Goal: Information Seeking & Learning: Learn about a topic

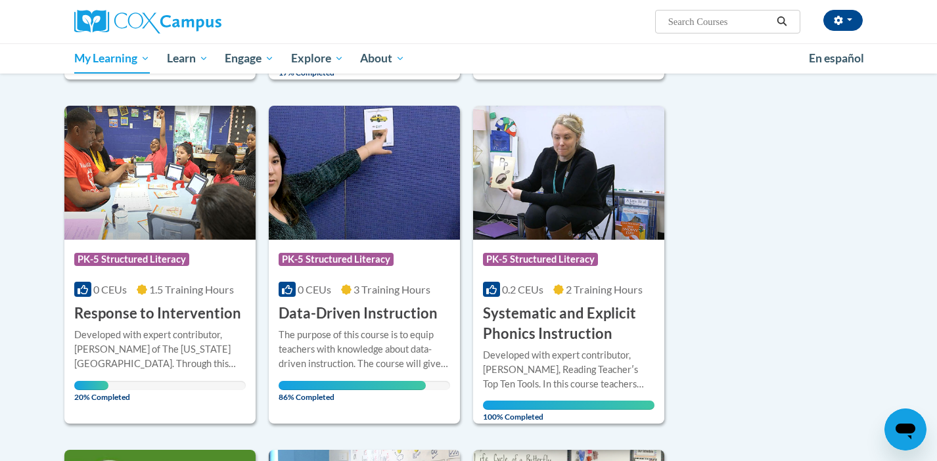
scroll to position [512, 0]
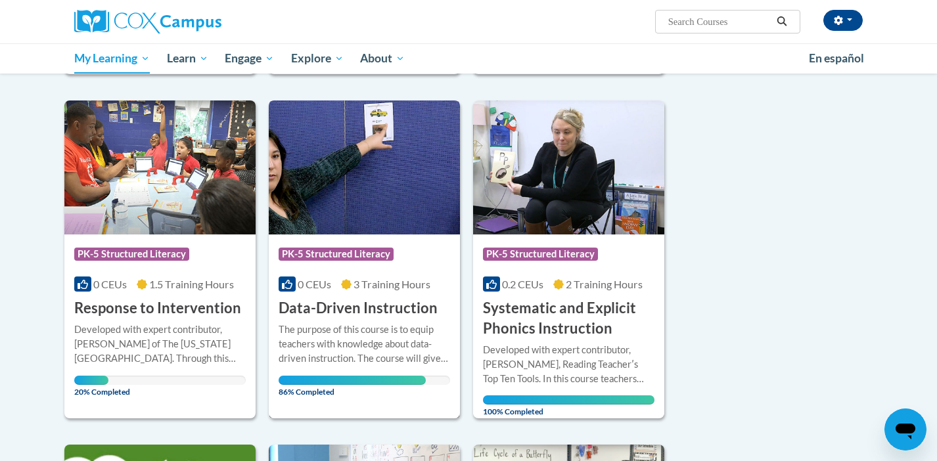
click at [341, 183] on img at bounding box center [364, 168] width 191 height 134
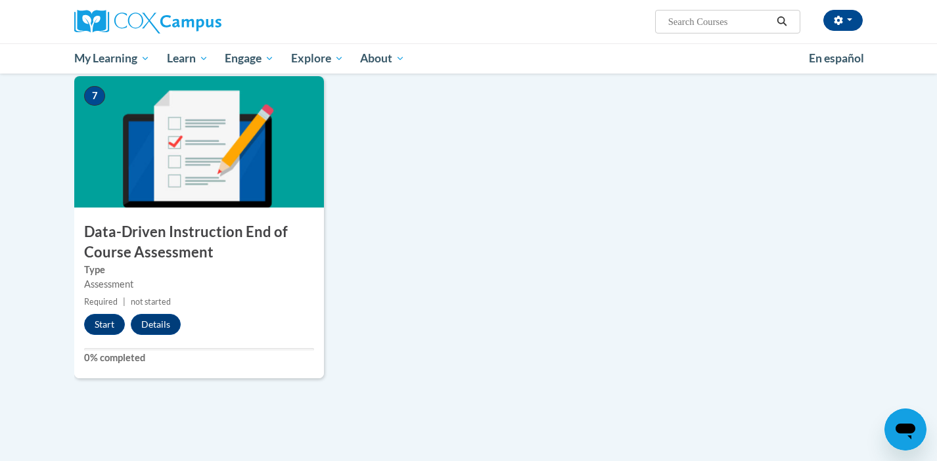
scroll to position [938, 0]
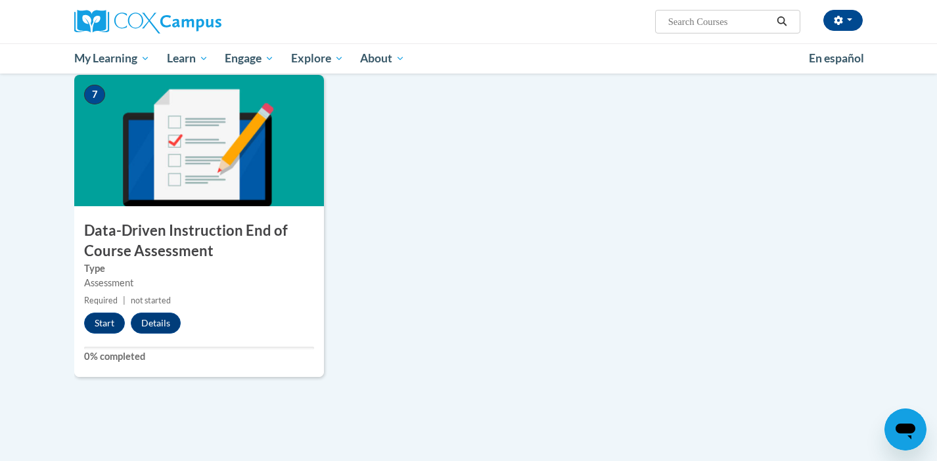
click at [105, 309] on div "7 Data-Driven Instruction End of Course Assessment Type Assessment Required | n…" at bounding box center [199, 226] width 250 height 302
click at [106, 321] on button "Start" at bounding box center [104, 323] width 41 height 21
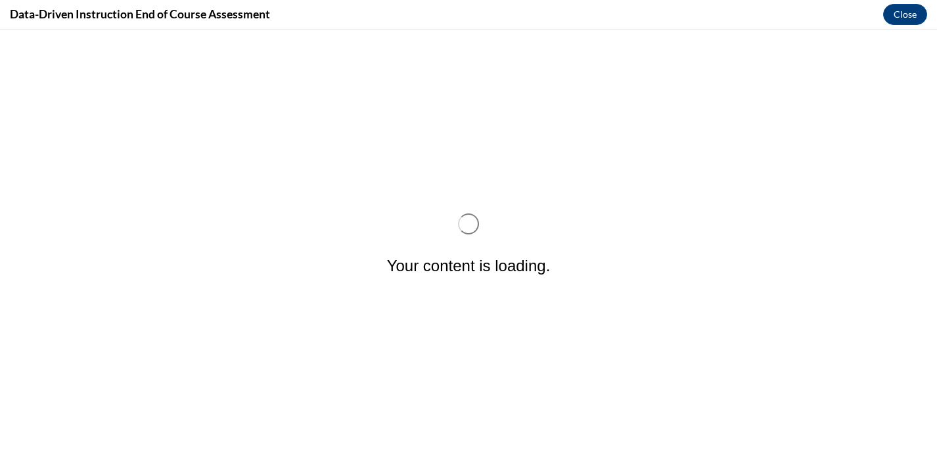
scroll to position [0, 0]
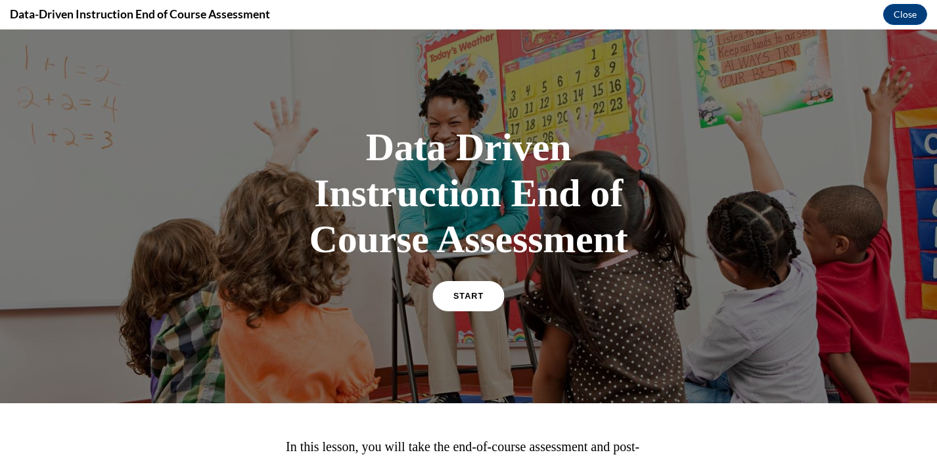
click at [474, 294] on span "START" at bounding box center [468, 297] width 30 height 10
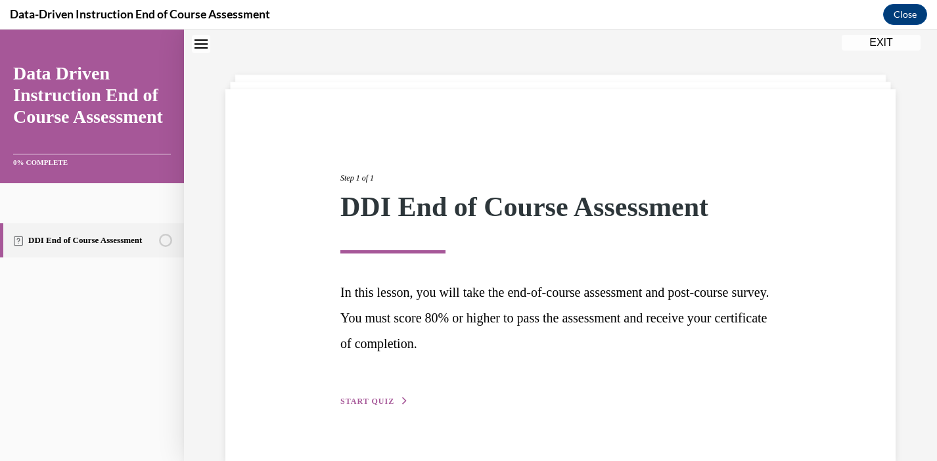
scroll to position [67, 0]
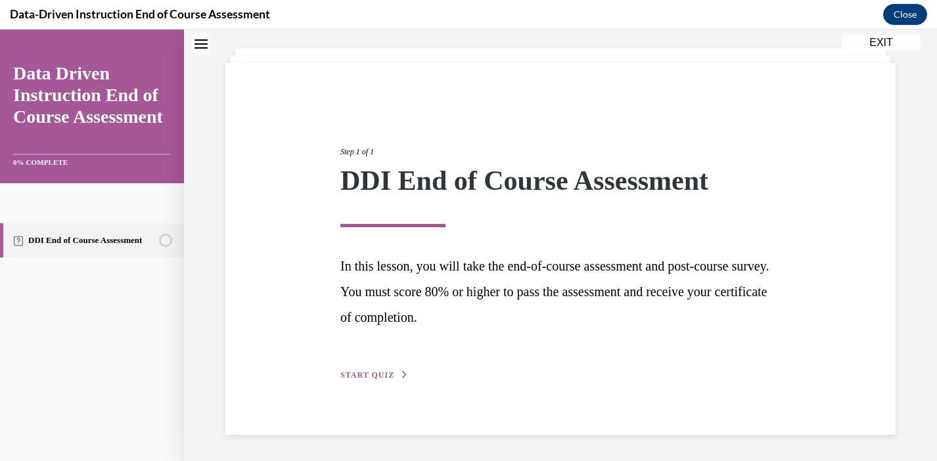
click at [375, 370] on button "START QUIZ" at bounding box center [374, 375] width 68 height 12
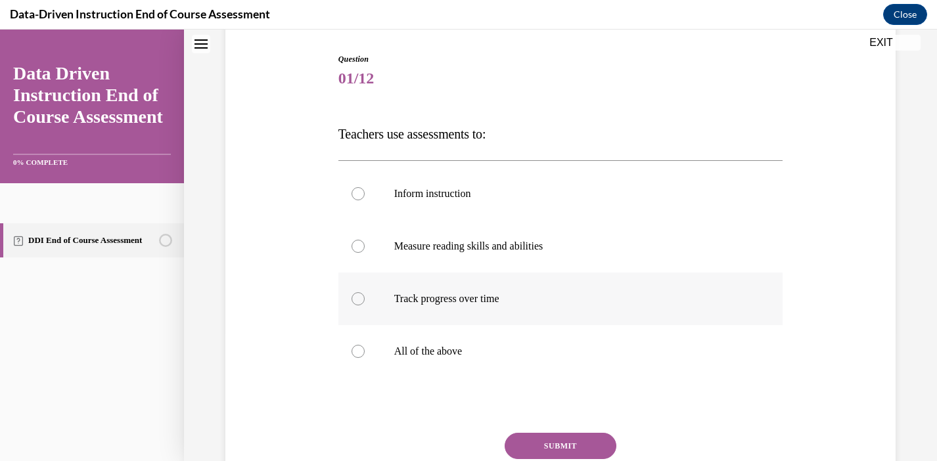
scroll to position [127, 0]
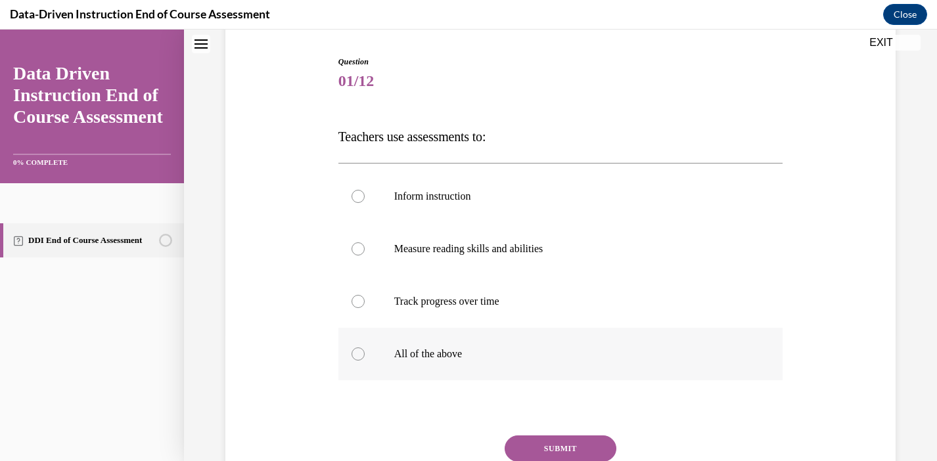
click at [446, 355] on p "All of the above" at bounding box center [572, 354] width 356 height 13
click at [365, 355] on input "All of the above" at bounding box center [358, 354] width 13 height 13
radio input "true"
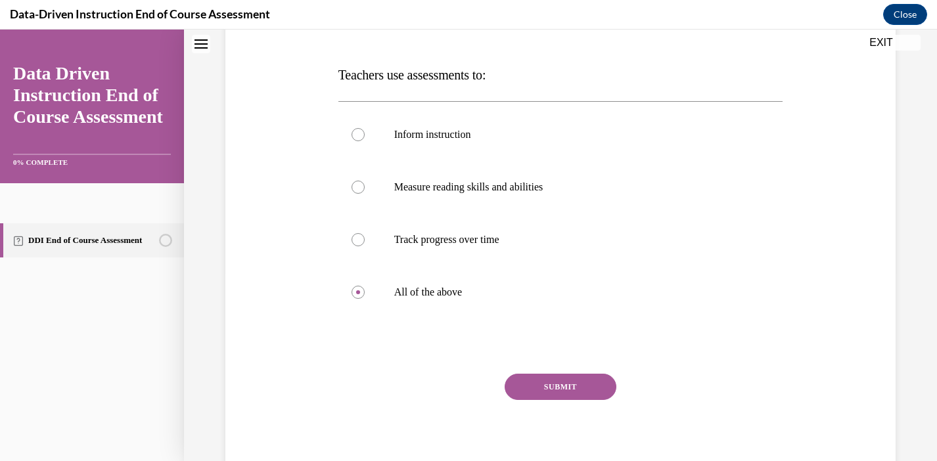
scroll to position [189, 0]
click at [574, 383] on button "SUBMIT" at bounding box center [561, 386] width 112 height 26
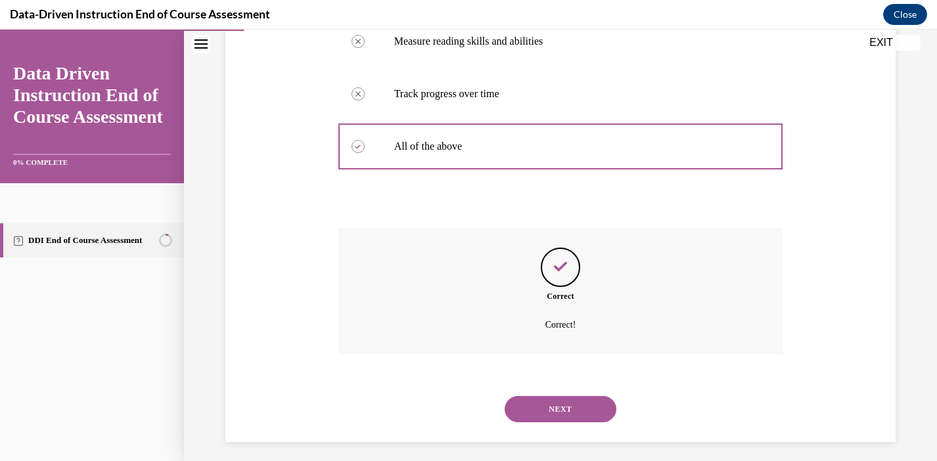
scroll to position [342, 0]
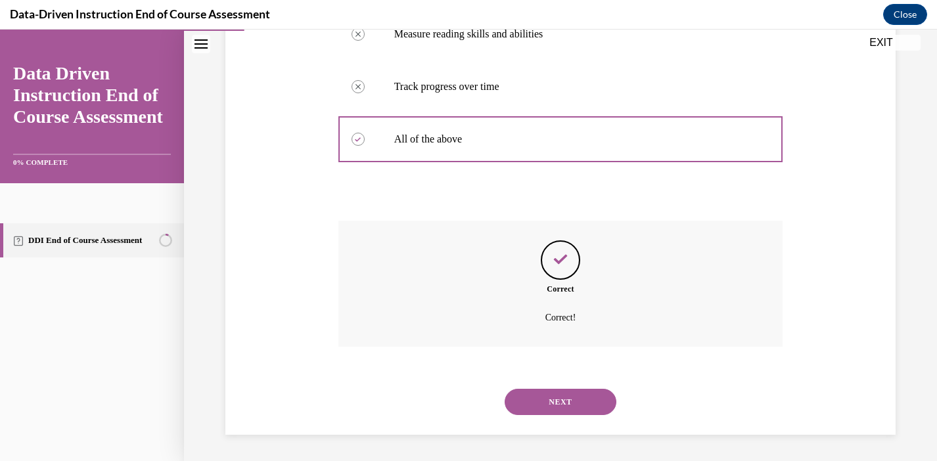
click at [556, 401] on button "NEXT" at bounding box center [561, 402] width 112 height 26
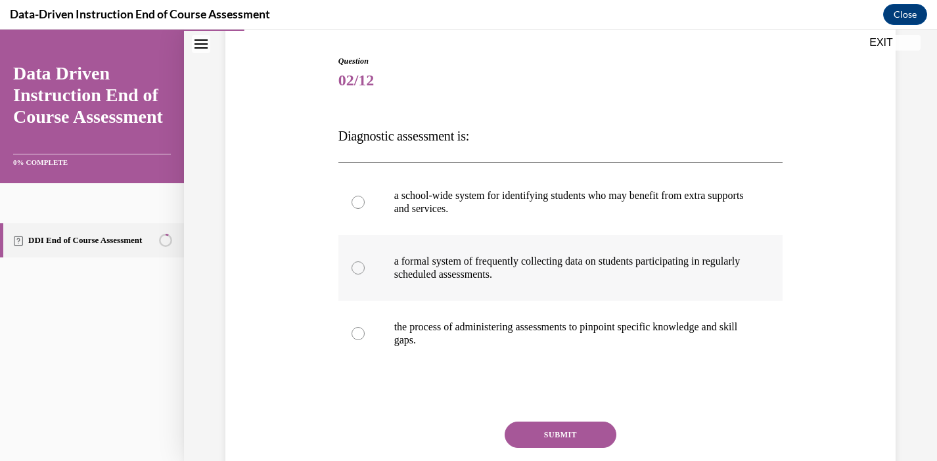
scroll to position [129, 0]
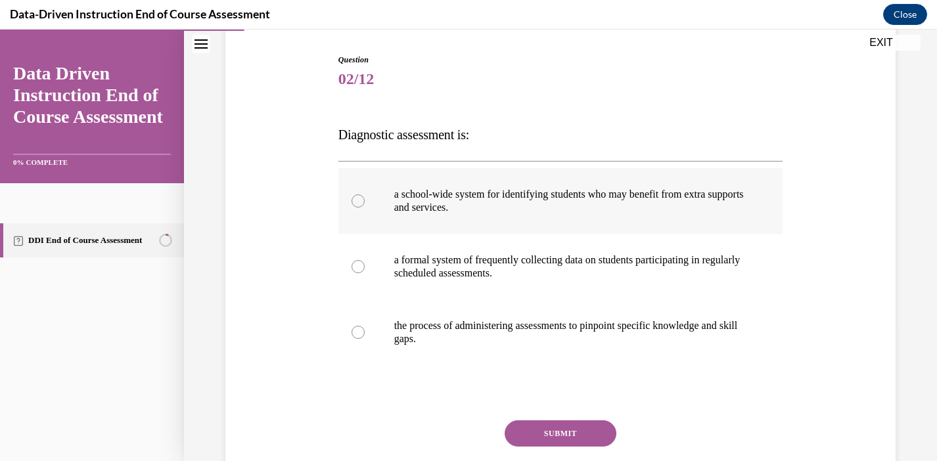
click at [464, 198] on p "a school-wide system for identifying students who may benefit from extra suppor…" at bounding box center [572, 201] width 356 height 26
click at [365, 198] on input "a school-wide system for identifying students who may benefit from extra suppor…" at bounding box center [358, 200] width 13 height 13
radio input "true"
click at [509, 354] on label "the process of administering assessments to pinpoint specific knowledge and ski…" at bounding box center [560, 333] width 445 height 66
click at [365, 339] on input "the process of administering assessments to pinpoint specific knowledge and ski…" at bounding box center [358, 332] width 13 height 13
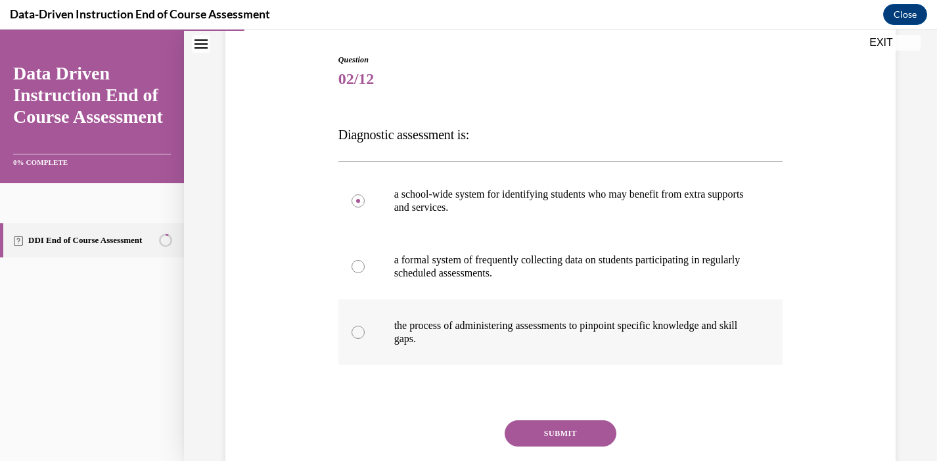
radio input "true"
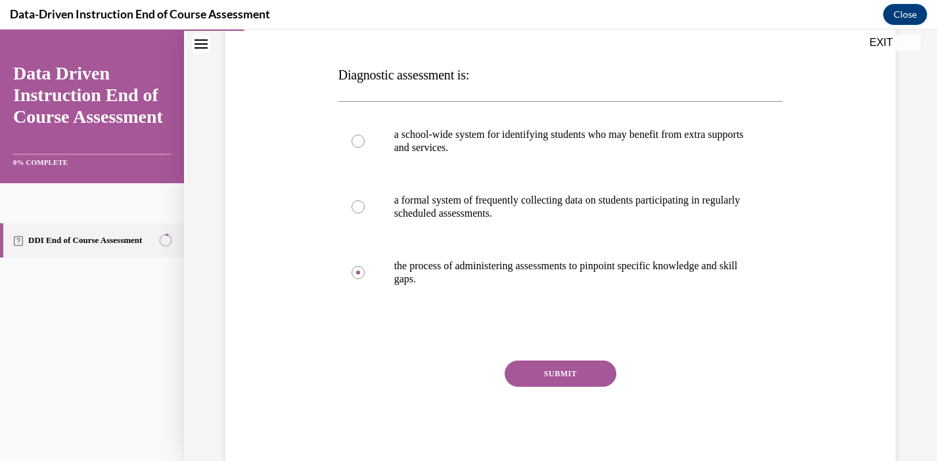
scroll to position [180, 0]
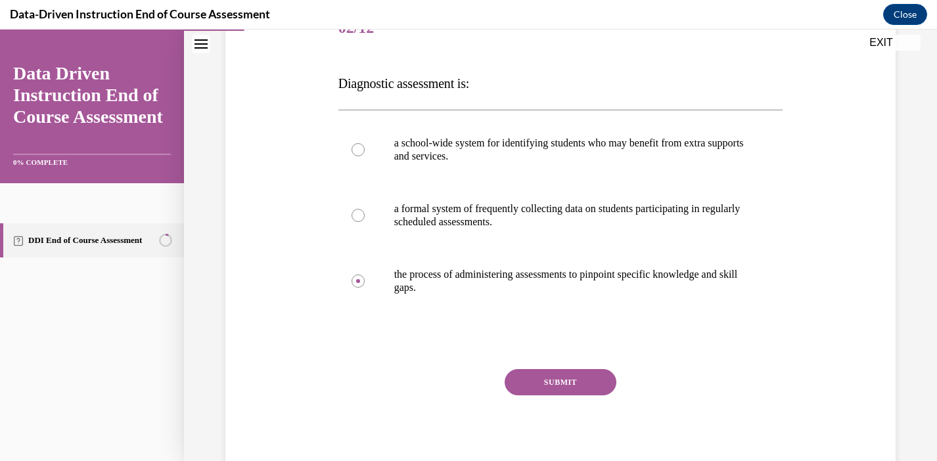
click at [570, 381] on button "SUBMIT" at bounding box center [561, 382] width 112 height 26
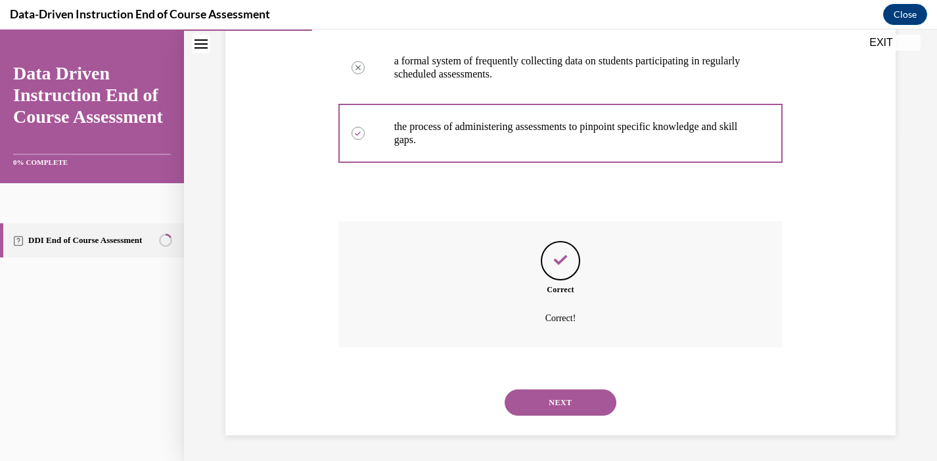
scroll to position [329, 0]
click at [566, 404] on button "NEXT" at bounding box center [561, 402] width 112 height 26
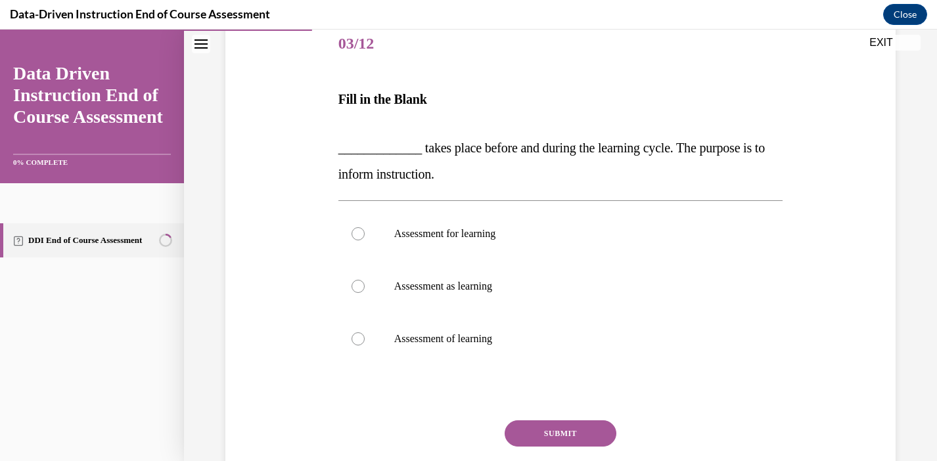
scroll to position [166, 0]
click at [488, 228] on p "Assessment for learning" at bounding box center [572, 232] width 356 height 13
click at [365, 228] on input "Assessment for learning" at bounding box center [358, 232] width 13 height 13
radio input "true"
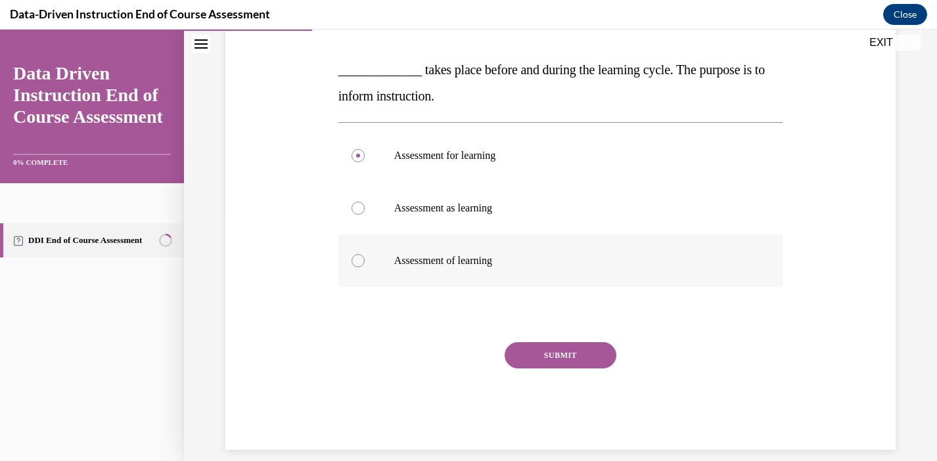
scroll to position [252, 0]
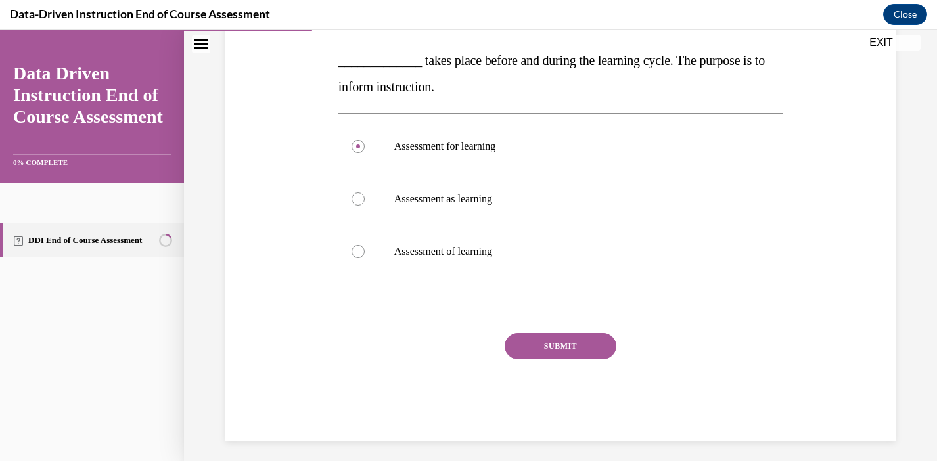
click at [574, 346] on button "SUBMIT" at bounding box center [561, 346] width 112 height 26
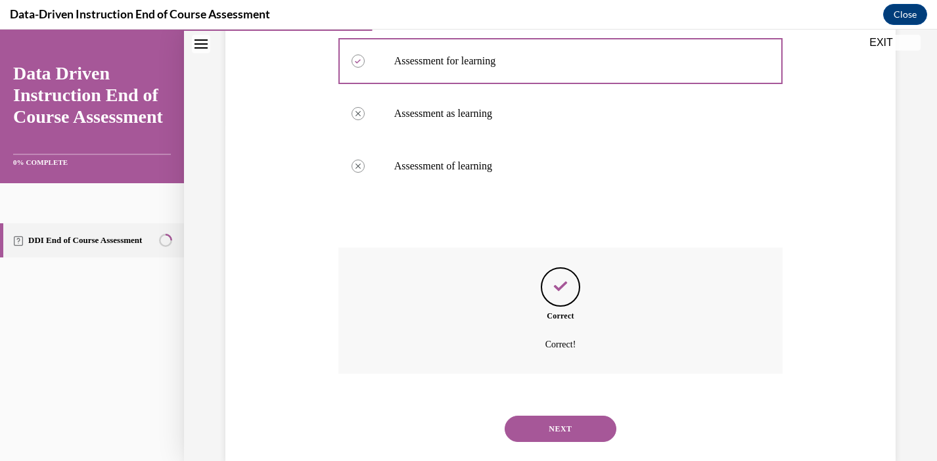
scroll to position [364, 0]
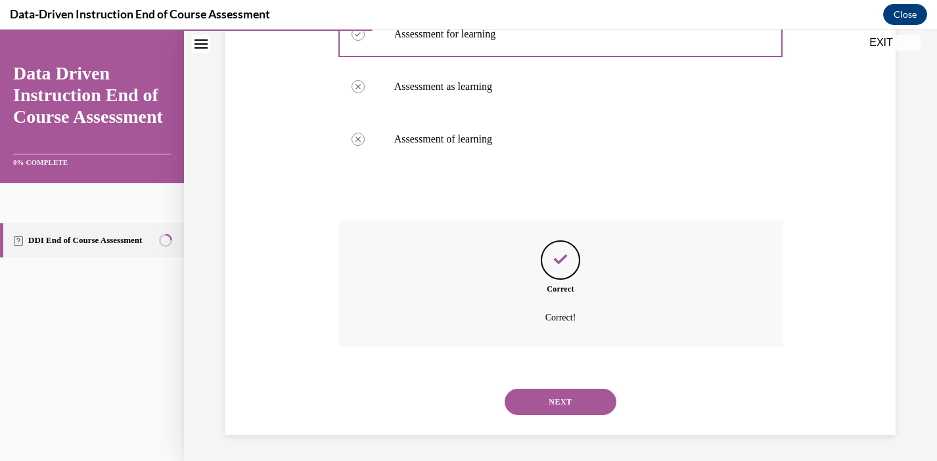
click at [565, 401] on button "NEXT" at bounding box center [561, 402] width 112 height 26
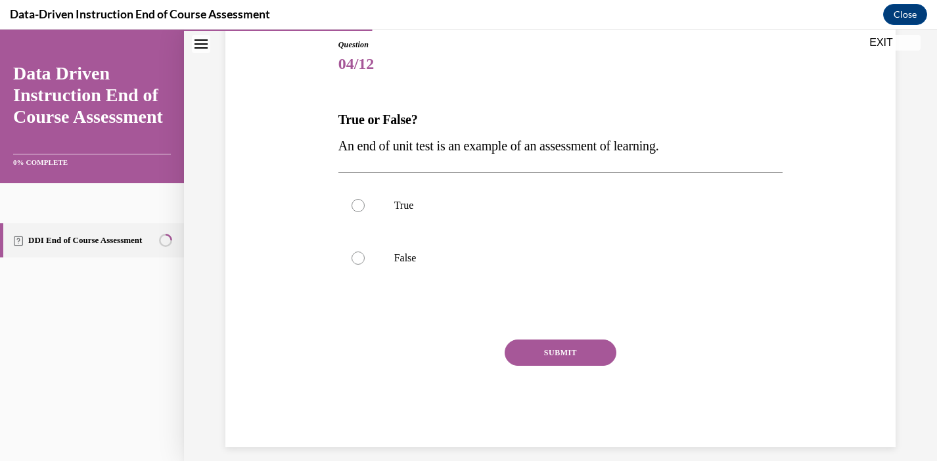
scroll to position [143, 0]
click at [405, 209] on p "True" at bounding box center [572, 206] width 356 height 13
click at [365, 209] on input "True" at bounding box center [358, 206] width 13 height 13
radio input "true"
click at [568, 352] on button "SUBMIT" at bounding box center [561, 353] width 112 height 26
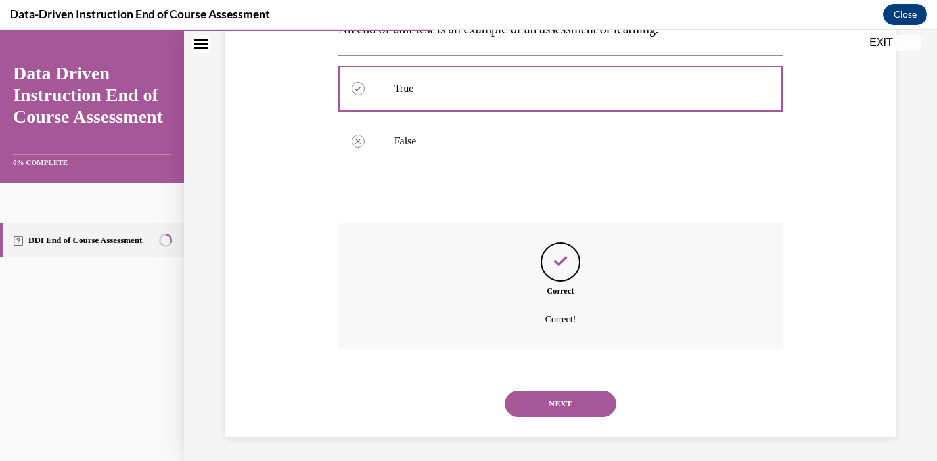
scroll to position [263, 0]
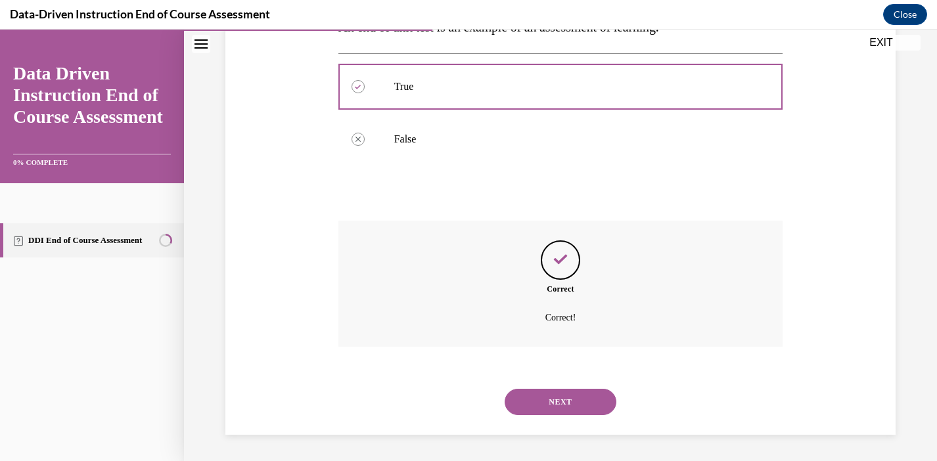
click at [559, 401] on button "NEXT" at bounding box center [561, 402] width 112 height 26
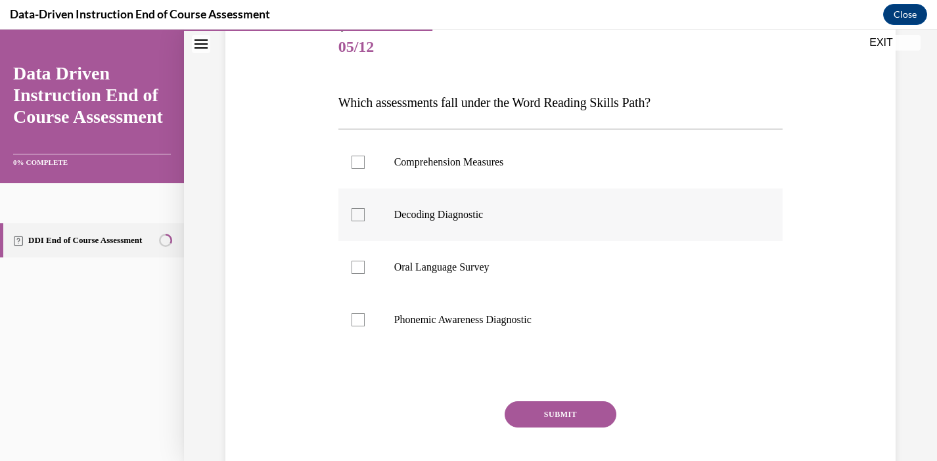
scroll to position [164, 0]
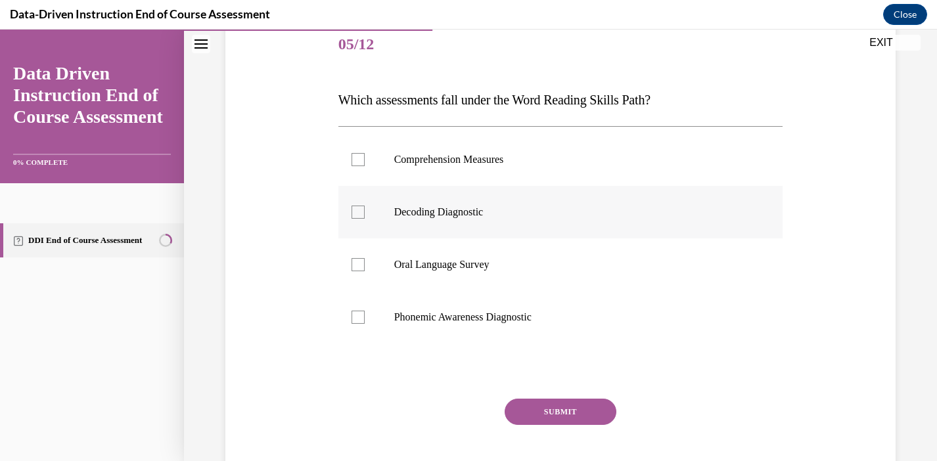
click at [497, 196] on label "Decoding Diagnostic" at bounding box center [560, 212] width 445 height 53
click at [365, 206] on input "Decoding Diagnostic" at bounding box center [358, 212] width 13 height 13
checkbox input "true"
click at [457, 260] on p "Oral Language Survey" at bounding box center [572, 264] width 356 height 13
click at [365, 260] on input "Oral Language Survey" at bounding box center [358, 264] width 13 height 13
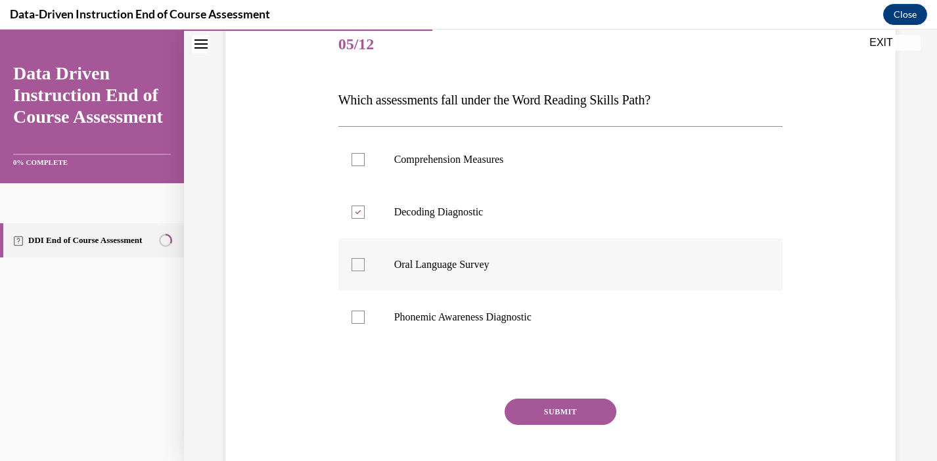
checkbox input "true"
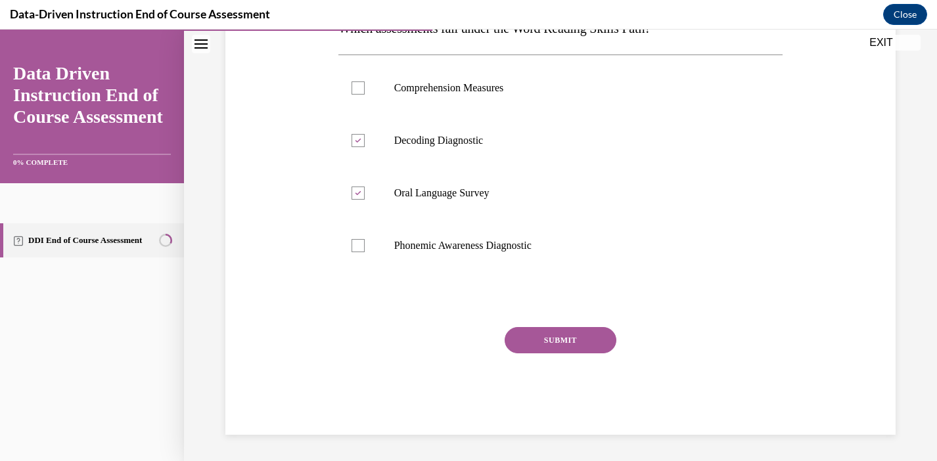
click at [549, 338] on button "SUBMIT" at bounding box center [561, 340] width 112 height 26
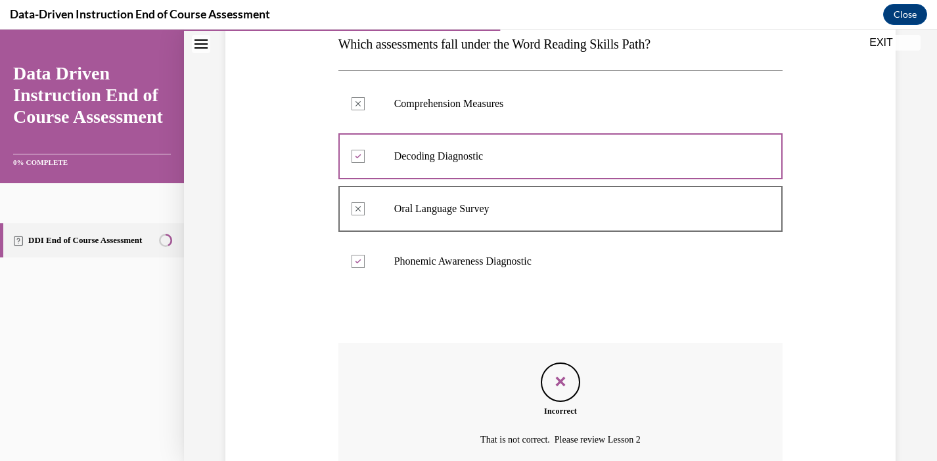
scroll to position [342, 0]
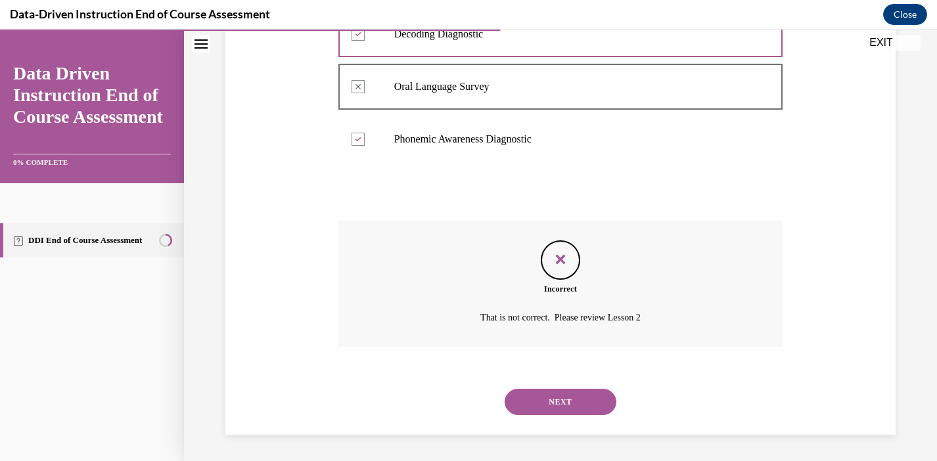
click at [572, 407] on button "NEXT" at bounding box center [561, 402] width 112 height 26
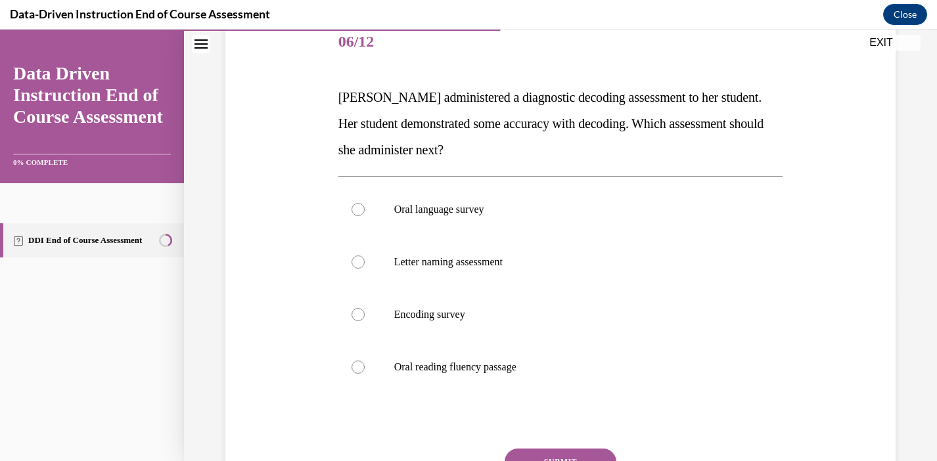
scroll to position [164, 0]
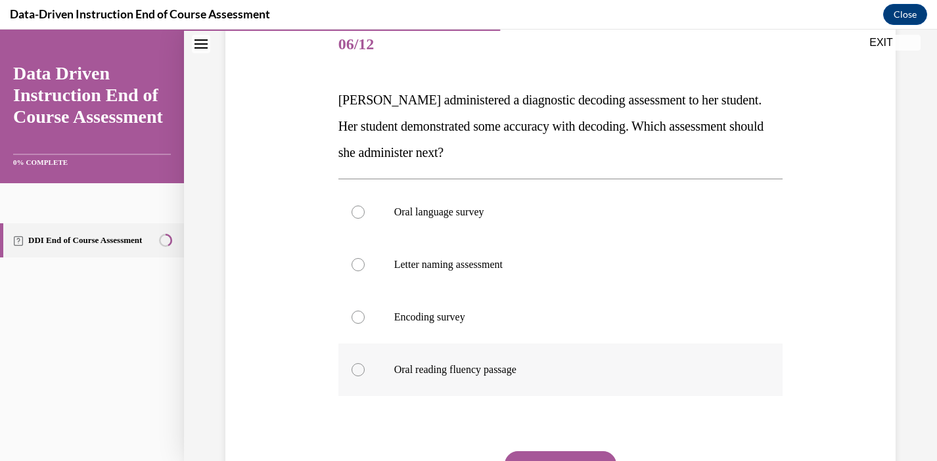
click at [460, 374] on p "Oral reading fluency passage" at bounding box center [572, 369] width 356 height 13
click at [365, 374] on input "Oral reading fluency passage" at bounding box center [358, 369] width 13 height 13
radio input "true"
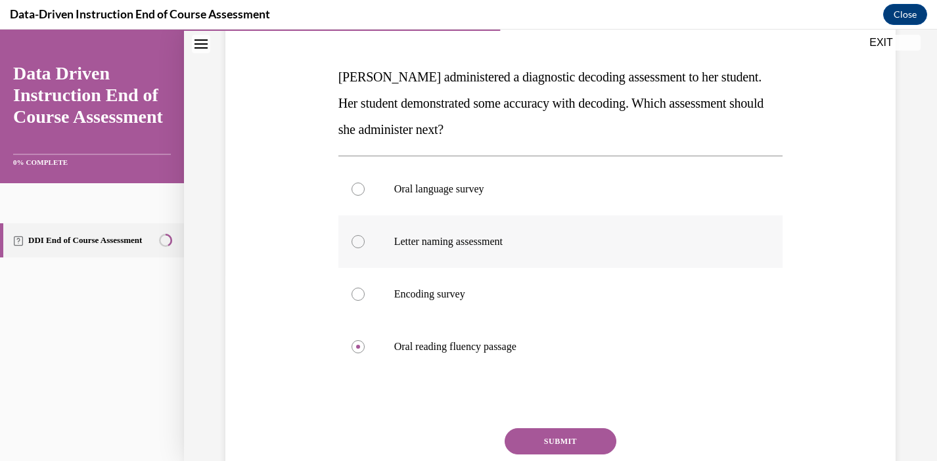
scroll to position [187, 0]
click at [500, 241] on p "Letter naming assessment" at bounding box center [572, 241] width 356 height 13
click at [365, 241] on input "Letter naming assessment" at bounding box center [358, 241] width 13 height 13
radio input "true"
click at [452, 297] on p "Encoding survey" at bounding box center [572, 293] width 356 height 13
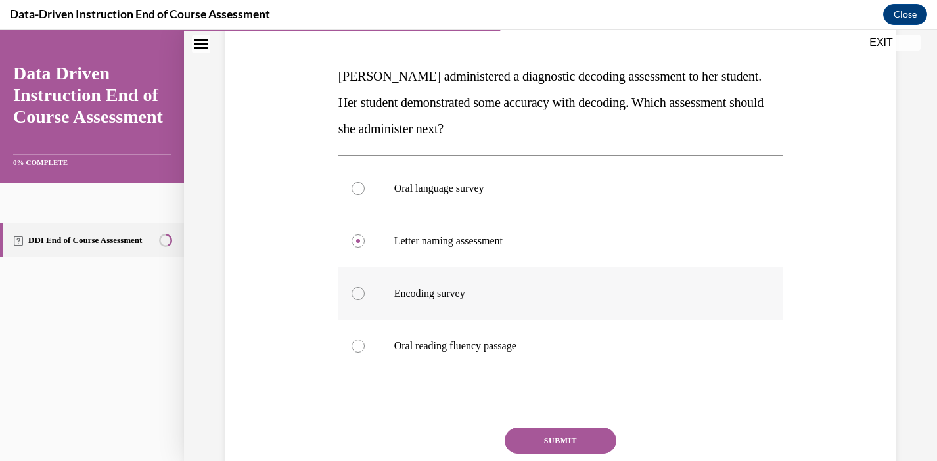
click at [365, 297] on input "Encoding survey" at bounding box center [358, 293] width 13 height 13
radio input "true"
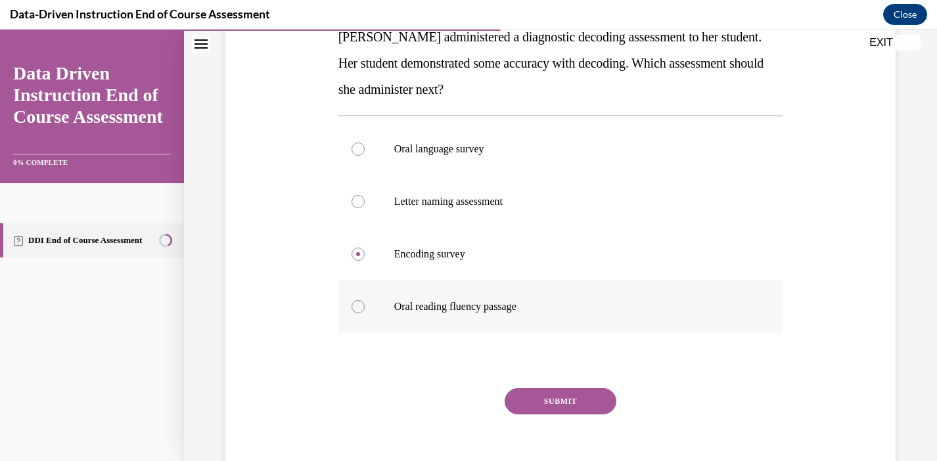
scroll to position [229, 0]
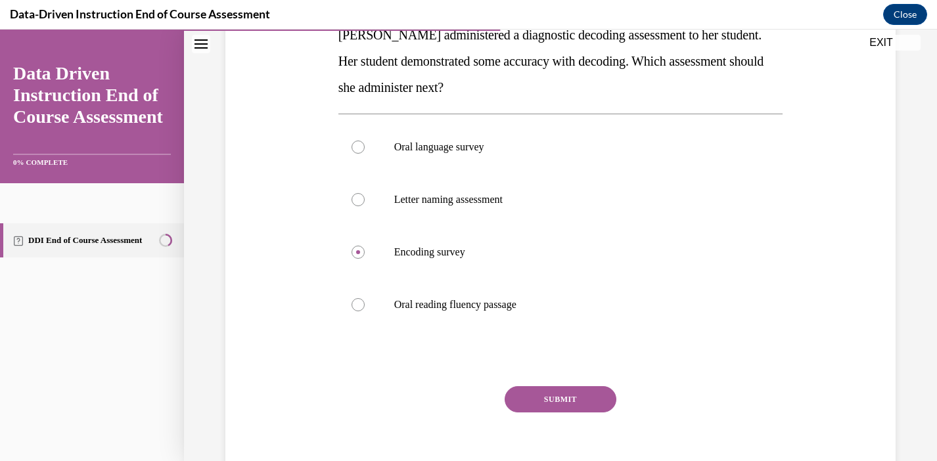
click at [560, 396] on button "SUBMIT" at bounding box center [561, 399] width 112 height 26
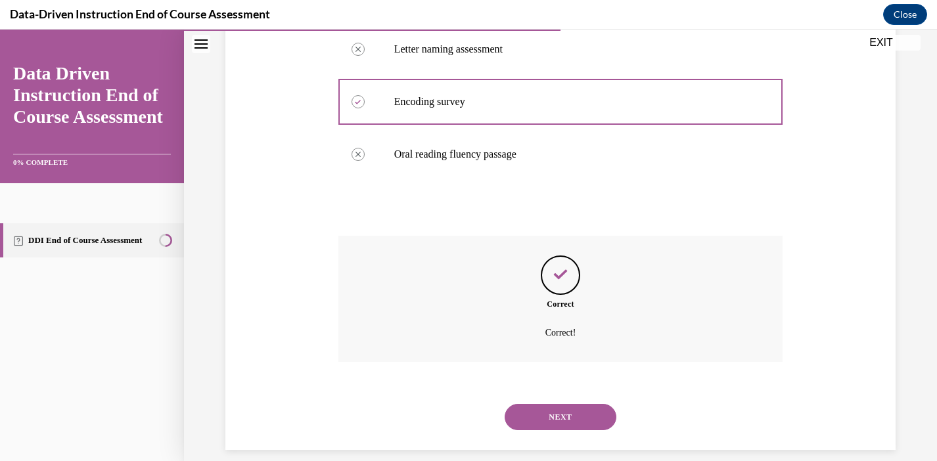
scroll to position [394, 0]
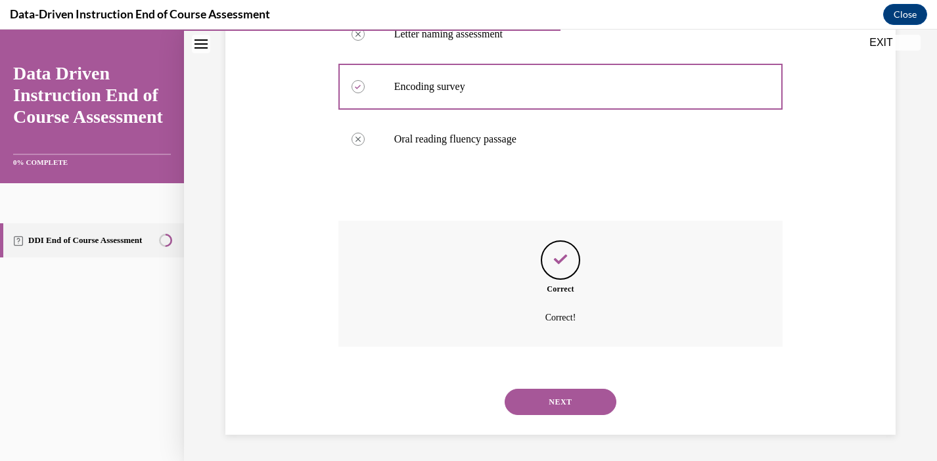
click at [568, 398] on button "NEXT" at bounding box center [561, 402] width 112 height 26
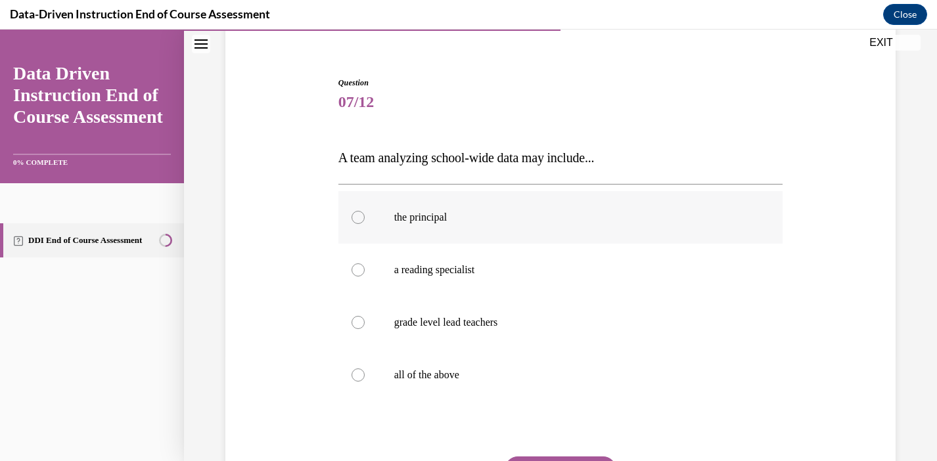
scroll to position [108, 0]
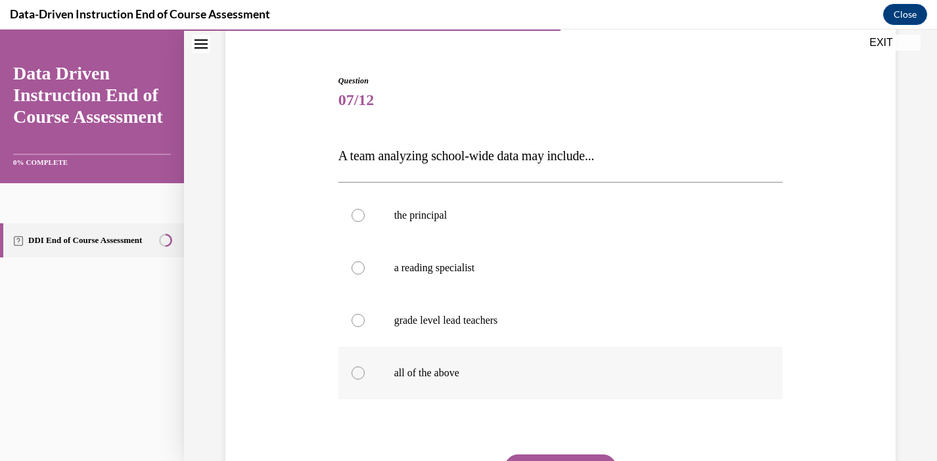
click at [455, 376] on p "all of the above" at bounding box center [572, 373] width 356 height 13
click at [365, 376] on input "all of the above" at bounding box center [358, 373] width 13 height 13
radio input "true"
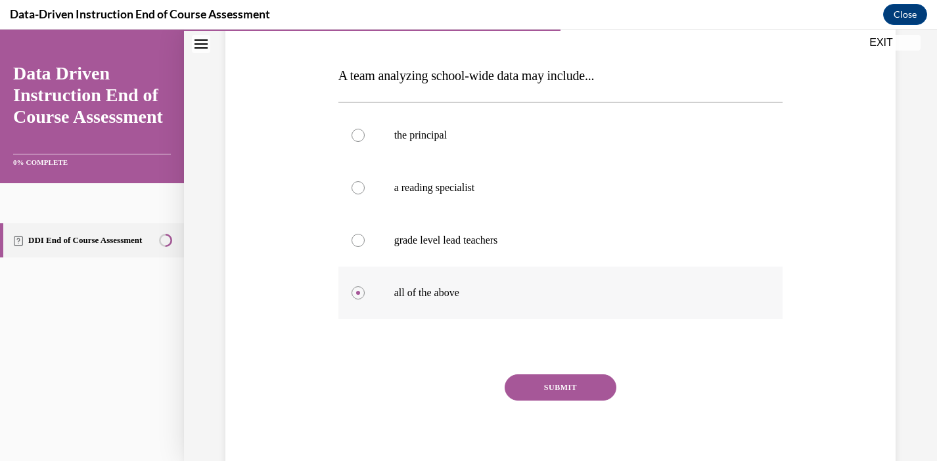
scroll to position [193, 0]
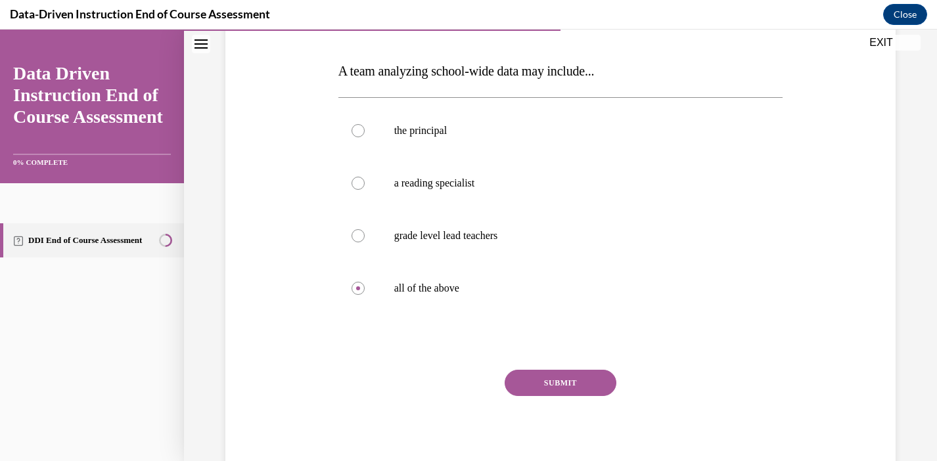
click at [578, 377] on button "SUBMIT" at bounding box center [561, 383] width 112 height 26
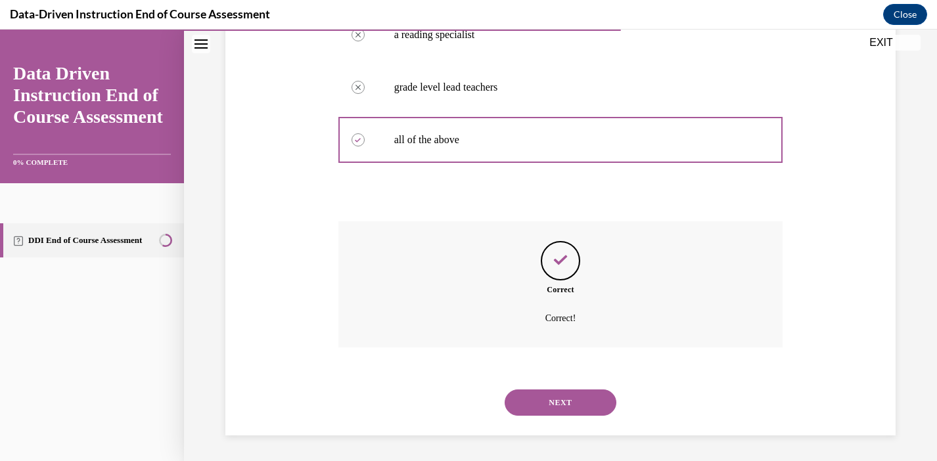
scroll to position [342, 0]
click at [568, 410] on button "NEXT" at bounding box center [561, 402] width 112 height 26
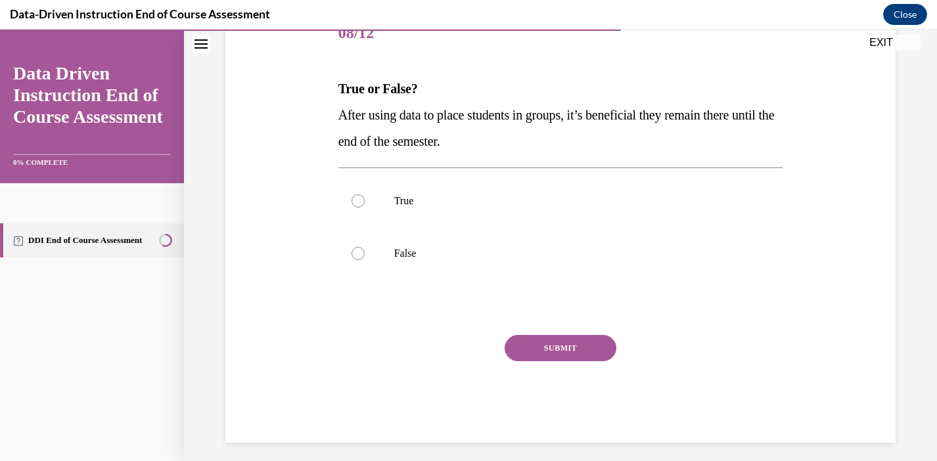
scroll to position [174, 0]
click at [414, 252] on p "False" at bounding box center [572, 254] width 356 height 13
click at [365, 252] on input "False" at bounding box center [358, 254] width 13 height 13
radio input "true"
click at [565, 349] on button "SUBMIT" at bounding box center [561, 349] width 112 height 26
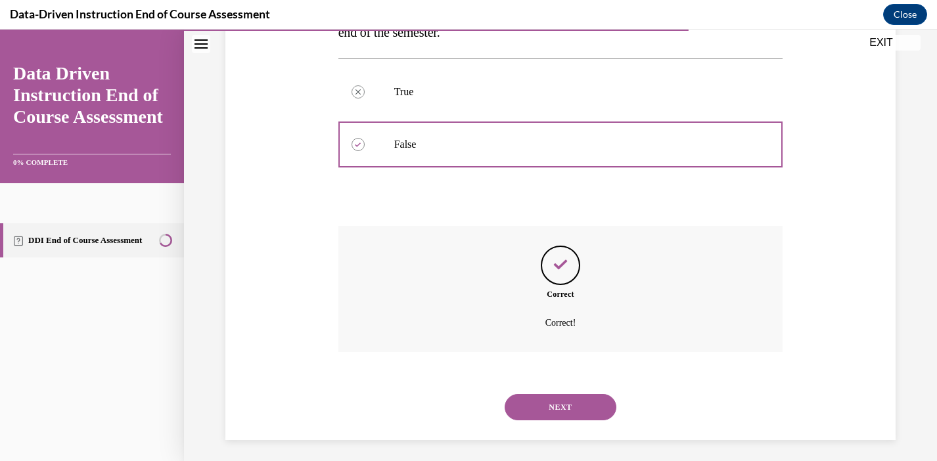
scroll to position [289, 0]
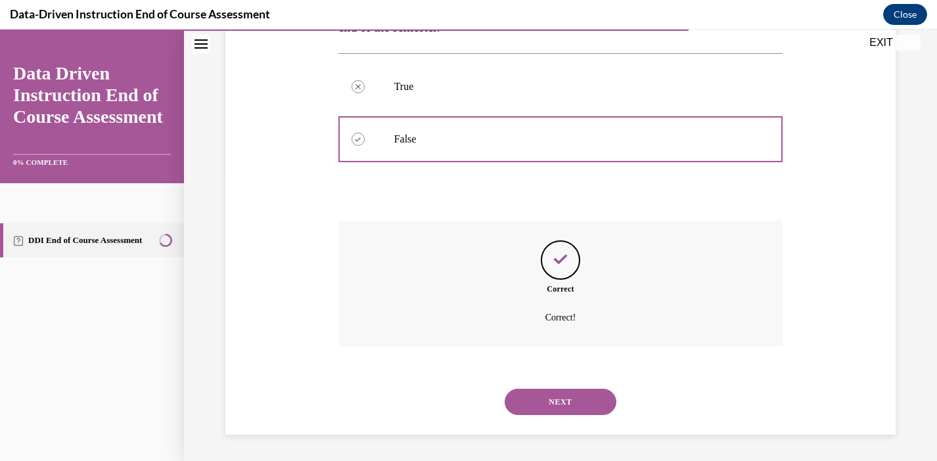
click at [555, 400] on button "NEXT" at bounding box center [561, 402] width 112 height 26
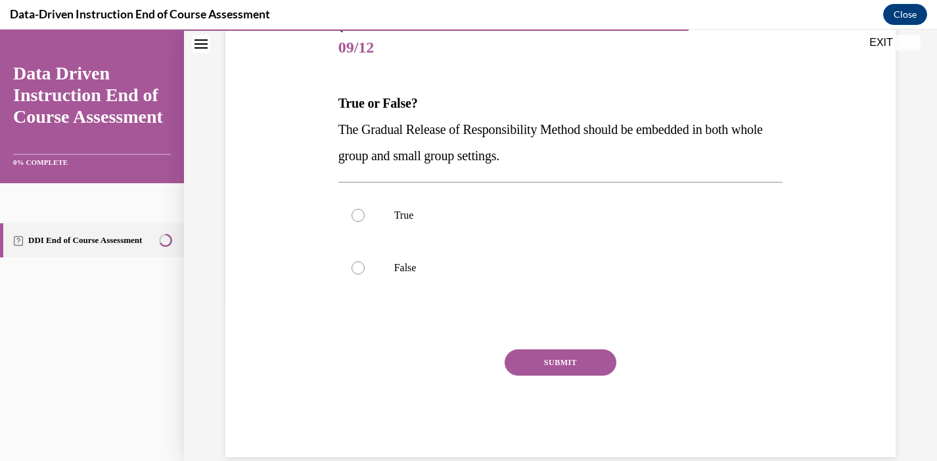
scroll to position [183, 0]
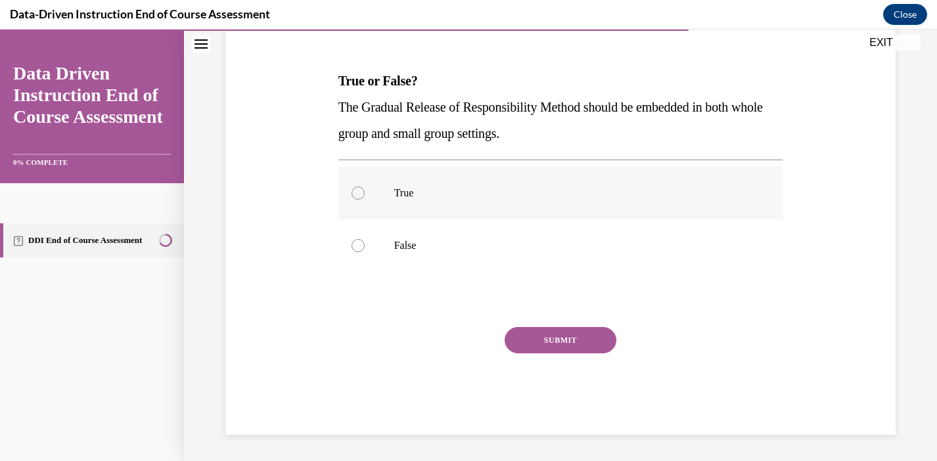
click at [455, 196] on p "True" at bounding box center [572, 193] width 356 height 13
click at [365, 196] on input "True" at bounding box center [358, 193] width 13 height 13
radio input "true"
click at [581, 336] on button "SUBMIT" at bounding box center [561, 340] width 112 height 26
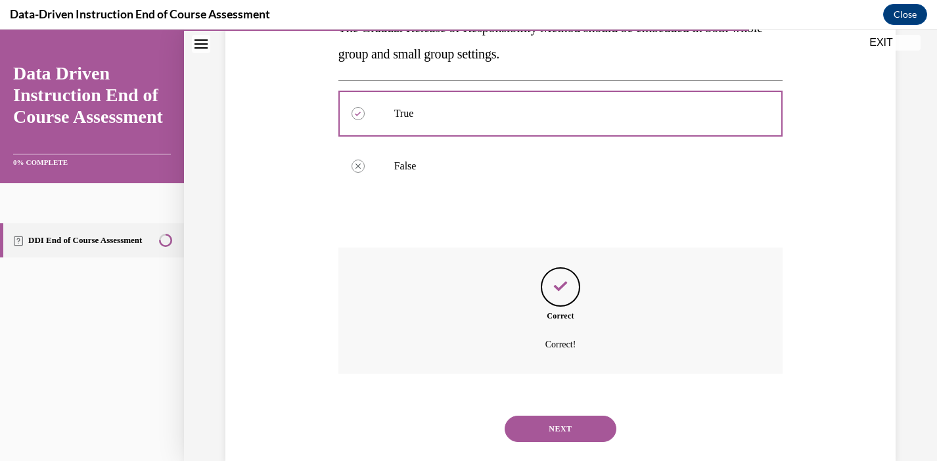
scroll to position [289, 0]
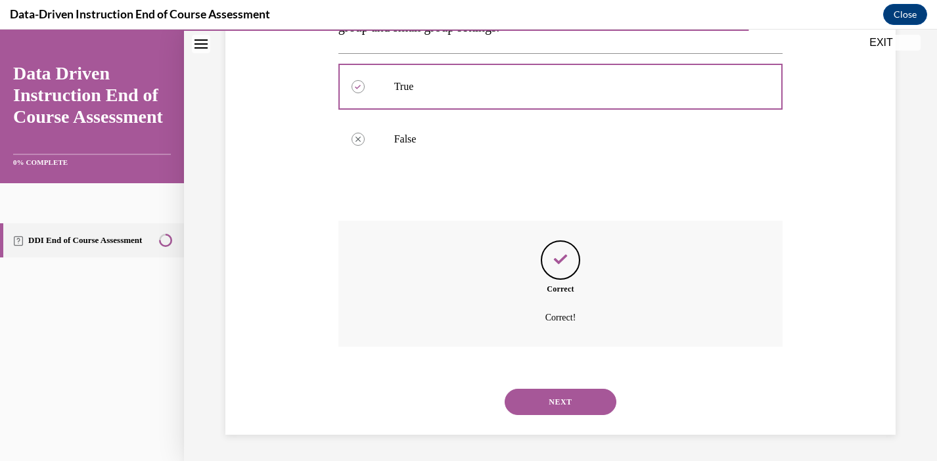
click at [567, 396] on button "NEXT" at bounding box center [561, 402] width 112 height 26
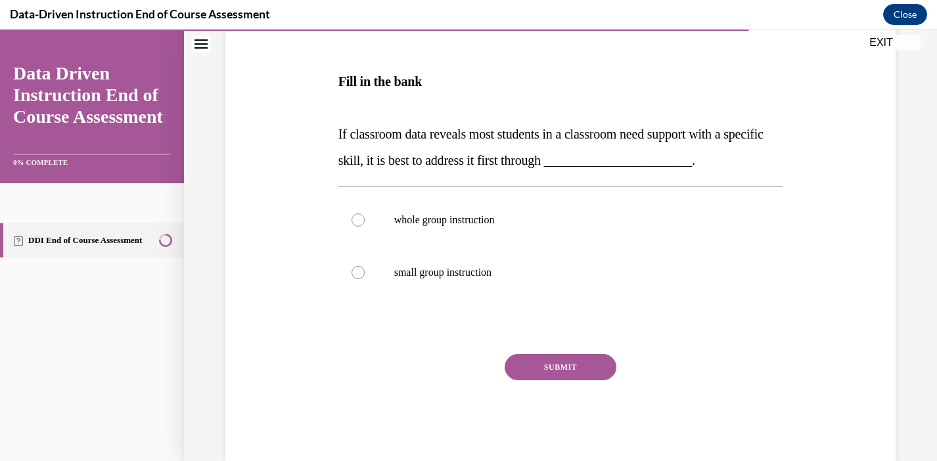
scroll to position [210, 0]
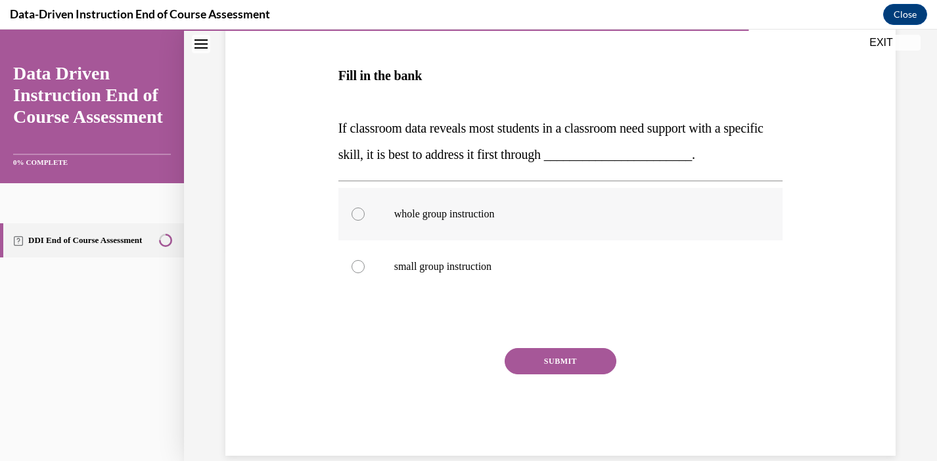
click at [481, 222] on label "whole group instruction" at bounding box center [560, 214] width 445 height 53
click at [365, 221] on input "whole group instruction" at bounding box center [358, 214] width 13 height 13
radio input "true"
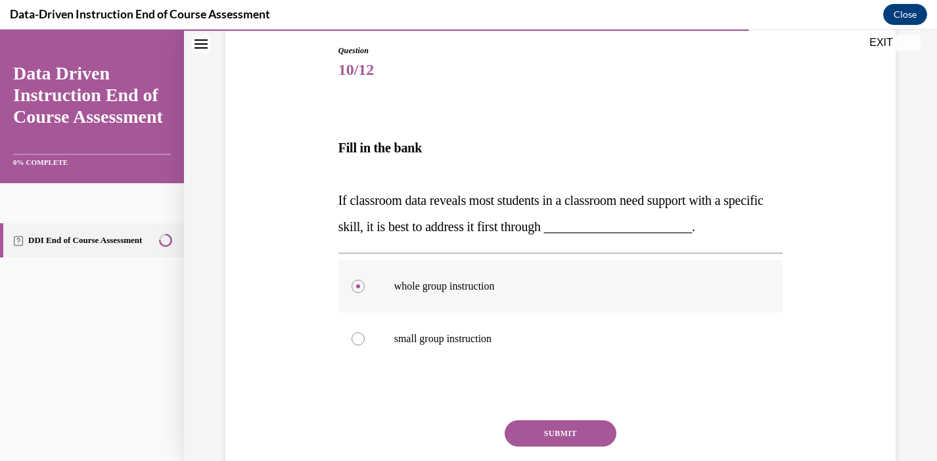
scroll to position [156, 0]
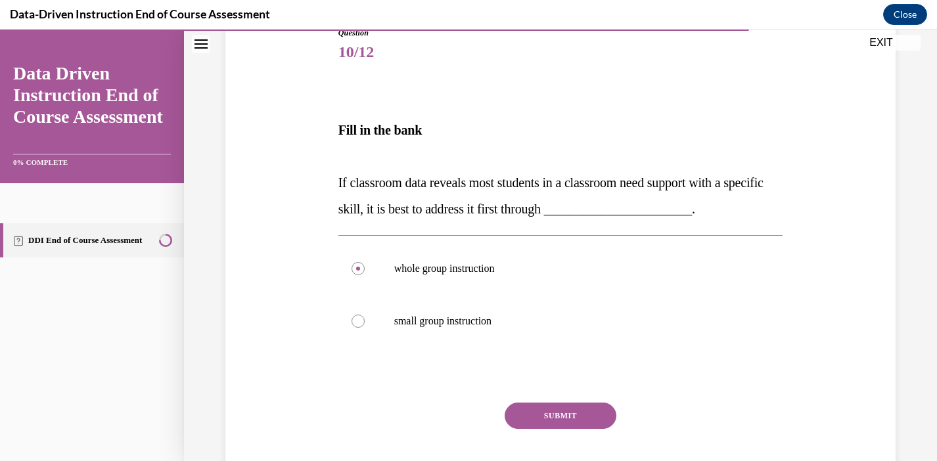
click at [570, 414] on button "SUBMIT" at bounding box center [561, 416] width 112 height 26
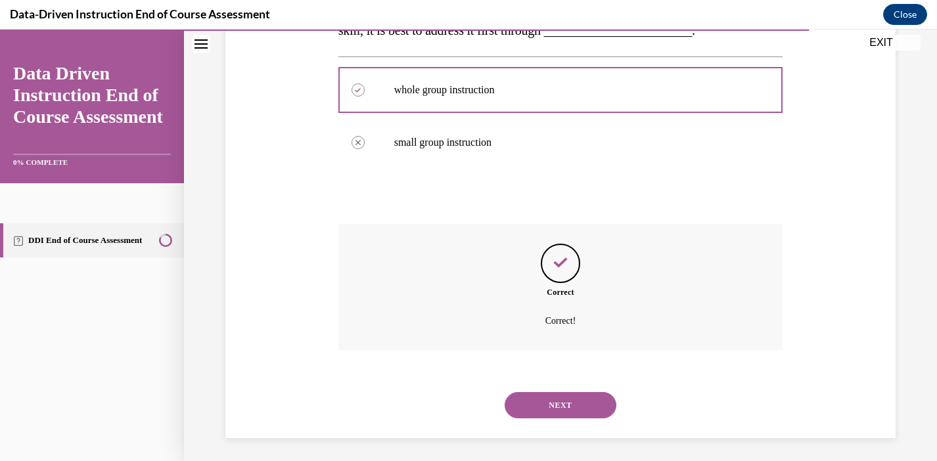
scroll to position [338, 0]
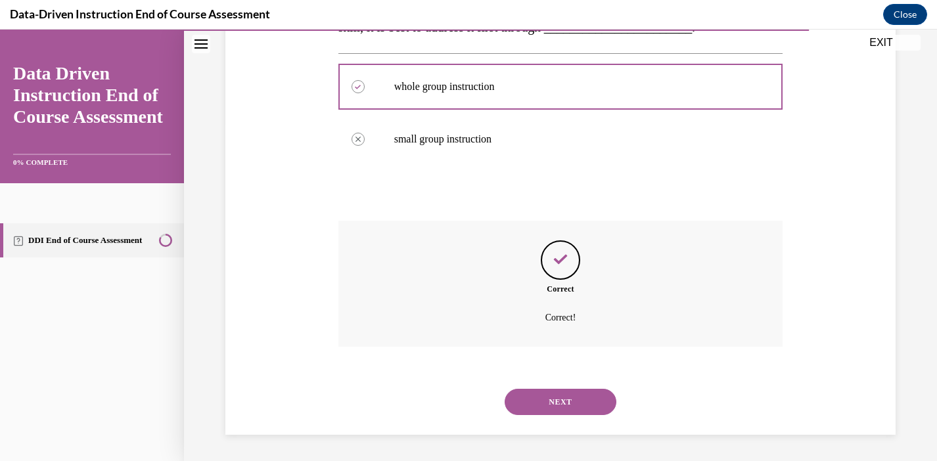
click at [537, 408] on button "NEXT" at bounding box center [561, 402] width 112 height 26
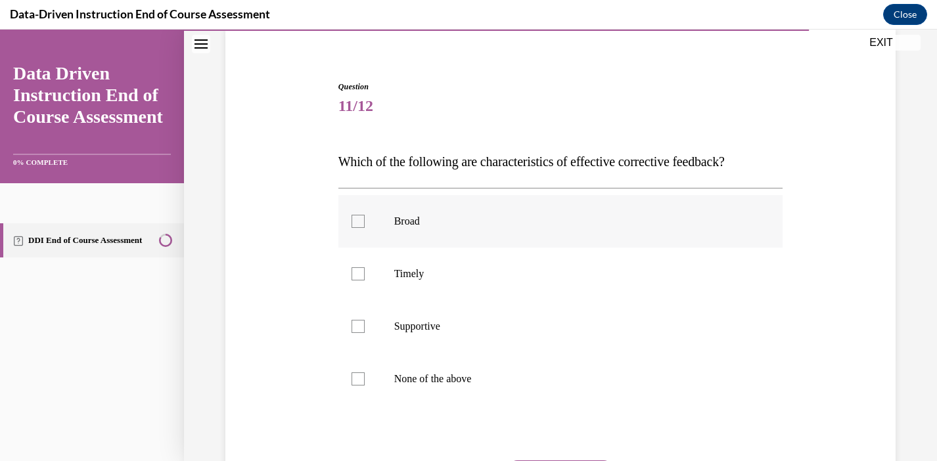
scroll to position [106, 0]
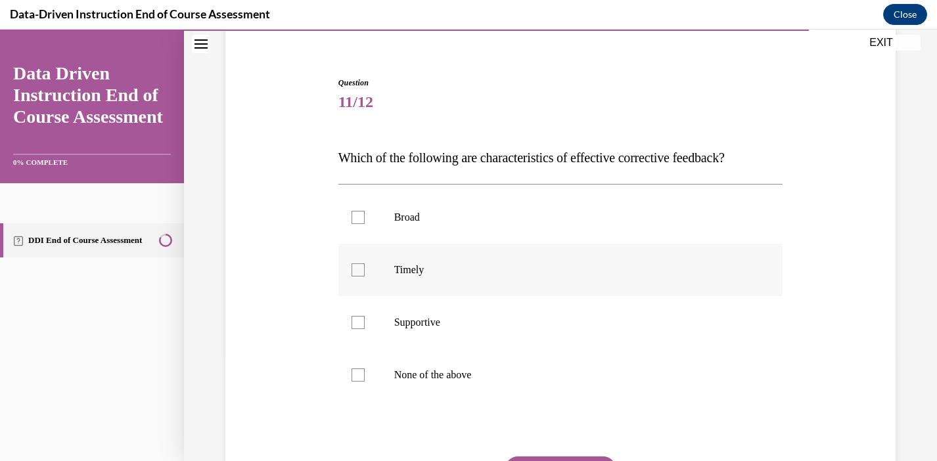
click at [426, 273] on p "Timely" at bounding box center [572, 269] width 356 height 13
click at [365, 273] on input "Timely" at bounding box center [358, 269] width 13 height 13
checkbox input "true"
click at [420, 316] on p "Supportive" at bounding box center [572, 322] width 356 height 13
click at [365, 316] on input "Supportive" at bounding box center [358, 322] width 13 height 13
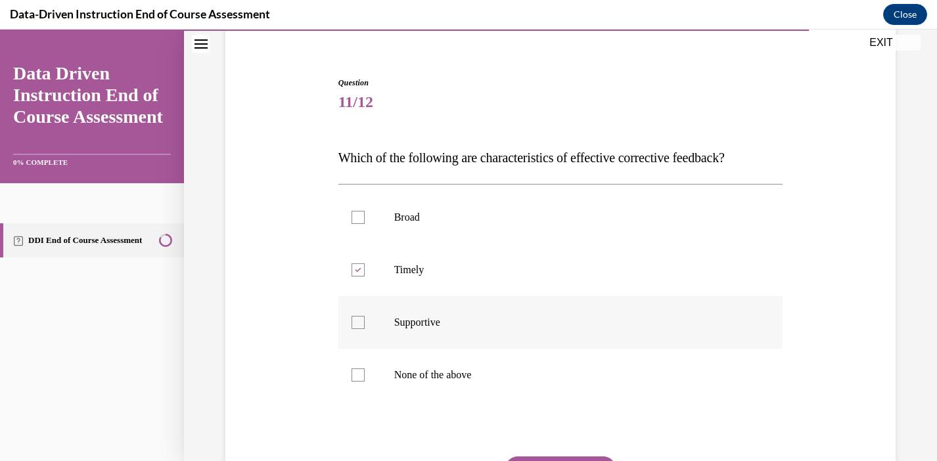
checkbox input "true"
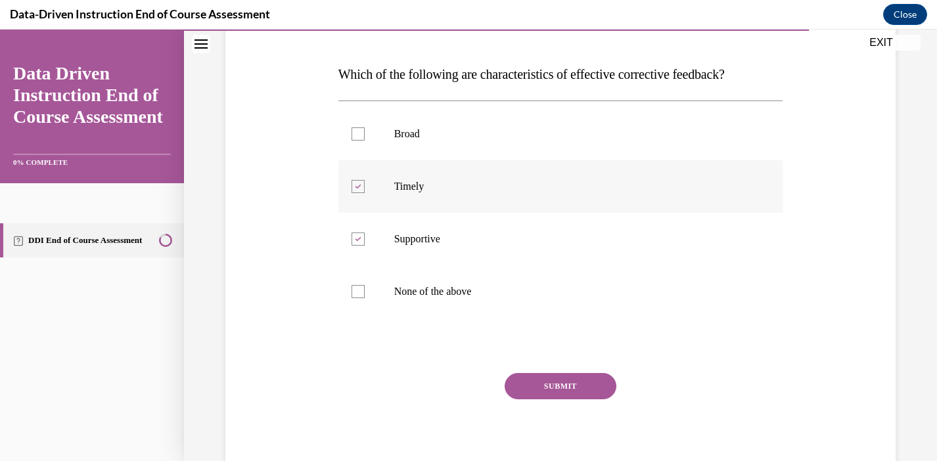
scroll to position [212, 0]
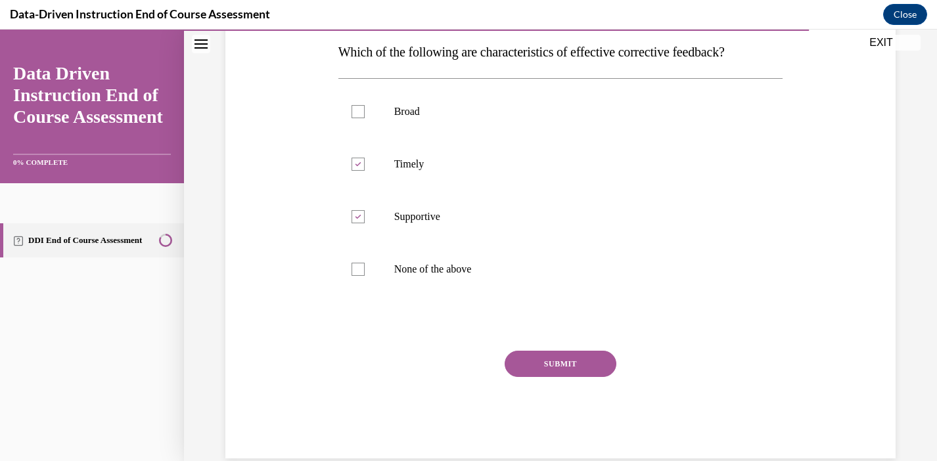
click at [580, 361] on button "SUBMIT" at bounding box center [561, 364] width 112 height 26
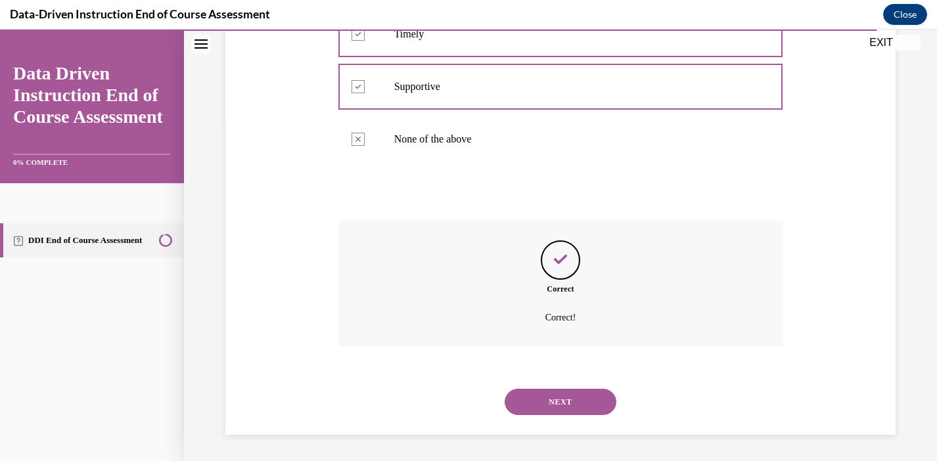
scroll to position [342, 0]
click at [560, 400] on button "NEXT" at bounding box center [561, 402] width 112 height 26
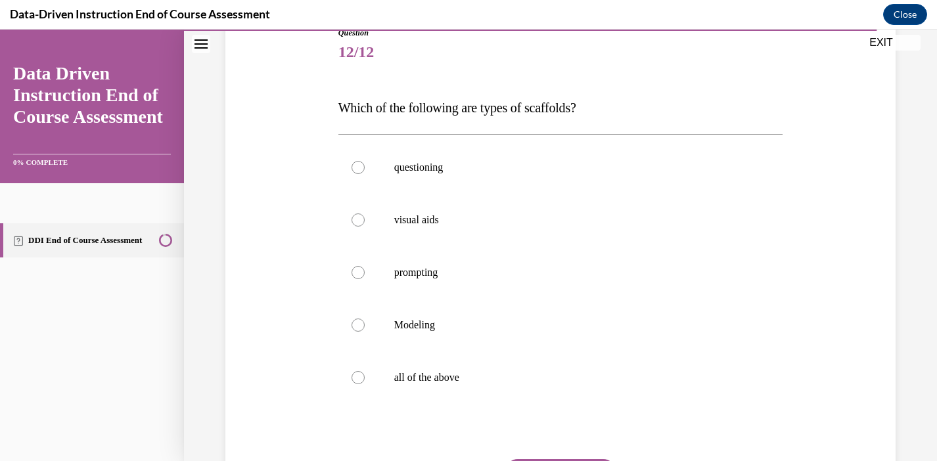
scroll to position [157, 0]
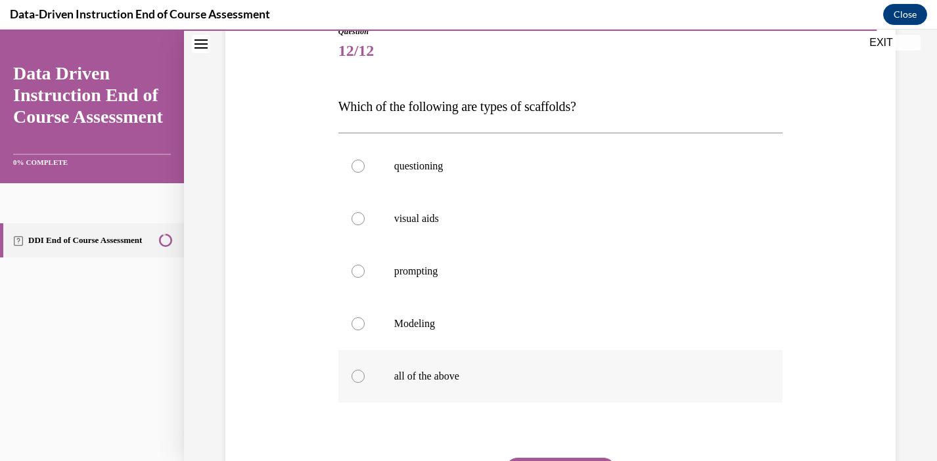
click at [433, 383] on label "all of the above" at bounding box center [560, 376] width 445 height 53
click at [365, 383] on input "all of the above" at bounding box center [358, 376] width 13 height 13
radio input "true"
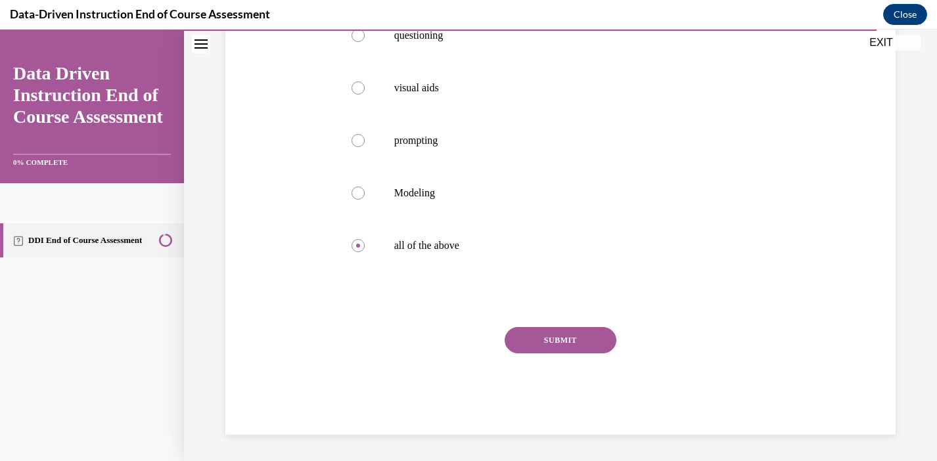
click at [583, 337] on button "SUBMIT" at bounding box center [561, 340] width 112 height 26
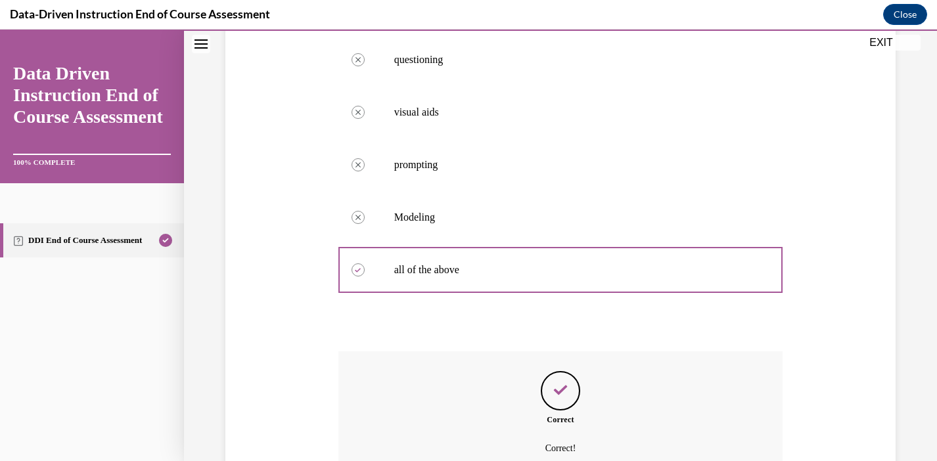
scroll to position [394, 0]
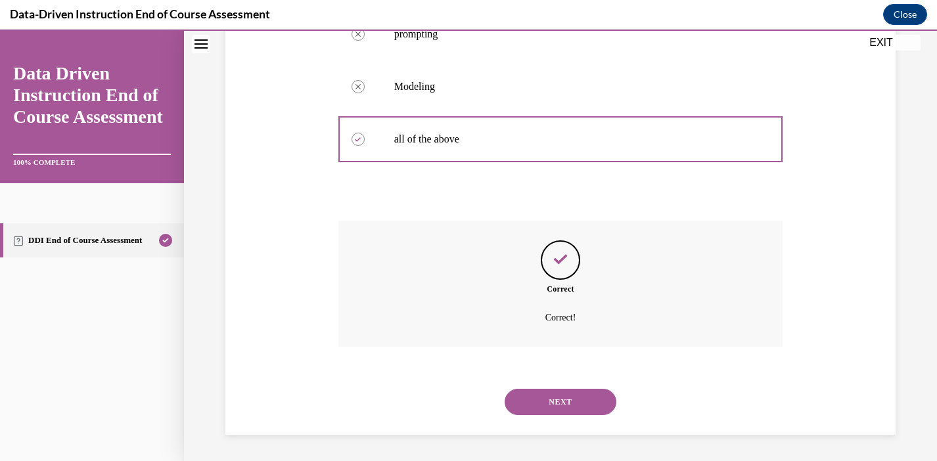
click at [564, 405] on button "NEXT" at bounding box center [561, 402] width 112 height 26
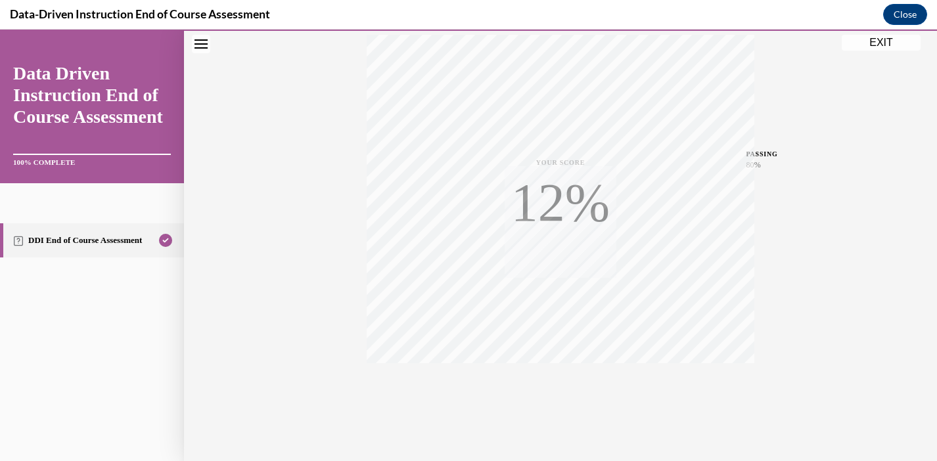
scroll to position [242, 0]
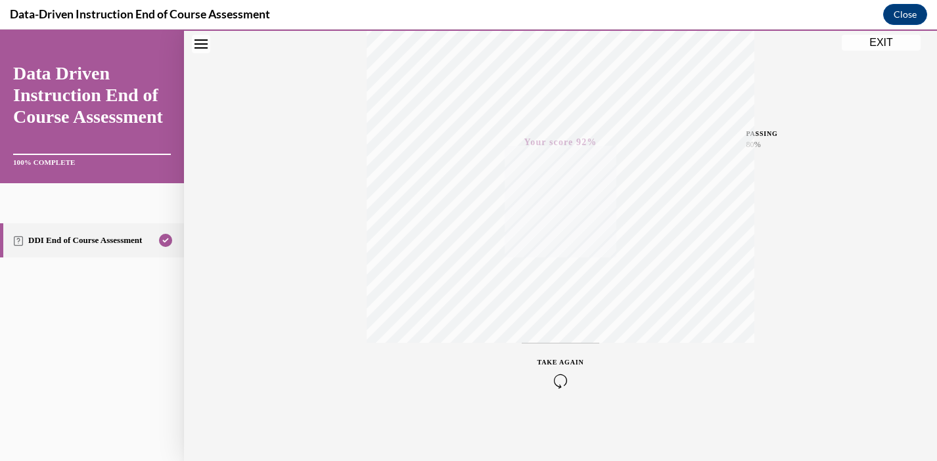
click at [881, 42] on button "EXIT" at bounding box center [881, 43] width 79 height 16
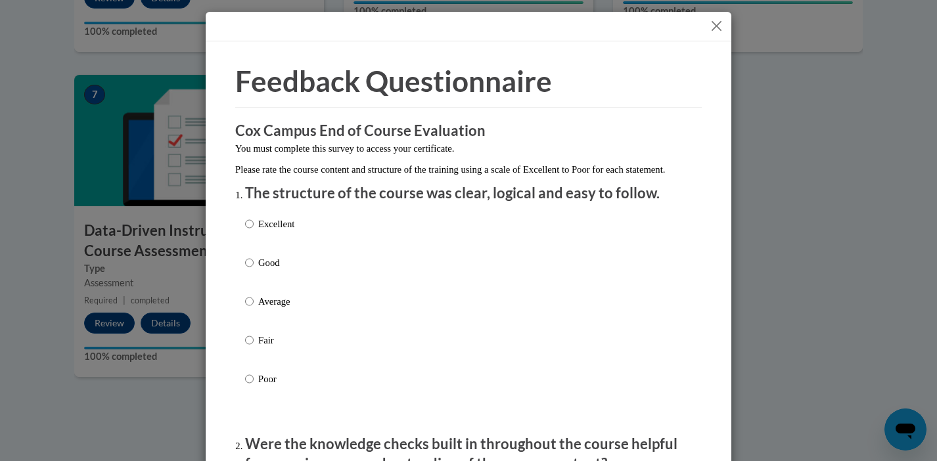
click at [260, 231] on p "Excellent" at bounding box center [276, 224] width 36 height 14
click at [254, 231] on input "Excellent" at bounding box center [249, 224] width 9 height 14
radio input "true"
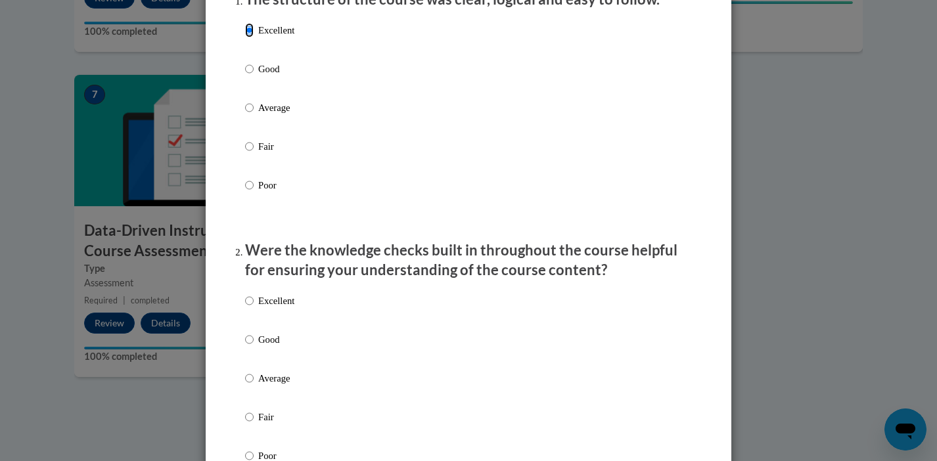
scroll to position [195, 0]
click at [273, 307] on p "Excellent" at bounding box center [276, 299] width 36 height 14
click at [254, 307] on input "Excellent" at bounding box center [249, 299] width 9 height 14
radio input "true"
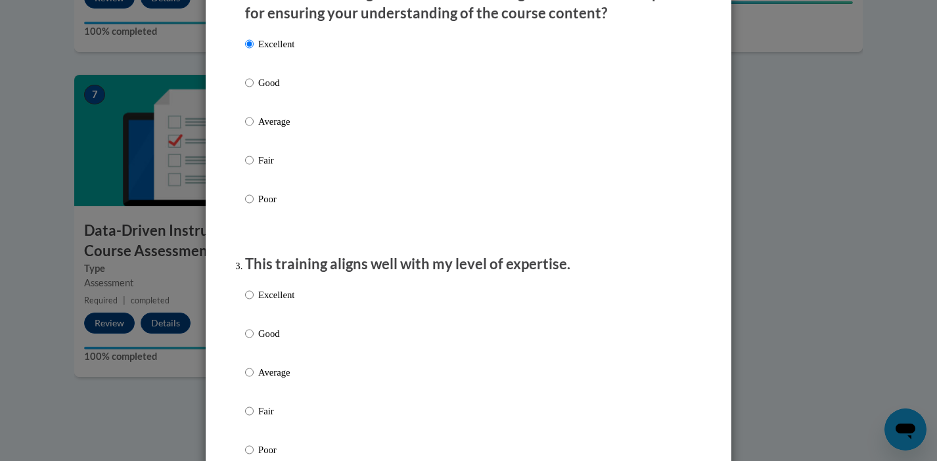
click at [274, 302] on p "Excellent" at bounding box center [276, 295] width 36 height 14
click at [254, 302] on input "Excellent" at bounding box center [249, 295] width 9 height 14
radio input "true"
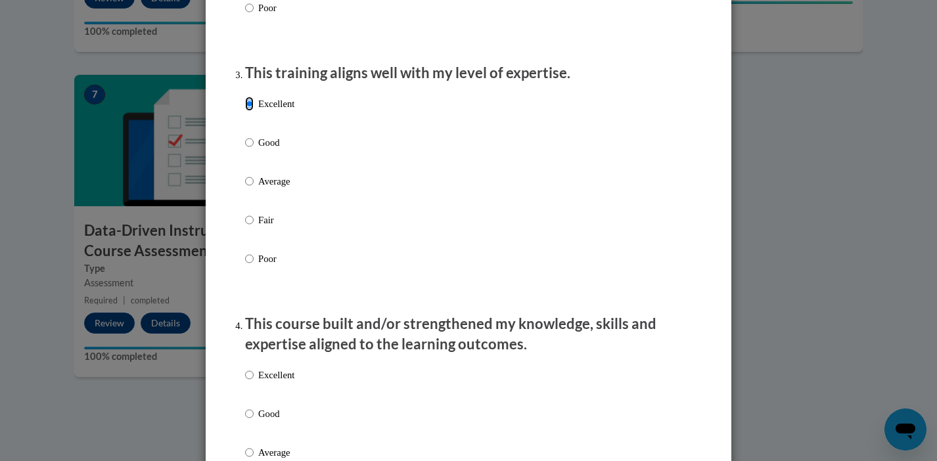
scroll to position [660, 0]
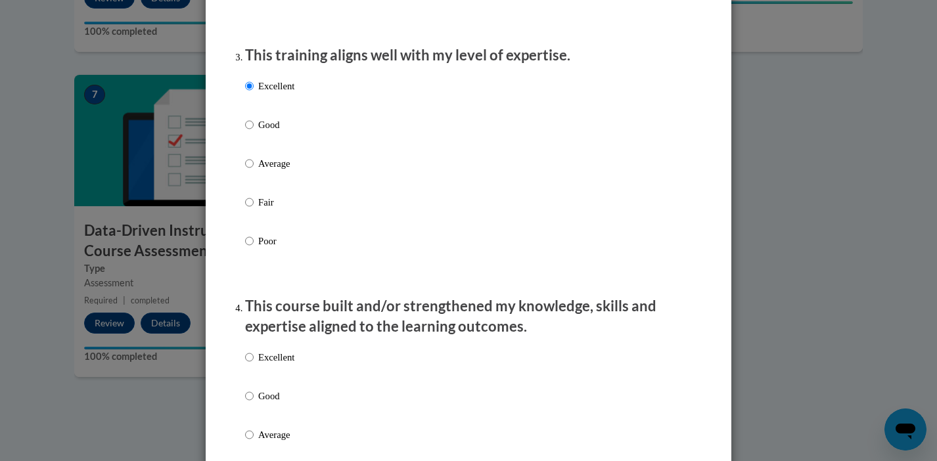
click at [275, 365] on p "Excellent" at bounding box center [276, 357] width 36 height 14
click at [254, 365] on input "Excellent" at bounding box center [249, 357] width 9 height 14
radio input "true"
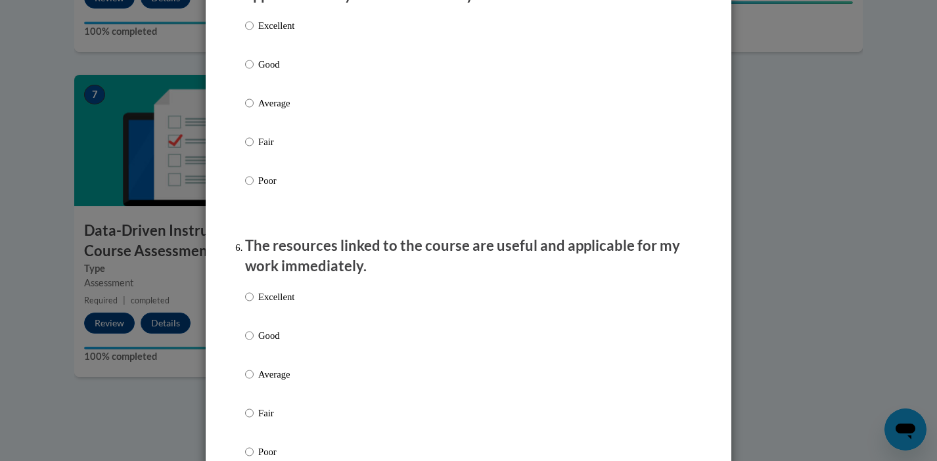
scroll to position [1269, 0]
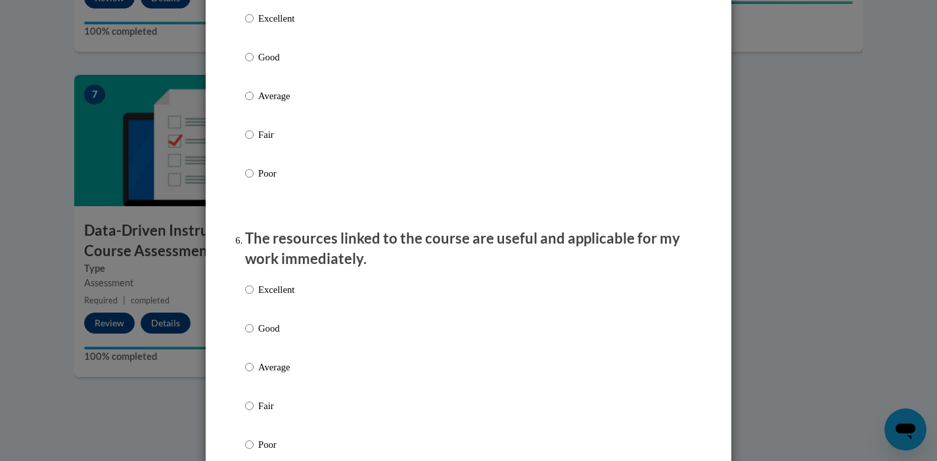
click at [282, 39] on label "Excellent" at bounding box center [269, 28] width 49 height 35
click at [254, 26] on input "Excellent" at bounding box center [249, 18] width 9 height 14
radio input "true"
click at [281, 297] on p "Excellent" at bounding box center [276, 290] width 36 height 14
click at [254, 297] on input "Excellent" at bounding box center [249, 290] width 9 height 14
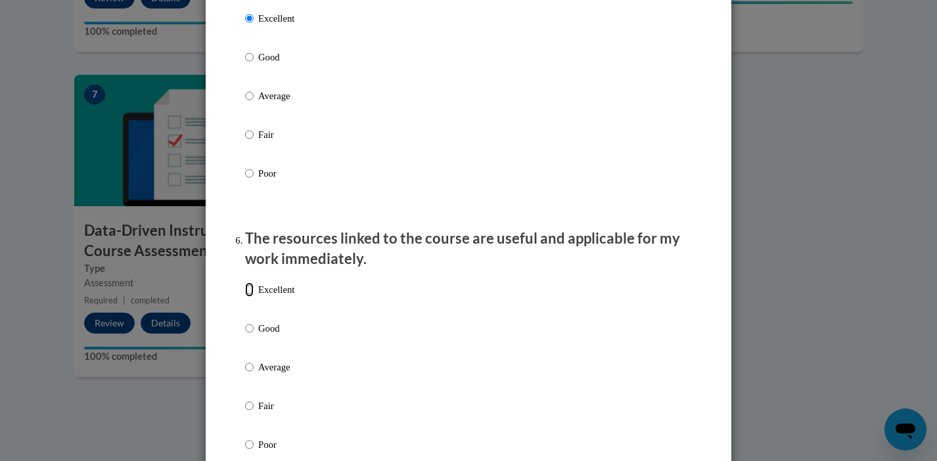
radio input "true"
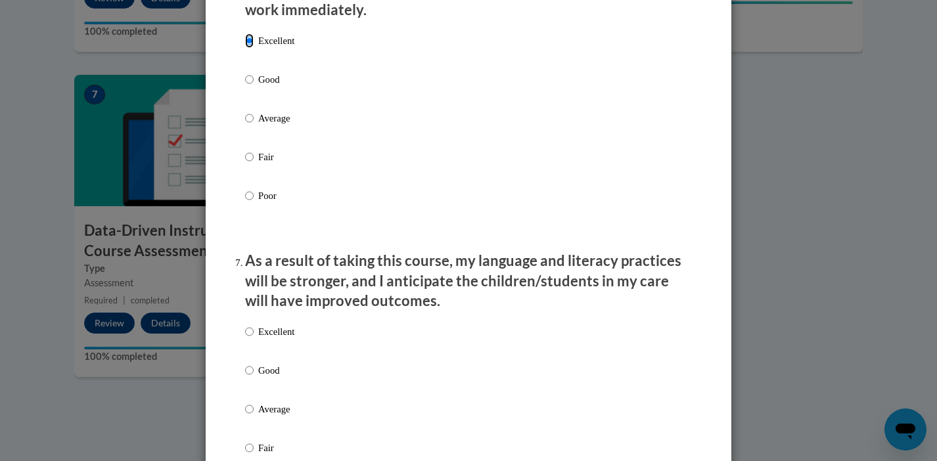
scroll to position [1540, 0]
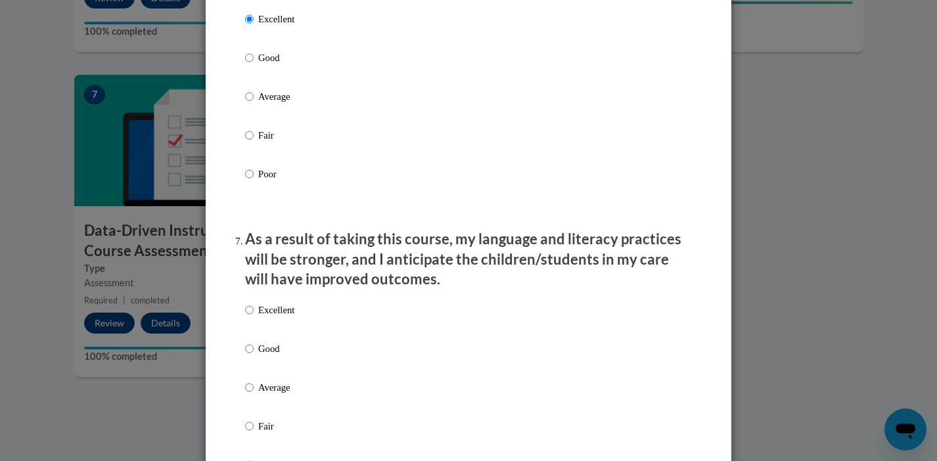
click at [280, 312] on div "Excellent Good Average Fair Poor" at bounding box center [269, 398] width 49 height 204
click at [280, 317] on p "Excellent" at bounding box center [276, 310] width 36 height 14
click at [254, 317] on input "Excellent" at bounding box center [249, 310] width 9 height 14
radio input "true"
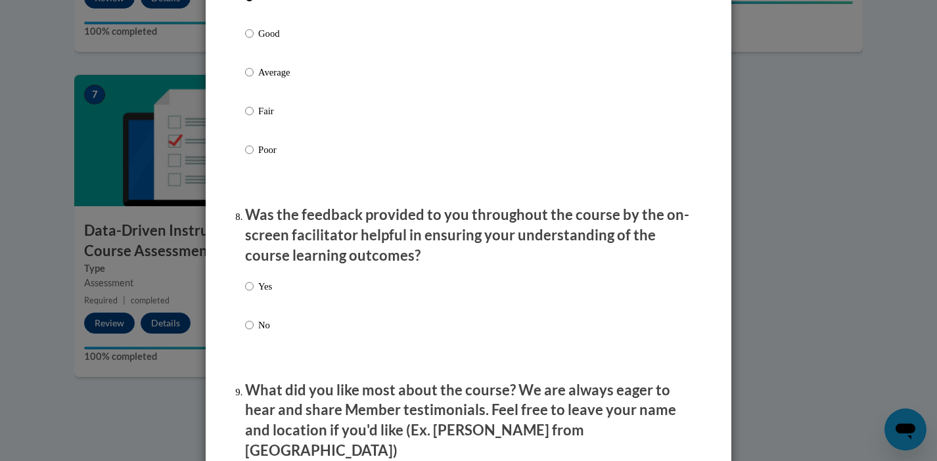
scroll to position [1908, 0]
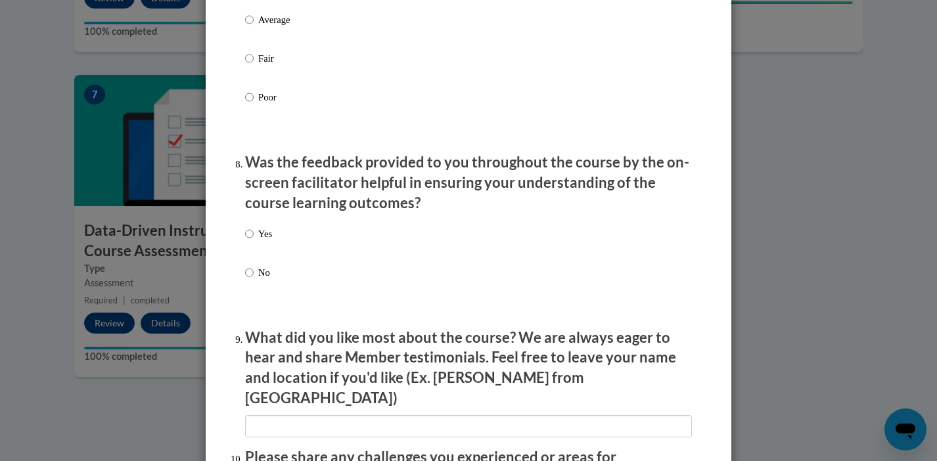
click at [270, 238] on div "Yes No" at bounding box center [258, 263] width 27 height 87
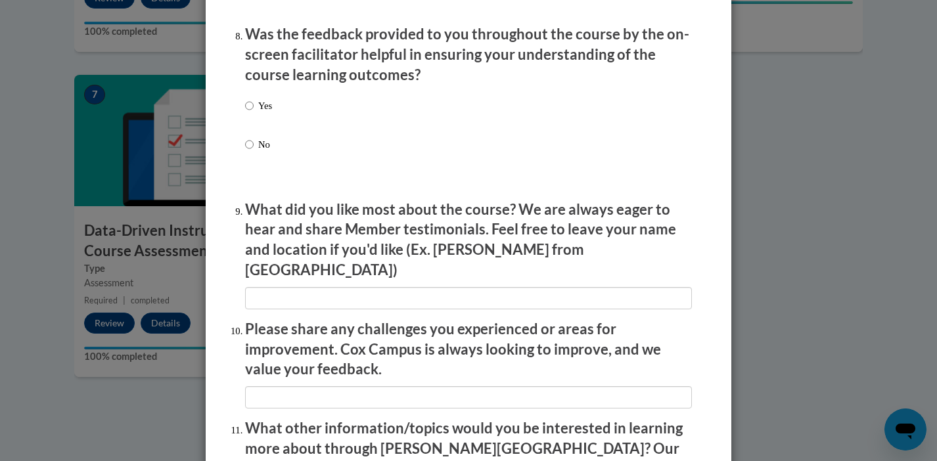
scroll to position [2038, 0]
click at [265, 112] on p "Yes" at bounding box center [265, 104] width 14 height 14
click at [254, 112] on input "Yes" at bounding box center [249, 104] width 9 height 14
radio input "true"
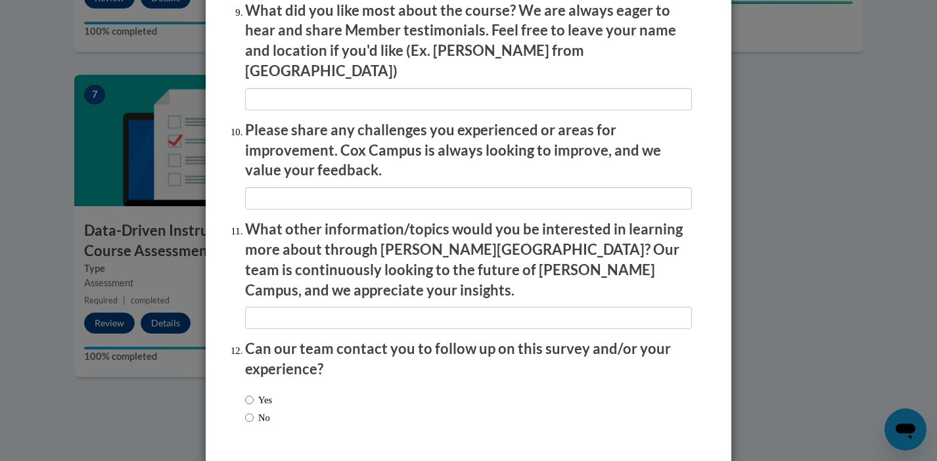
scroll to position [2272, 0]
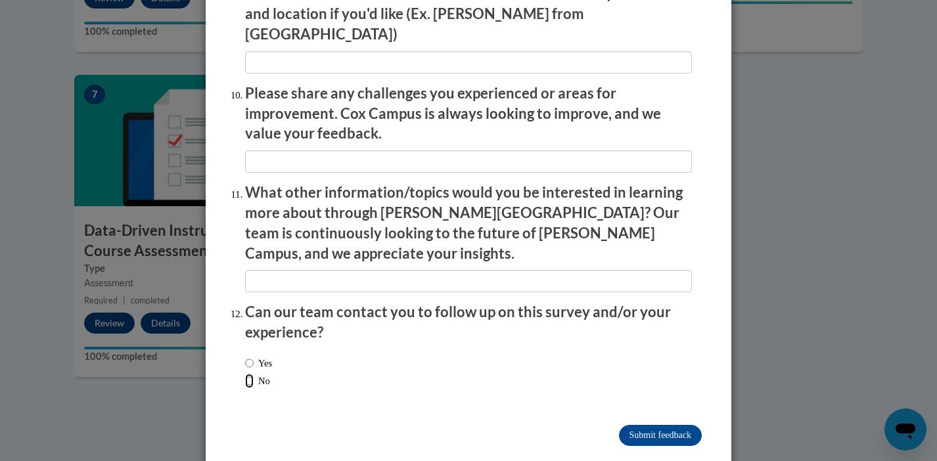
click at [249, 374] on input "No" at bounding box center [249, 381] width 9 height 14
radio input "true"
click at [686, 425] on input "Submit feedback" at bounding box center [660, 435] width 83 height 21
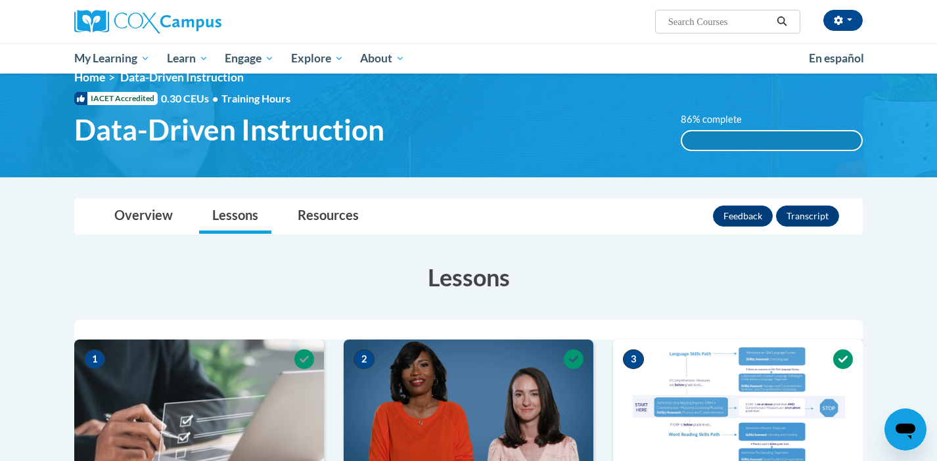
scroll to position [0, 0]
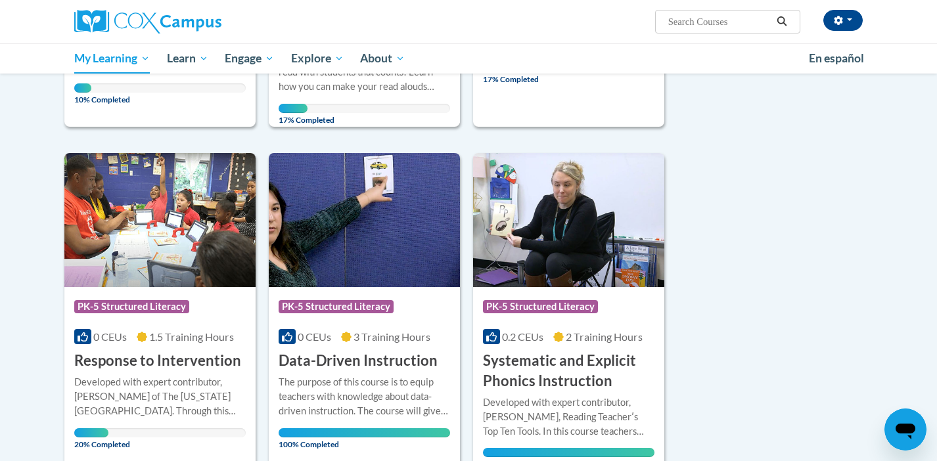
scroll to position [461, 0]
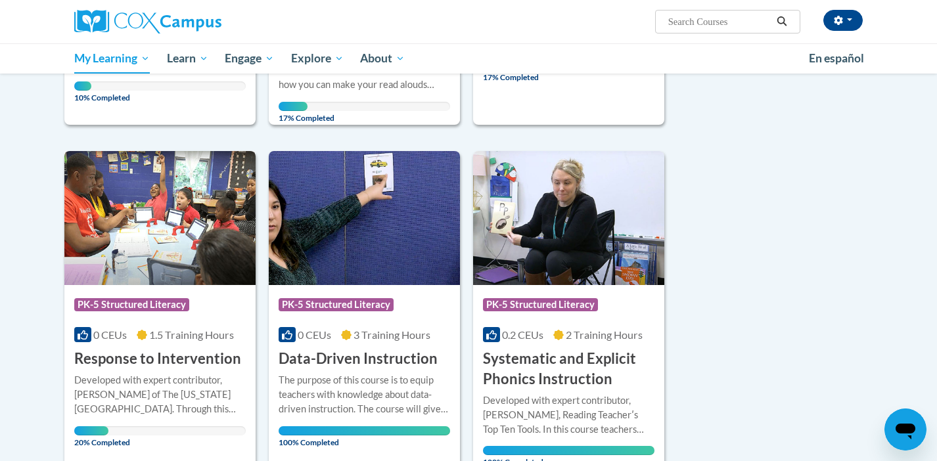
click at [147, 290] on div "Course Category: PK-5 Structured Literacy 0 CEUs 1.5 Training Hours COURSE Resp…" at bounding box center [159, 327] width 191 height 84
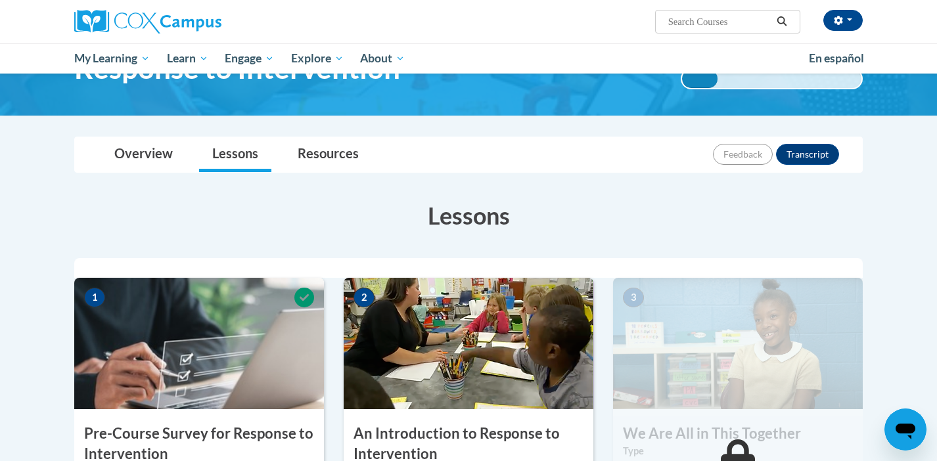
scroll to position [378, 0]
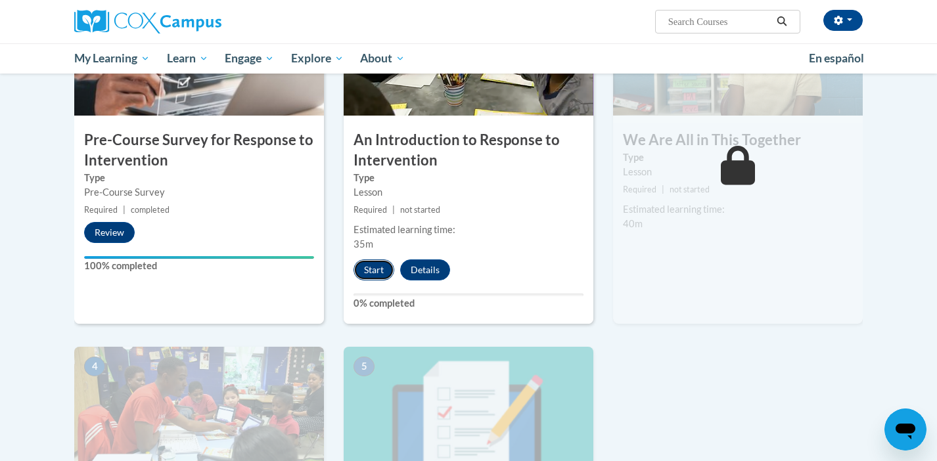
click at [369, 274] on button "Start" at bounding box center [374, 270] width 41 height 21
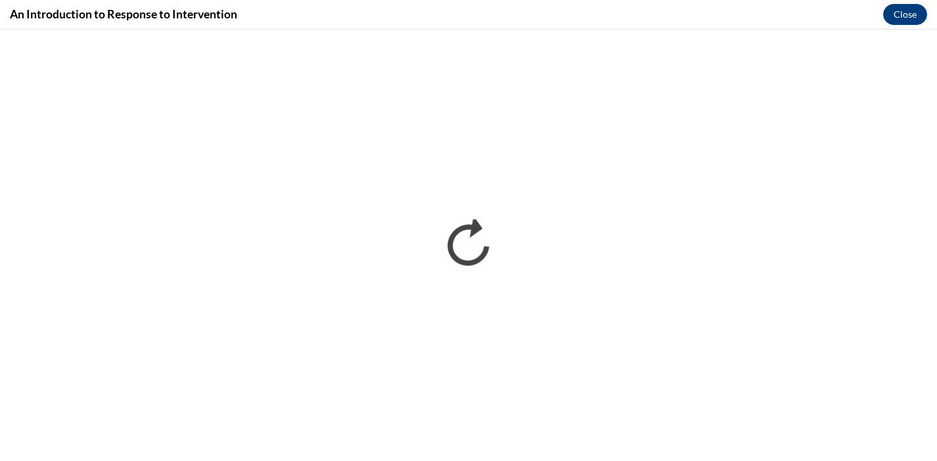
scroll to position [0, 0]
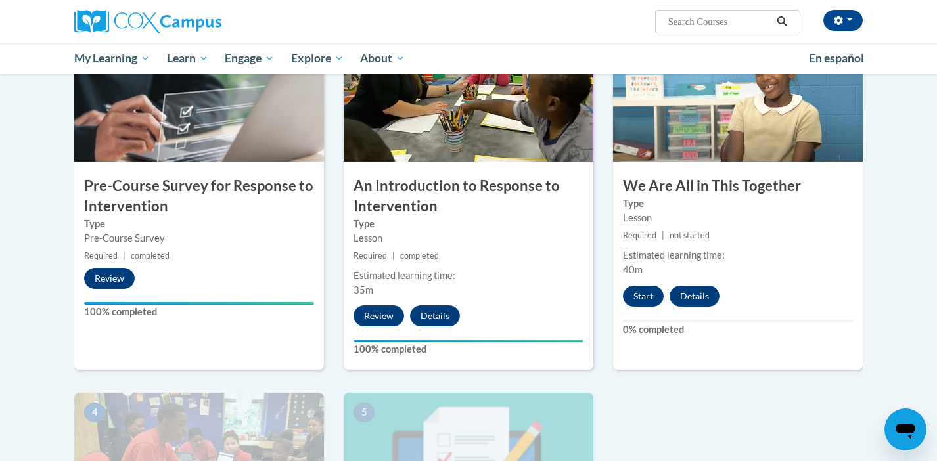
scroll to position [325, 0]
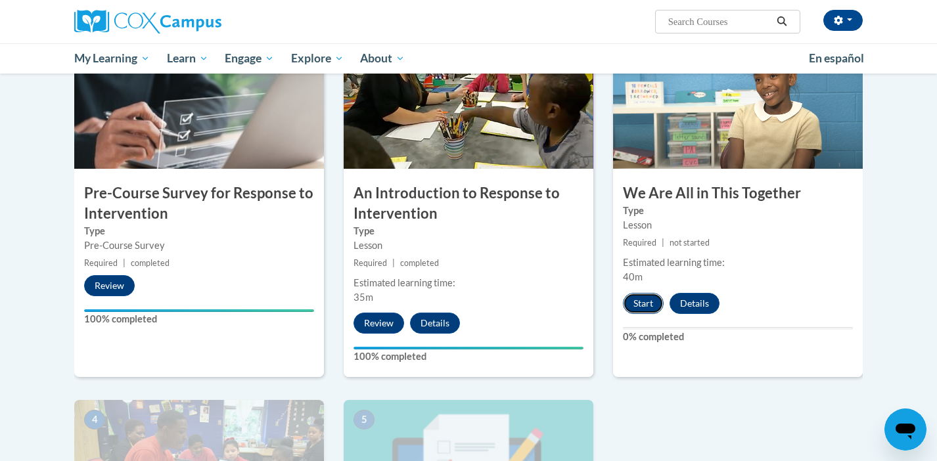
click at [643, 296] on button "Start" at bounding box center [643, 303] width 41 height 21
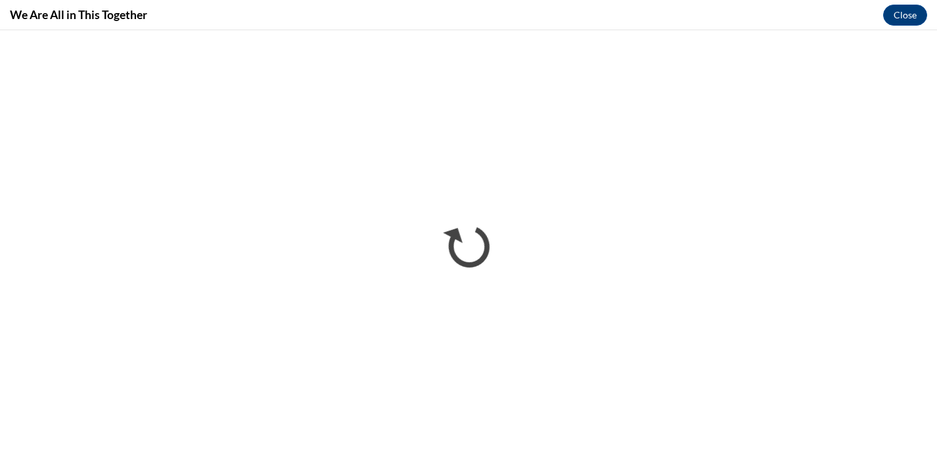
scroll to position [0, 0]
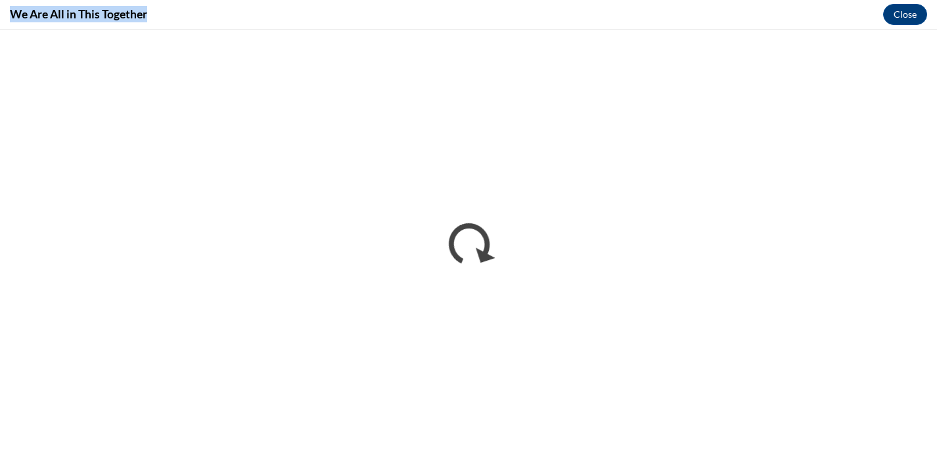
drag, startPoint x: 336, startPoint y: 16, endPoint x: 302, endPoint y: -89, distance: 110.8
click at [438, 18] on div "We Are All in This Together Close" at bounding box center [468, 15] width 937 height 30
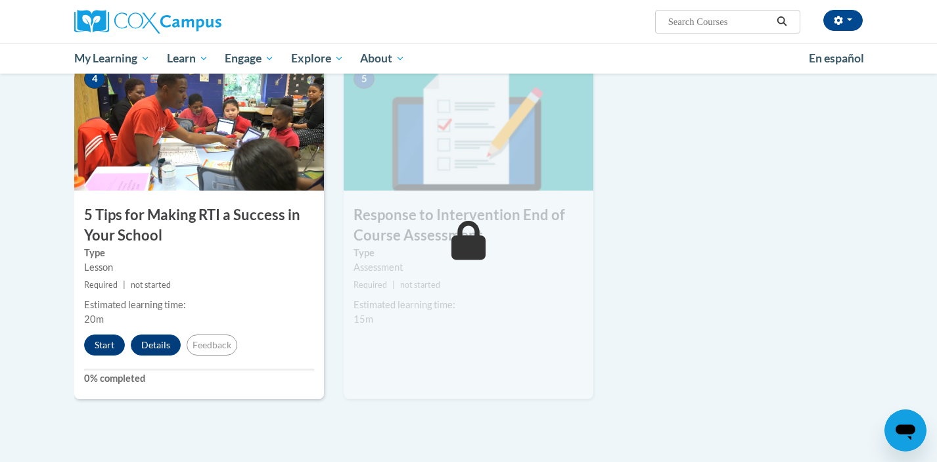
scroll to position [671, 0]
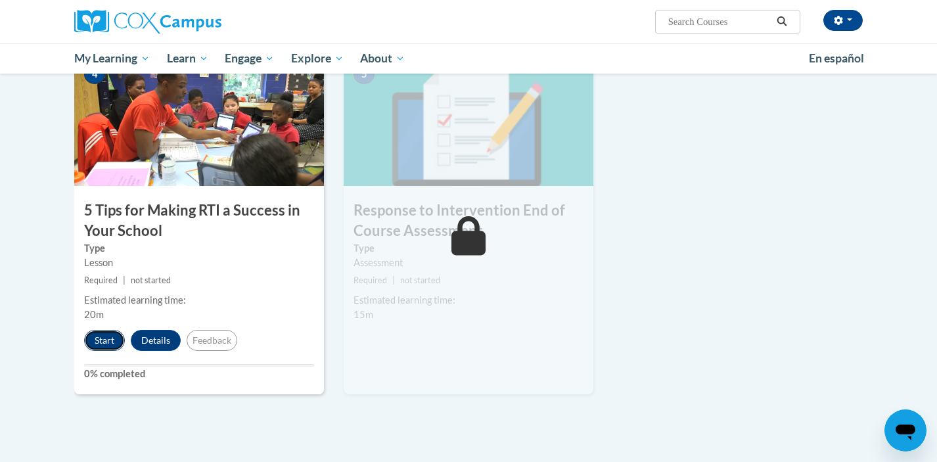
click at [108, 339] on button "Start" at bounding box center [104, 340] width 41 height 21
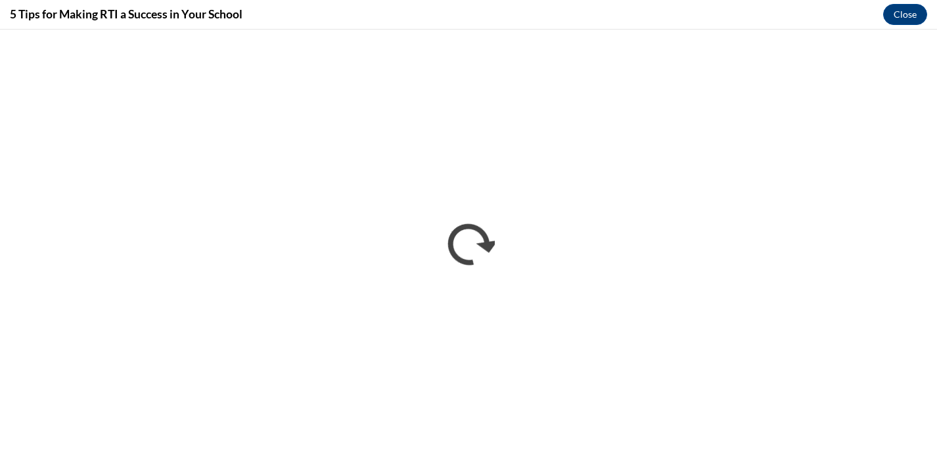
scroll to position [0, 0]
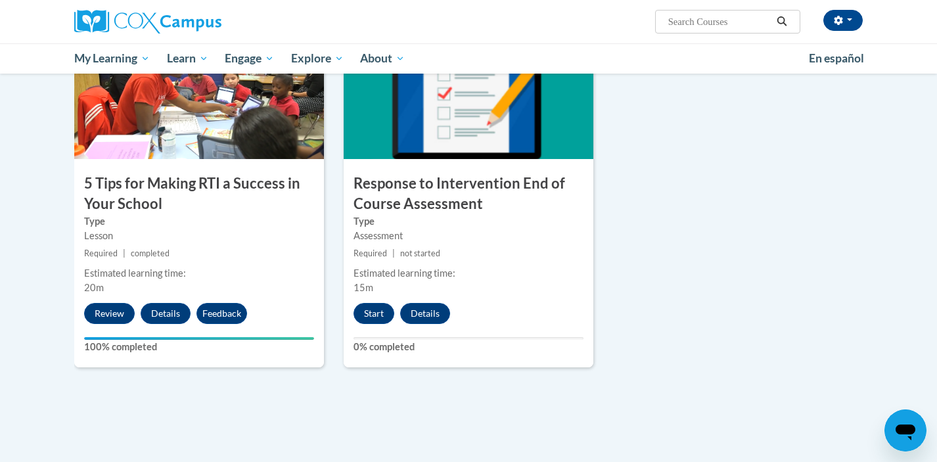
scroll to position [713, 0]
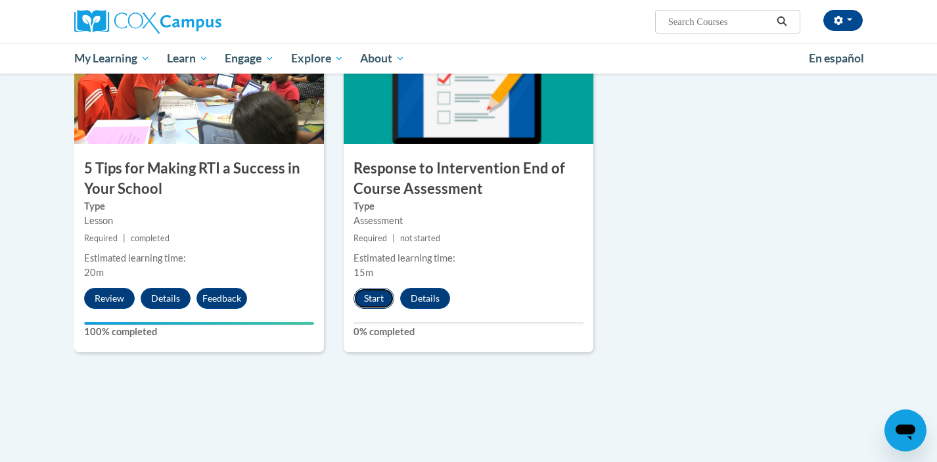
click at [369, 298] on button "Start" at bounding box center [374, 298] width 41 height 21
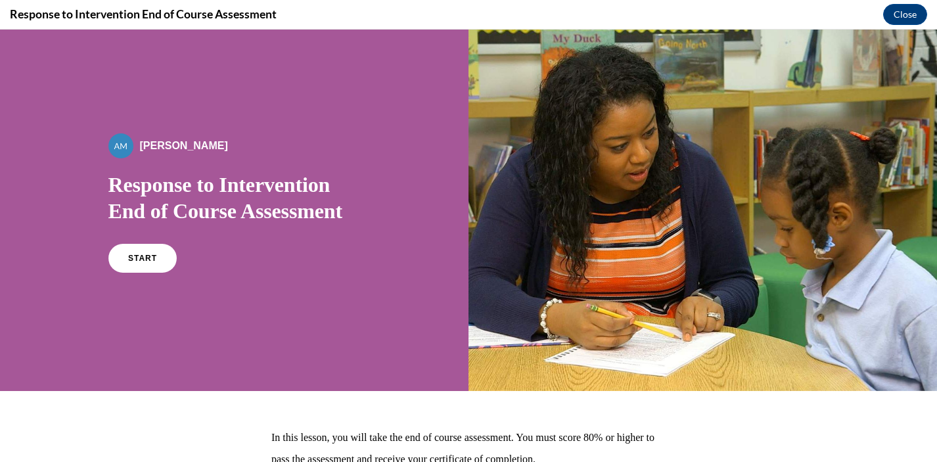
scroll to position [113, 0]
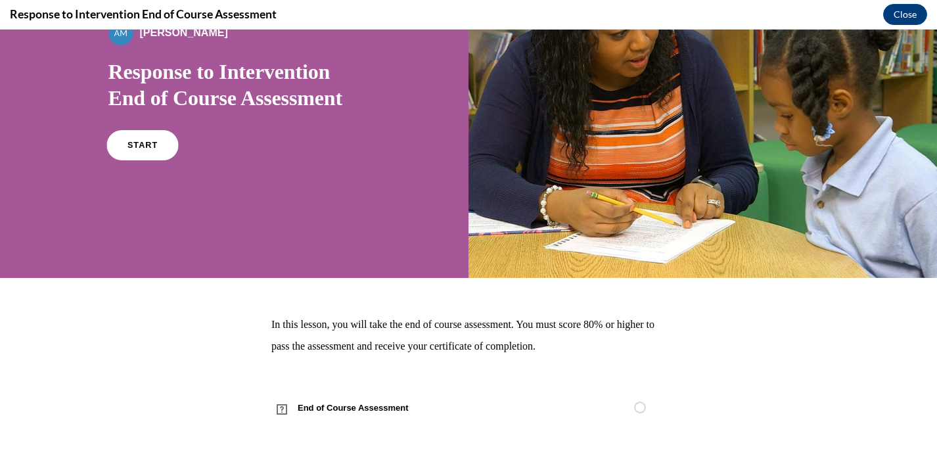
click at [130, 137] on link "START" at bounding box center [142, 145] width 72 height 30
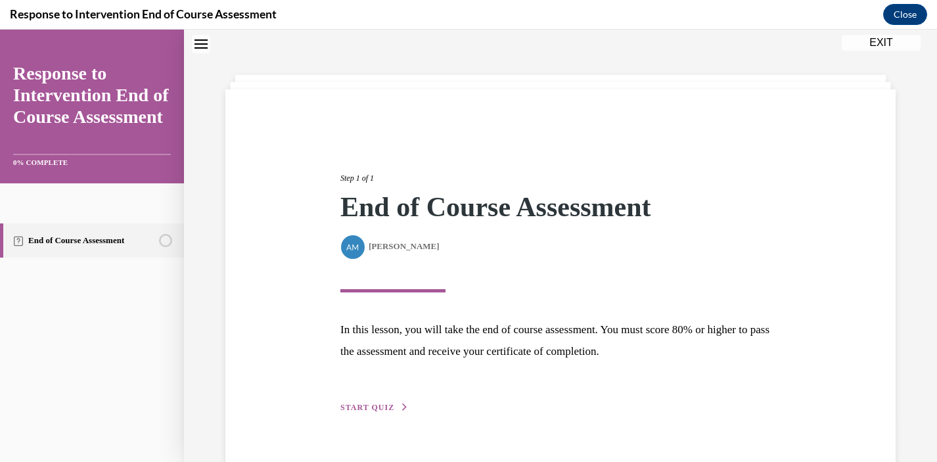
scroll to position [72, 0]
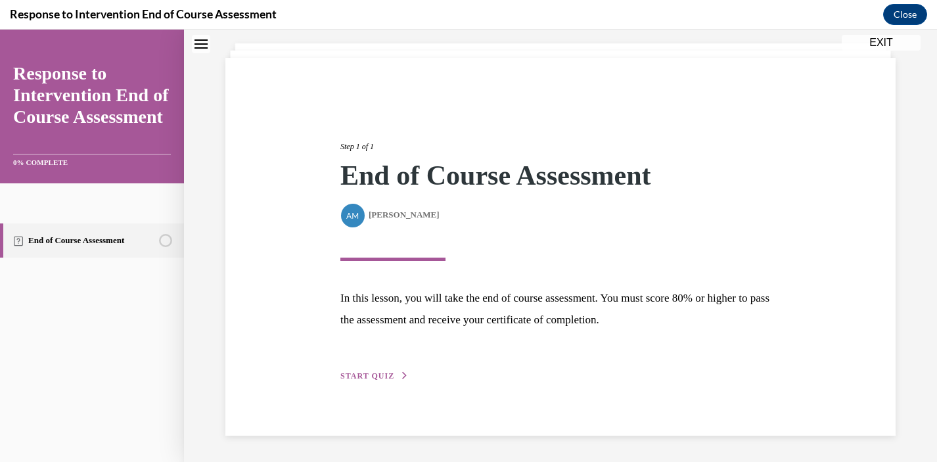
click at [368, 378] on span "START QUIZ" at bounding box center [367, 375] width 54 height 9
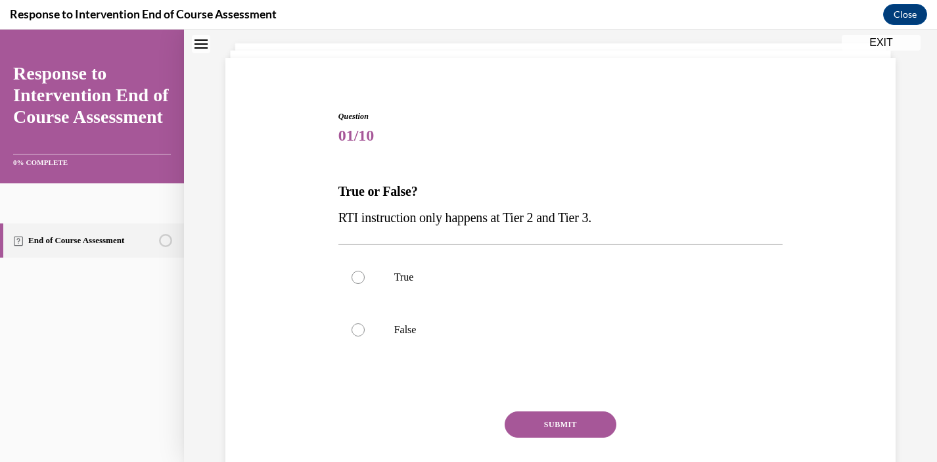
scroll to position [156, 0]
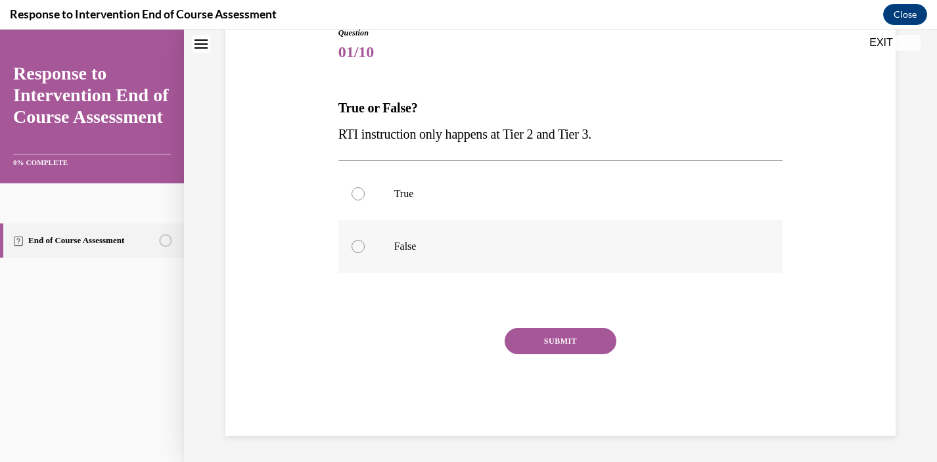
click at [396, 246] on p "False" at bounding box center [572, 246] width 356 height 13
click at [365, 246] on input "False" at bounding box center [358, 246] width 13 height 13
radio input "true"
click at [536, 340] on button "SUBMIT" at bounding box center [561, 341] width 112 height 26
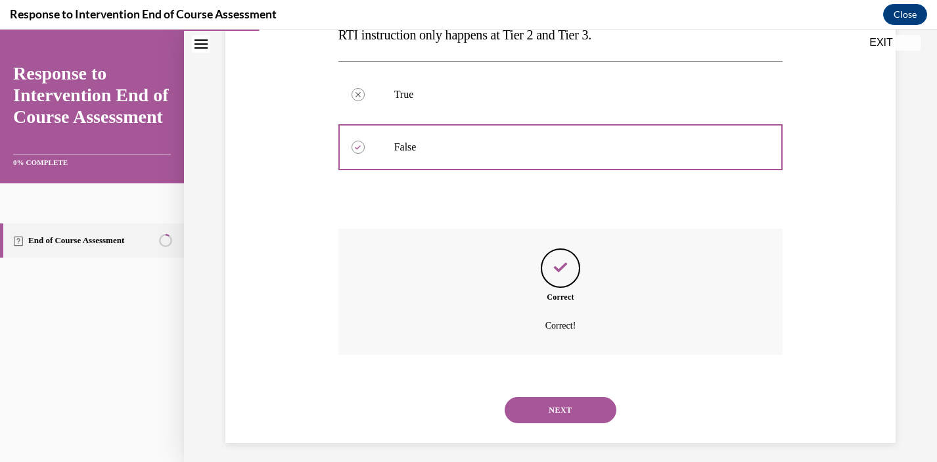
scroll to position [262, 0]
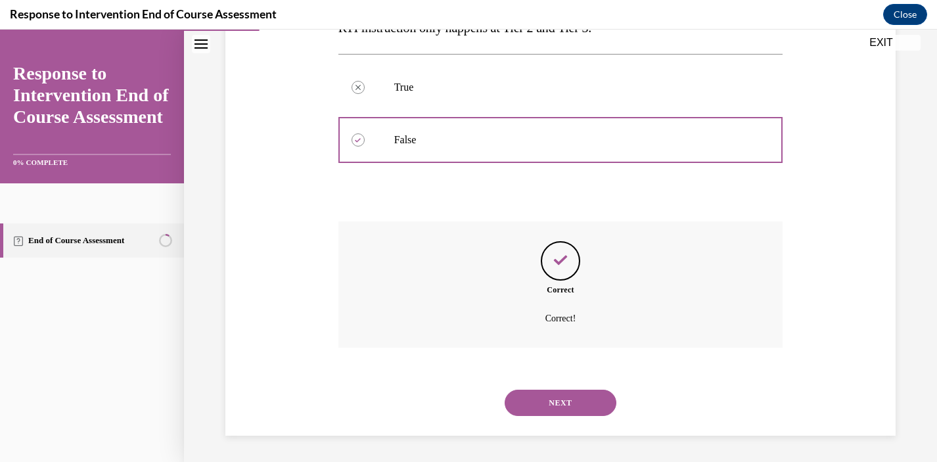
click at [587, 404] on button "NEXT" at bounding box center [561, 403] width 112 height 26
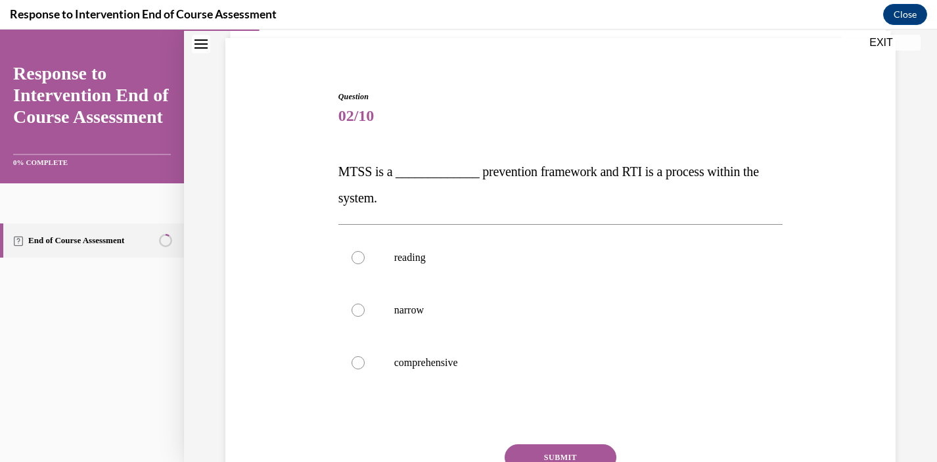
scroll to position [93, 0]
click at [486, 355] on p "comprehensive" at bounding box center [572, 361] width 356 height 13
click at [365, 355] on input "comprehensive" at bounding box center [358, 361] width 13 height 13
radio input "true"
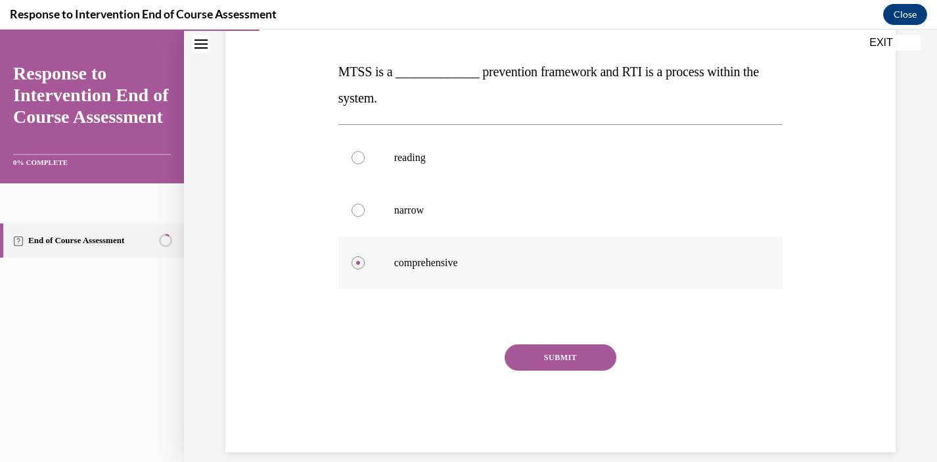
scroll to position [208, 0]
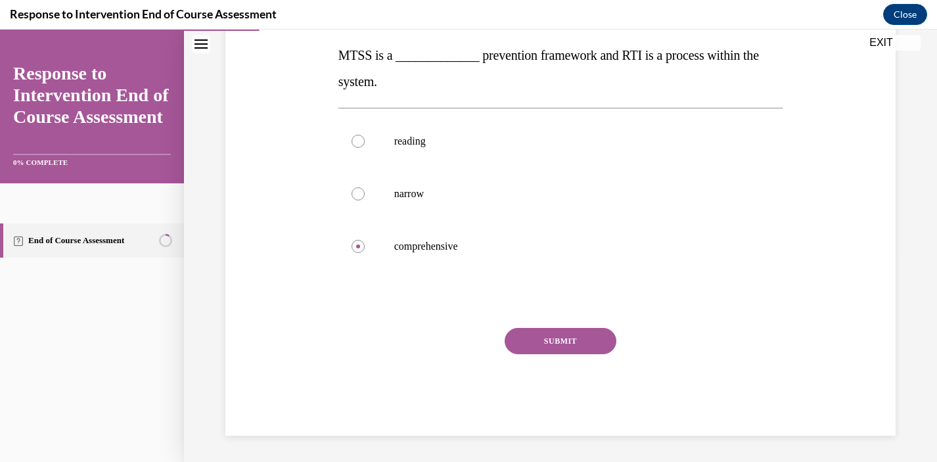
click at [572, 346] on button "SUBMIT" at bounding box center [561, 341] width 112 height 26
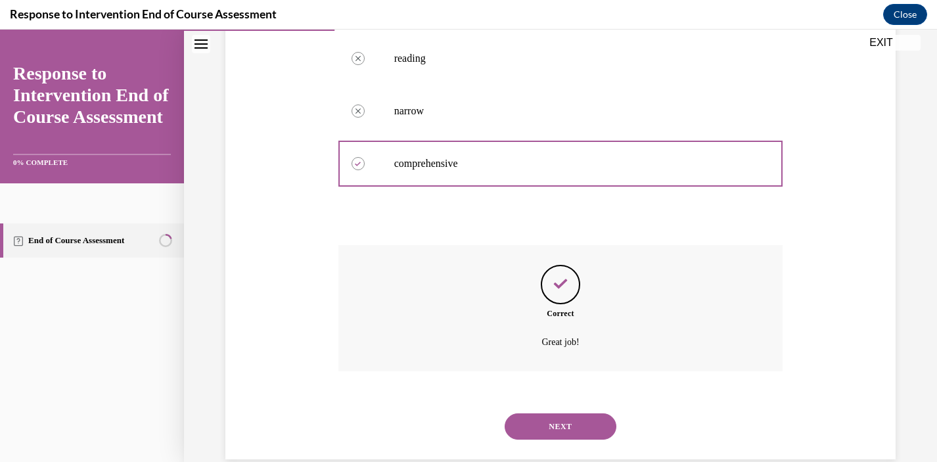
scroll to position [315, 0]
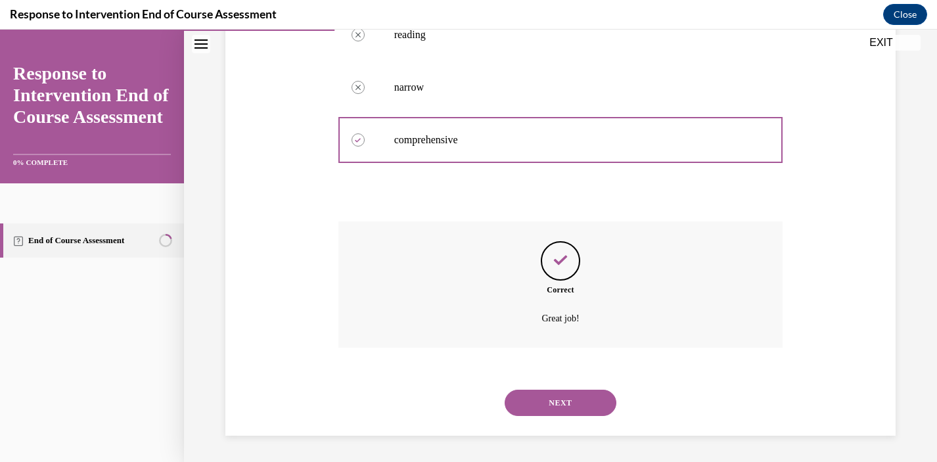
click at [543, 398] on button "NEXT" at bounding box center [561, 403] width 112 height 26
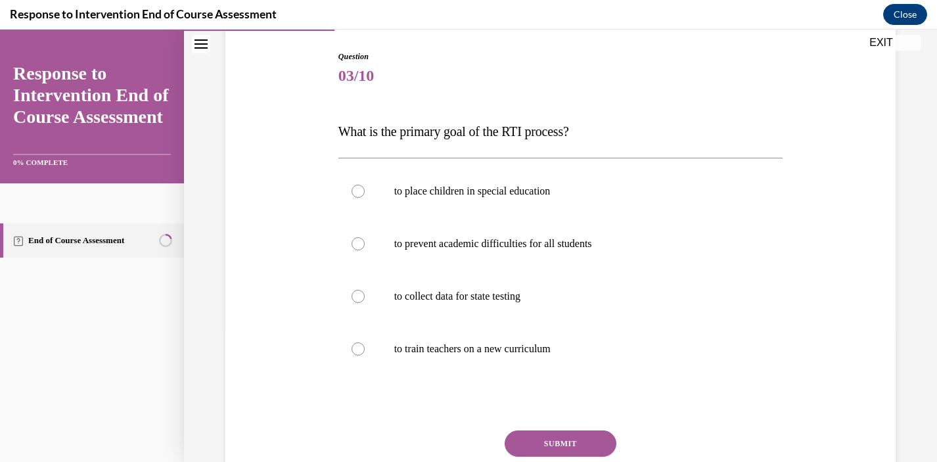
scroll to position [134, 0]
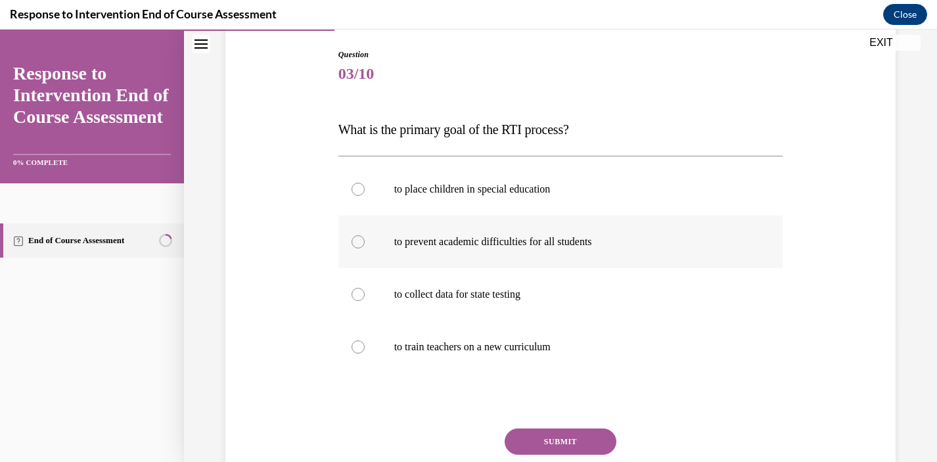
click at [571, 241] on p "to prevent academic difficulties for all students" at bounding box center [572, 241] width 356 height 13
click at [365, 241] on input "to prevent academic difficulties for all students" at bounding box center [358, 241] width 13 height 13
radio input "true"
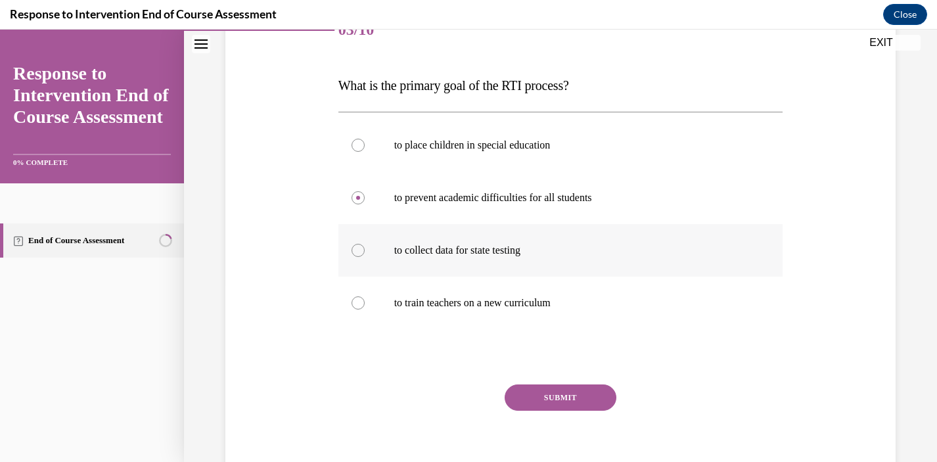
scroll to position [181, 0]
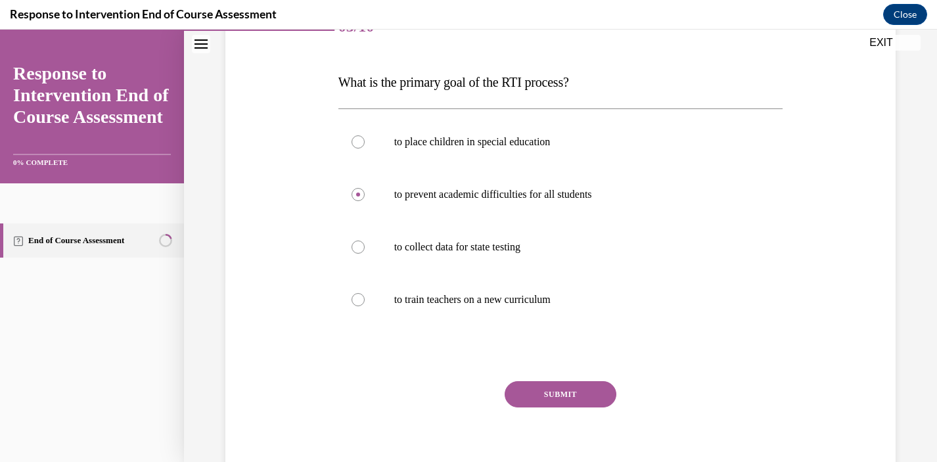
click at [570, 388] on button "SUBMIT" at bounding box center [561, 394] width 112 height 26
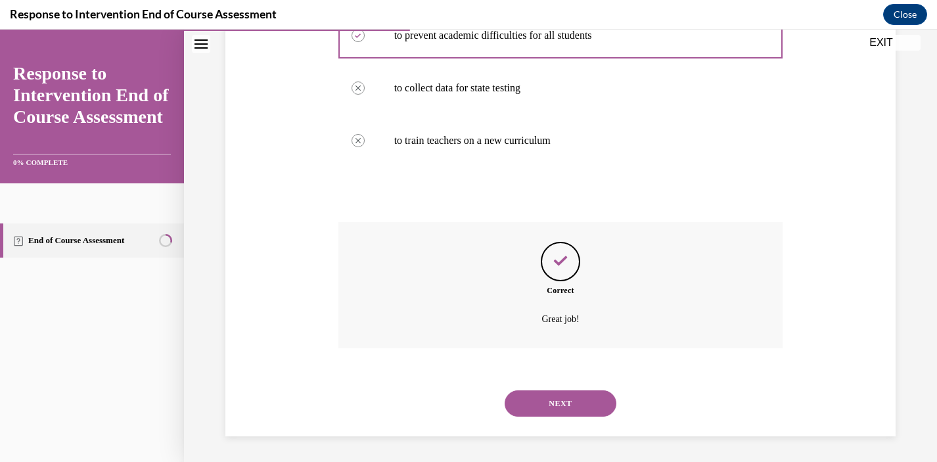
scroll to position [341, 0]
click at [546, 402] on button "NEXT" at bounding box center [561, 403] width 112 height 26
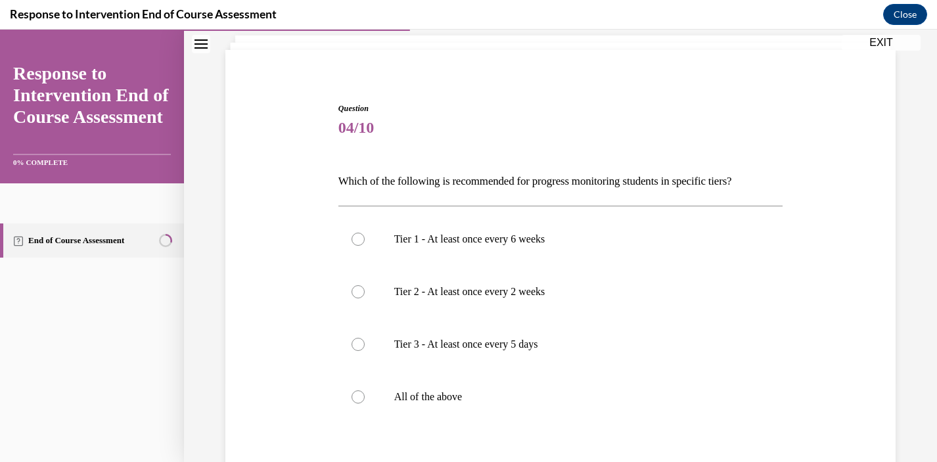
scroll to position [91, 0]
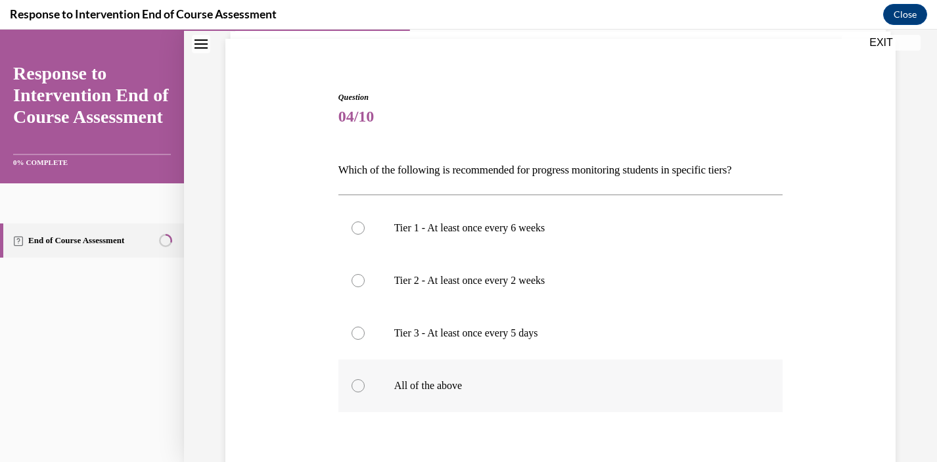
click at [447, 374] on label "All of the above" at bounding box center [560, 385] width 445 height 53
click at [365, 379] on input "All of the above" at bounding box center [358, 385] width 13 height 13
radio input "true"
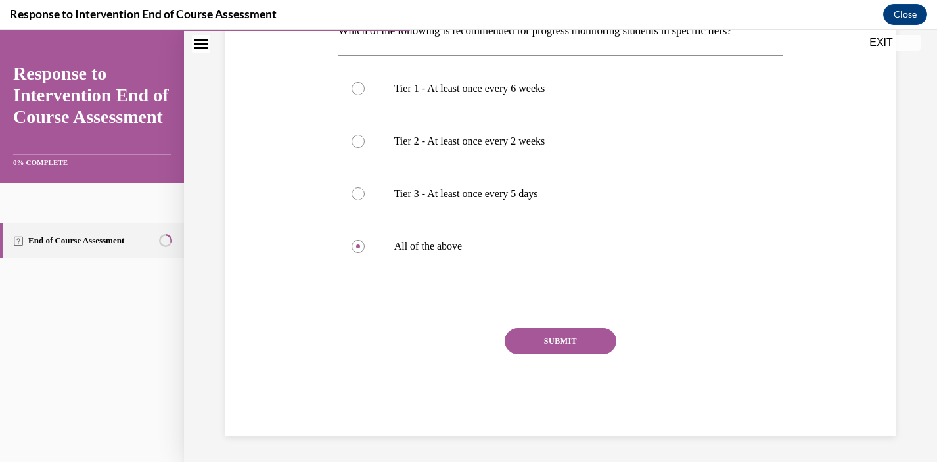
click at [570, 341] on button "SUBMIT" at bounding box center [561, 341] width 112 height 26
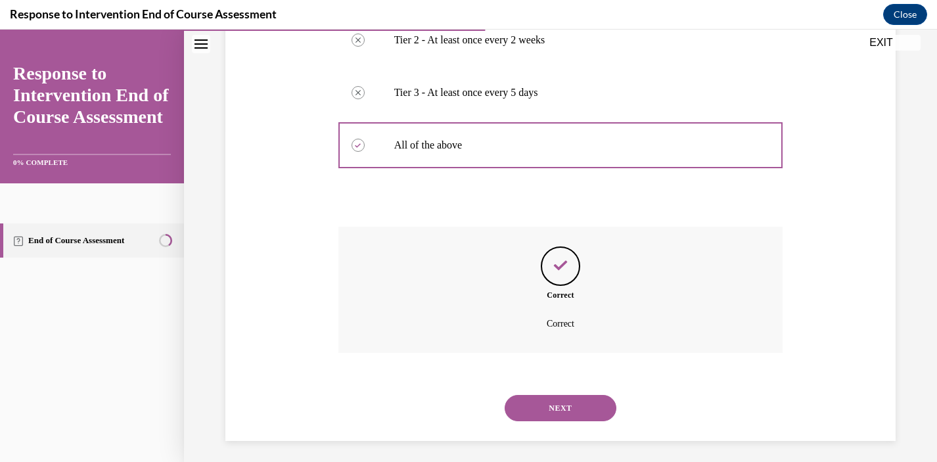
scroll to position [337, 0]
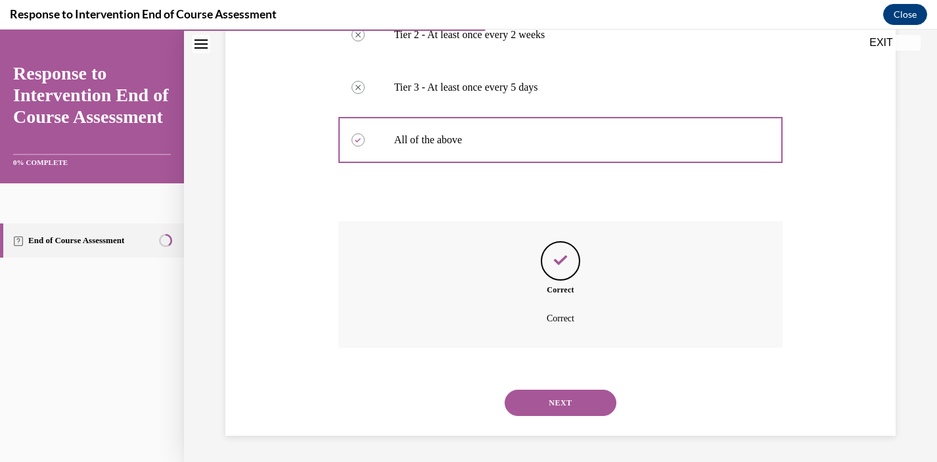
click at [547, 398] on button "NEXT" at bounding box center [561, 403] width 112 height 26
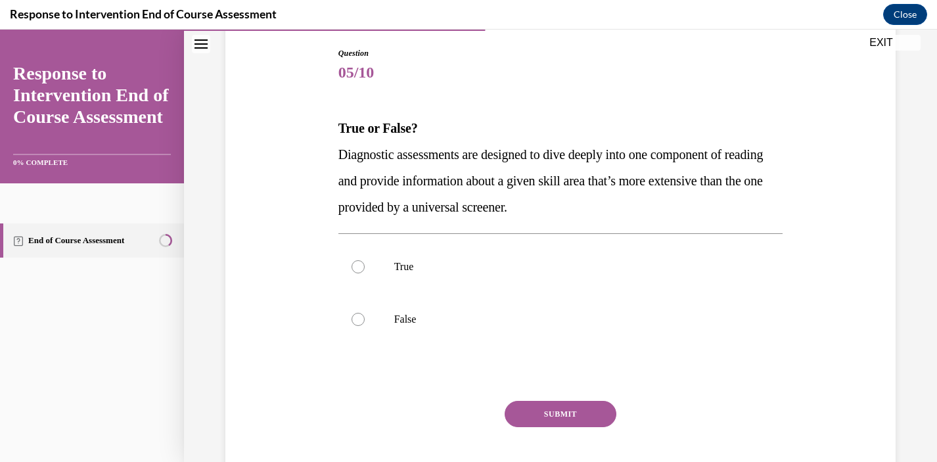
scroll to position [141, 0]
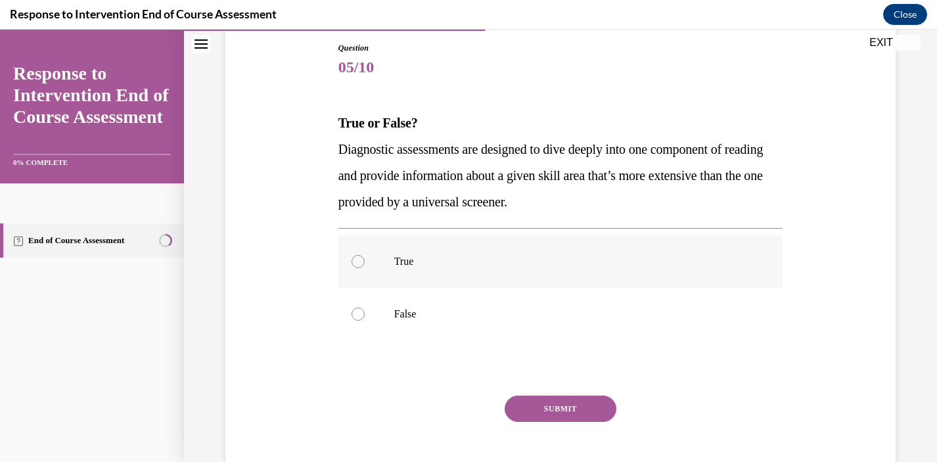
click at [502, 258] on p "True" at bounding box center [572, 261] width 356 height 13
click at [365, 258] on input "True" at bounding box center [358, 261] width 13 height 13
radio input "true"
click at [552, 410] on button "SUBMIT" at bounding box center [561, 409] width 112 height 26
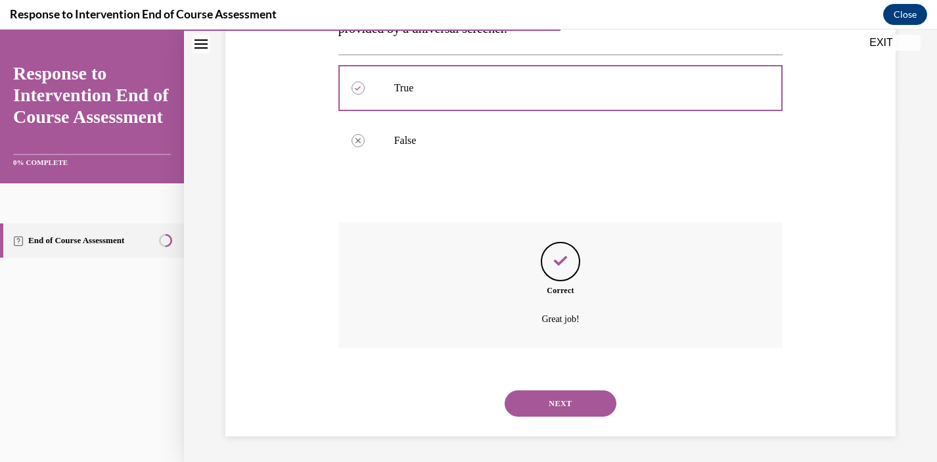
scroll to position [315, 0]
click at [576, 401] on button "NEXT" at bounding box center [561, 403] width 112 height 26
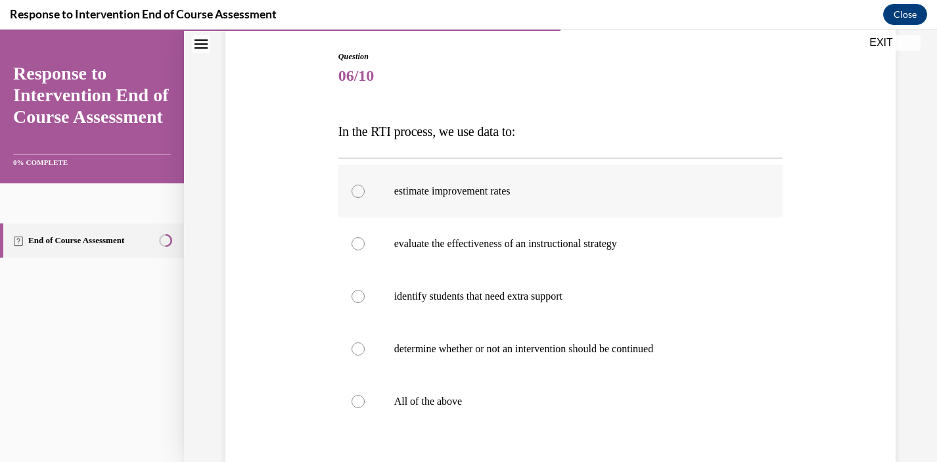
scroll to position [134, 0]
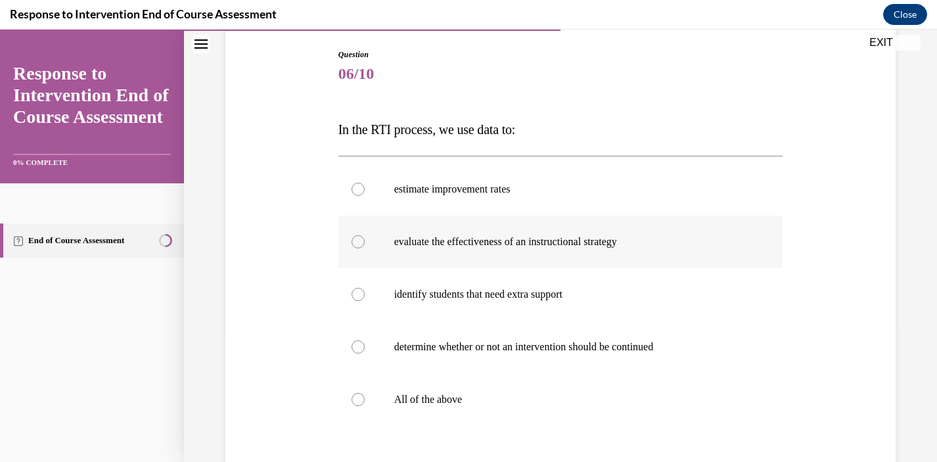
click at [534, 248] on label "evaluate the effectiveness of an instructional strategy" at bounding box center [560, 242] width 445 height 53
click at [365, 248] on input "evaluate the effectiveness of an instructional strategy" at bounding box center [358, 241] width 13 height 13
radio input "true"
click at [547, 300] on p "identify students that need extra support" at bounding box center [572, 294] width 356 height 13
click at [365, 300] on input "identify students that need extra support" at bounding box center [358, 294] width 13 height 13
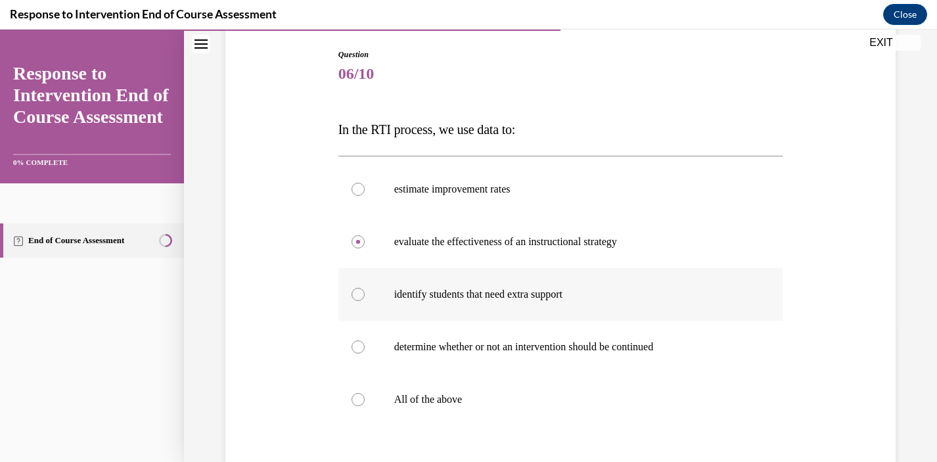
radio input "true"
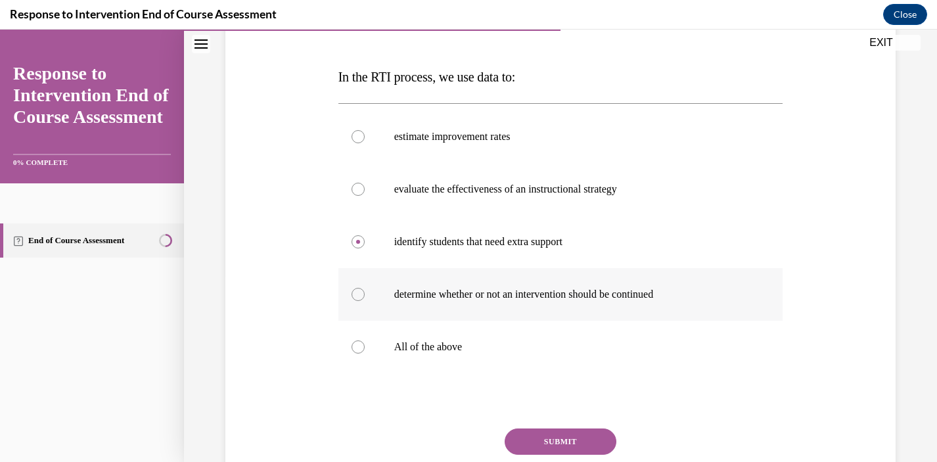
scroll to position [195, 0]
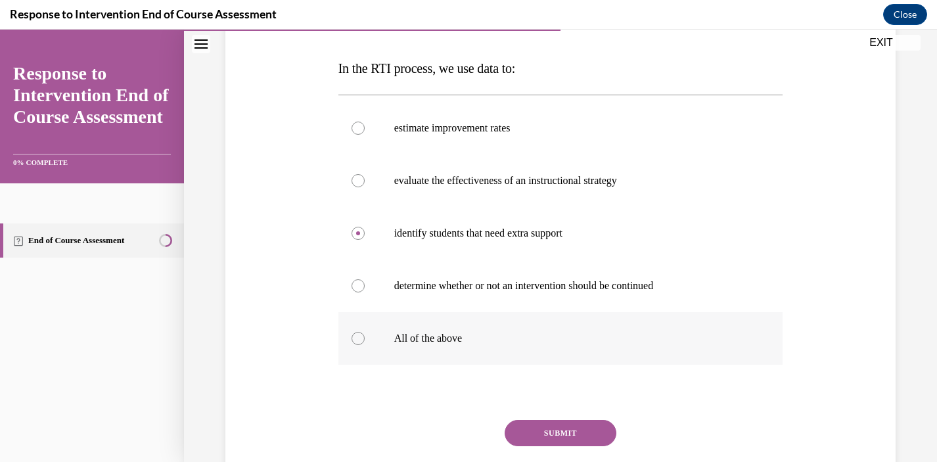
click at [540, 344] on p "All of the above" at bounding box center [572, 338] width 356 height 13
click at [365, 344] on input "All of the above" at bounding box center [358, 338] width 13 height 13
radio input "true"
click at [565, 426] on button "SUBMIT" at bounding box center [561, 433] width 112 height 26
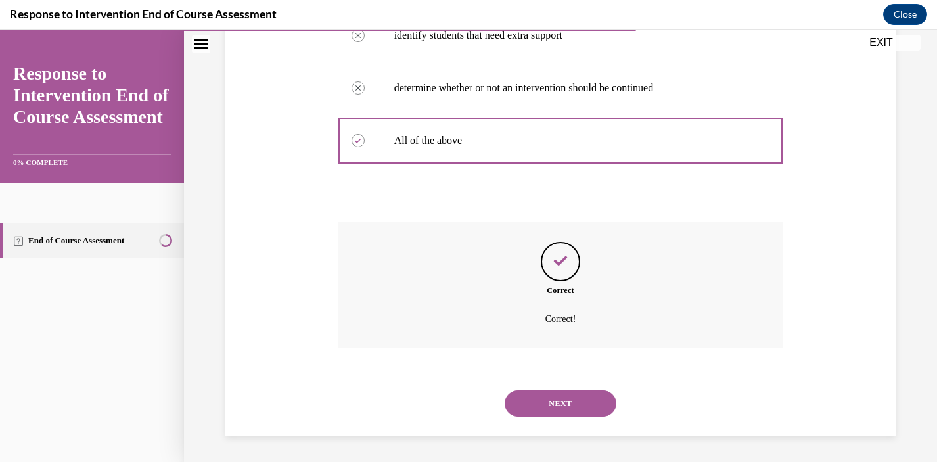
scroll to position [394, 0]
click at [578, 399] on button "NEXT" at bounding box center [561, 403] width 112 height 26
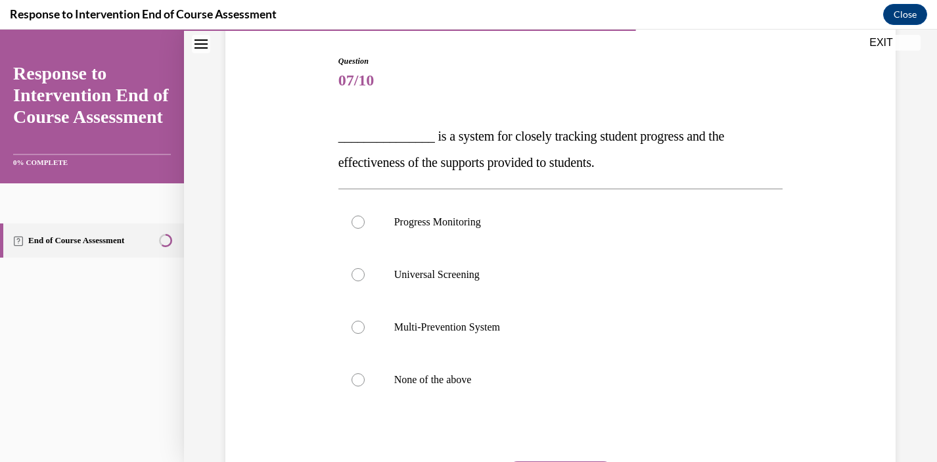
scroll to position [129, 0]
click at [488, 224] on p "Progress Monitoring" at bounding box center [572, 220] width 356 height 13
click at [365, 224] on input "Progress Monitoring" at bounding box center [358, 220] width 13 height 13
radio input "true"
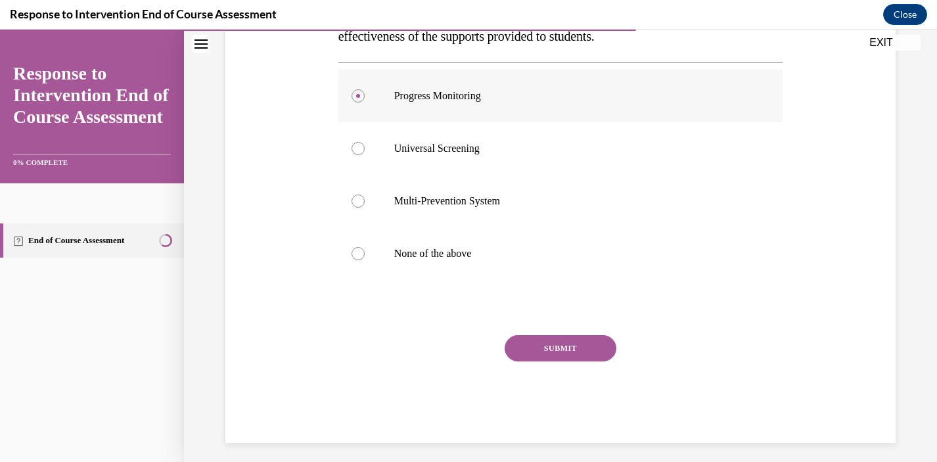
scroll to position [261, 0]
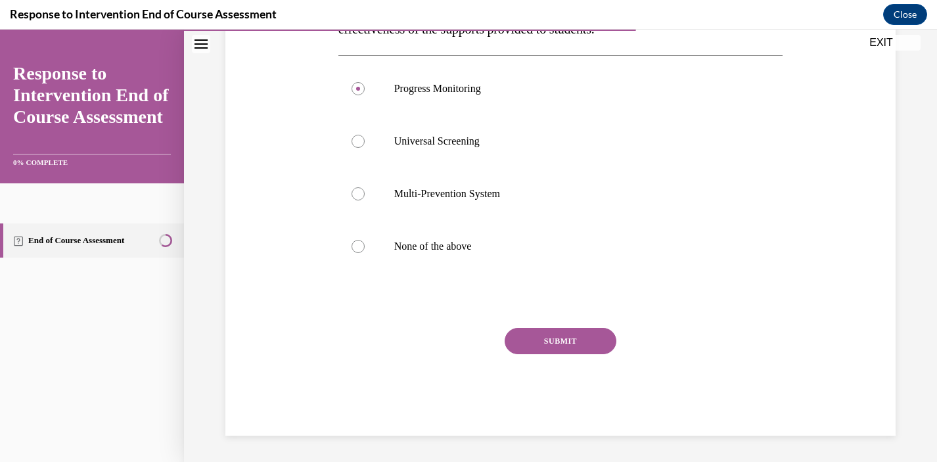
click at [556, 338] on button "SUBMIT" at bounding box center [561, 341] width 112 height 26
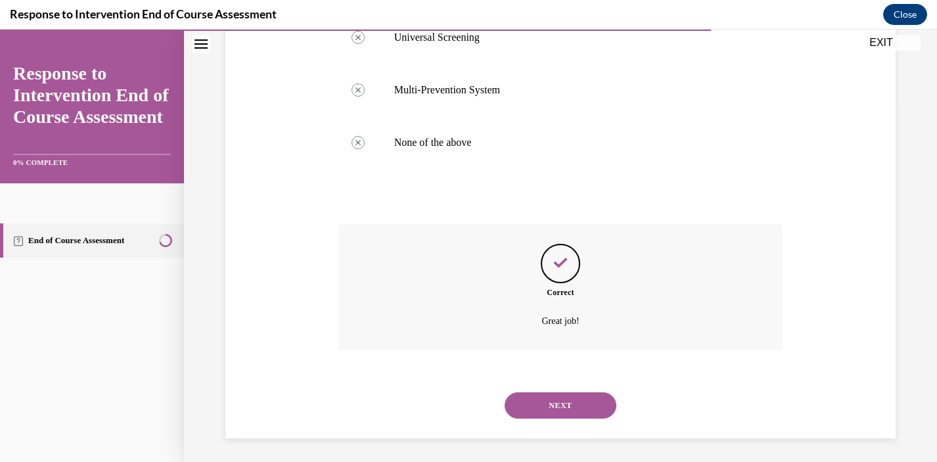
scroll to position [367, 0]
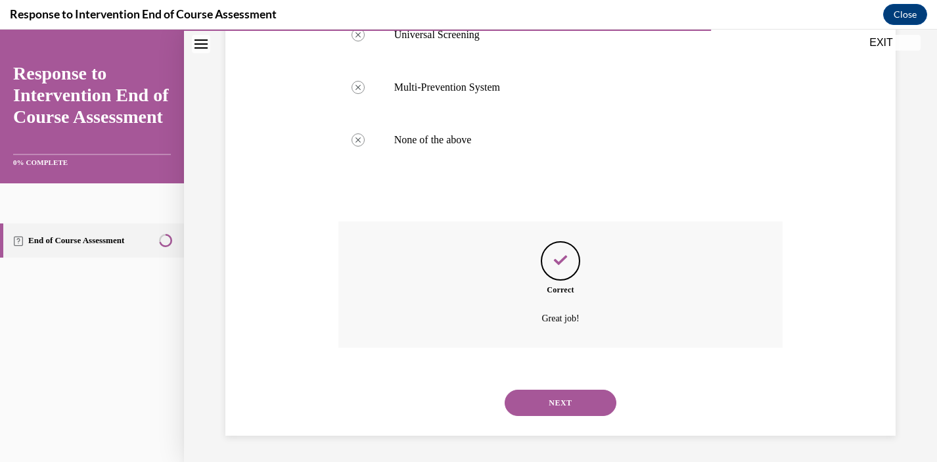
click at [566, 400] on button "NEXT" at bounding box center [561, 403] width 112 height 26
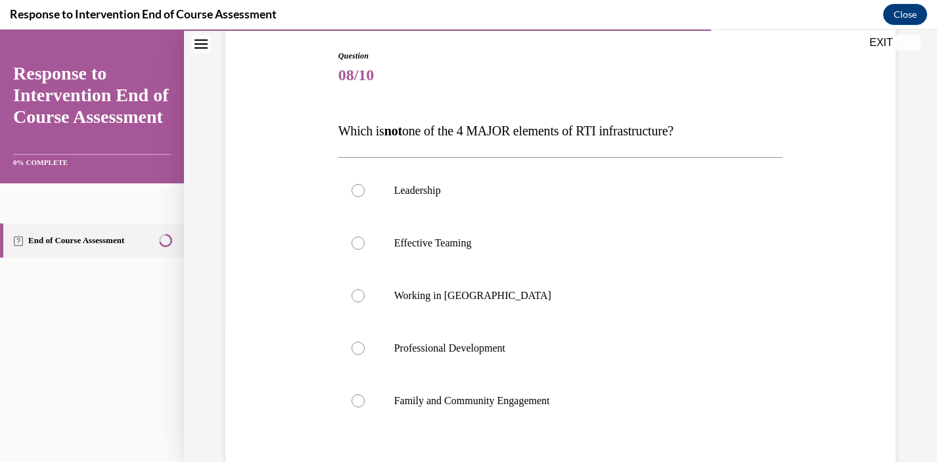
scroll to position [143, 0]
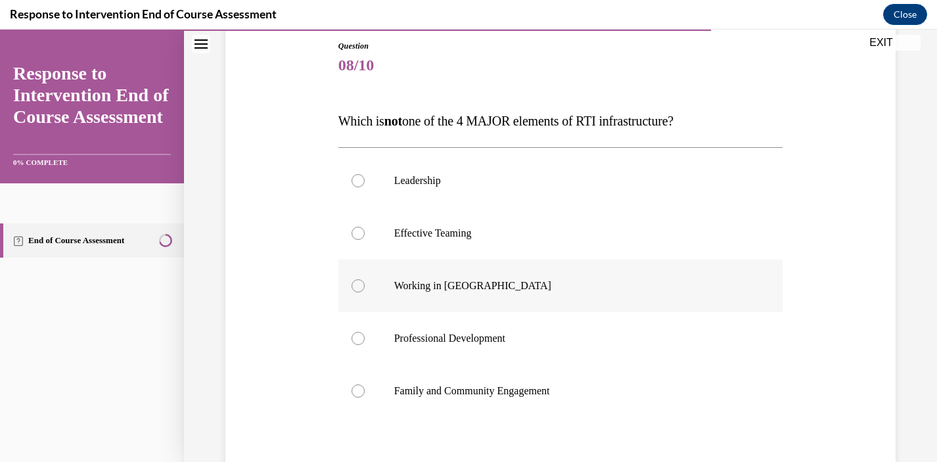
click at [469, 279] on p "Working in Silos" at bounding box center [572, 285] width 356 height 13
click at [365, 279] on input "Working in Silos" at bounding box center [358, 285] width 13 height 13
radio input "true"
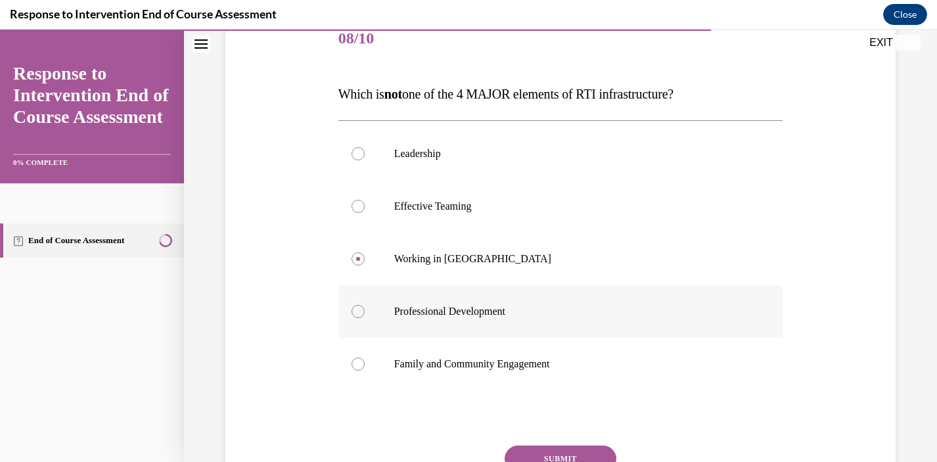
scroll to position [287, 0]
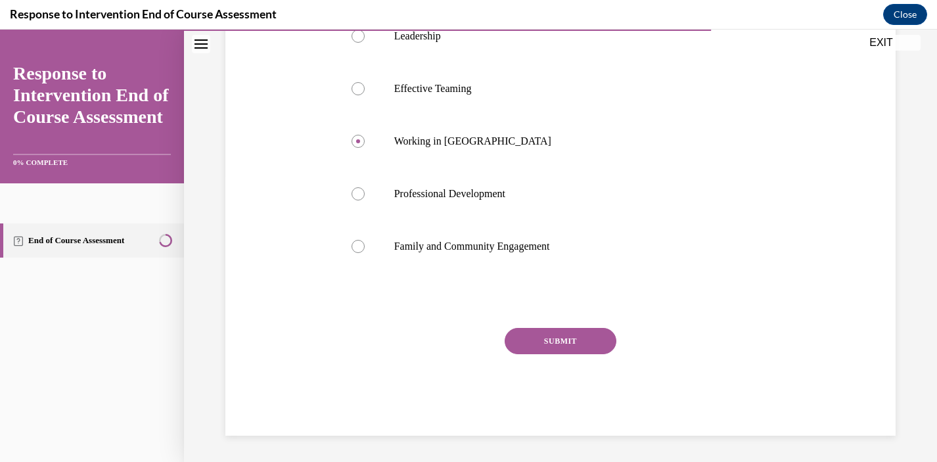
click at [587, 343] on button "SUBMIT" at bounding box center [561, 341] width 112 height 26
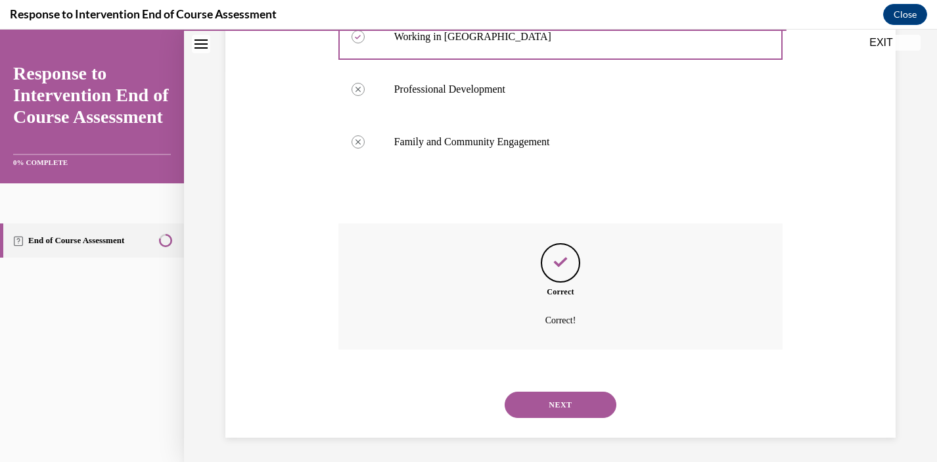
scroll to position [394, 0]
click at [571, 403] on button "NEXT" at bounding box center [561, 403] width 112 height 26
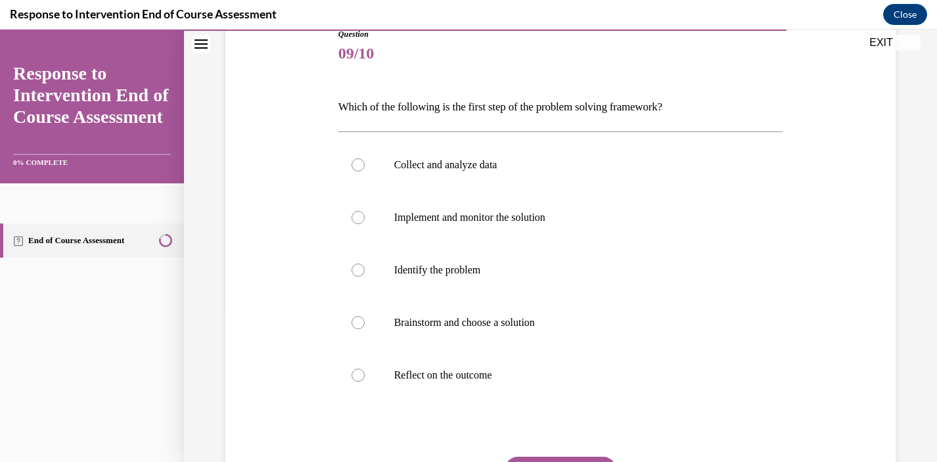
scroll to position [156, 0]
click at [493, 265] on p "Identify the problem" at bounding box center [572, 268] width 356 height 13
click at [365, 265] on input "Identify the problem" at bounding box center [358, 268] width 13 height 13
radio input "true"
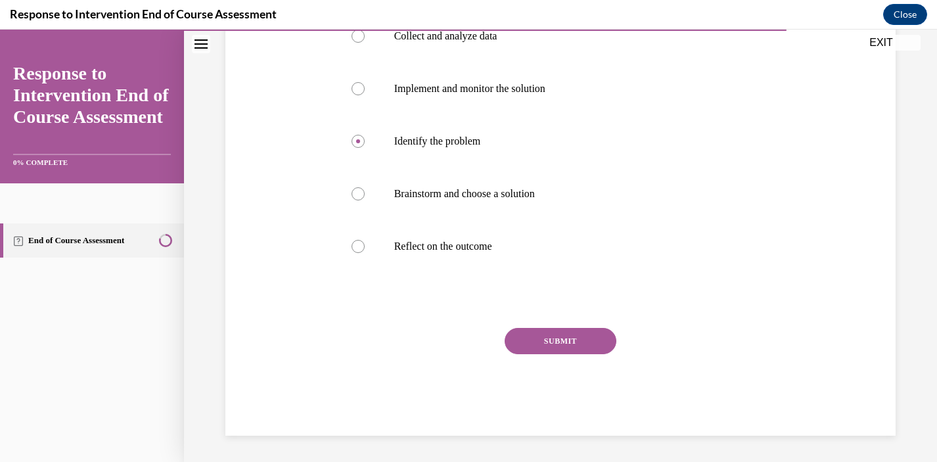
click at [570, 343] on button "SUBMIT" at bounding box center [561, 341] width 112 height 26
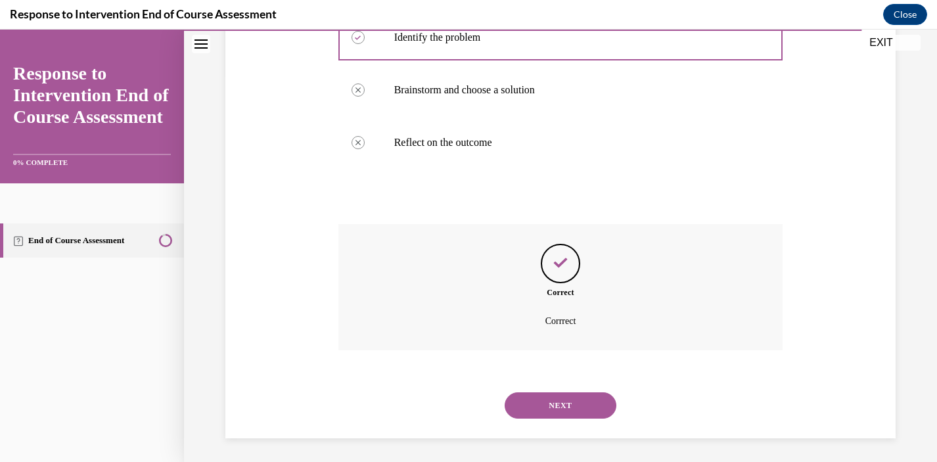
scroll to position [390, 0]
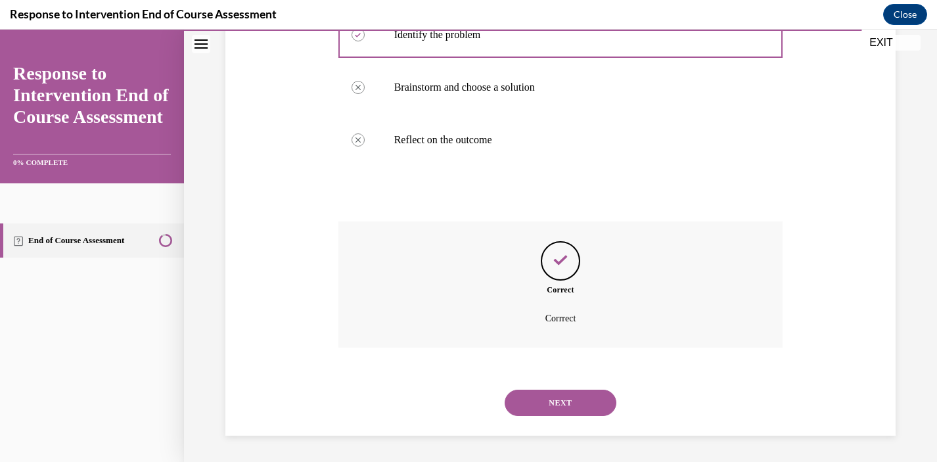
click at [543, 403] on button "NEXT" at bounding box center [561, 403] width 112 height 26
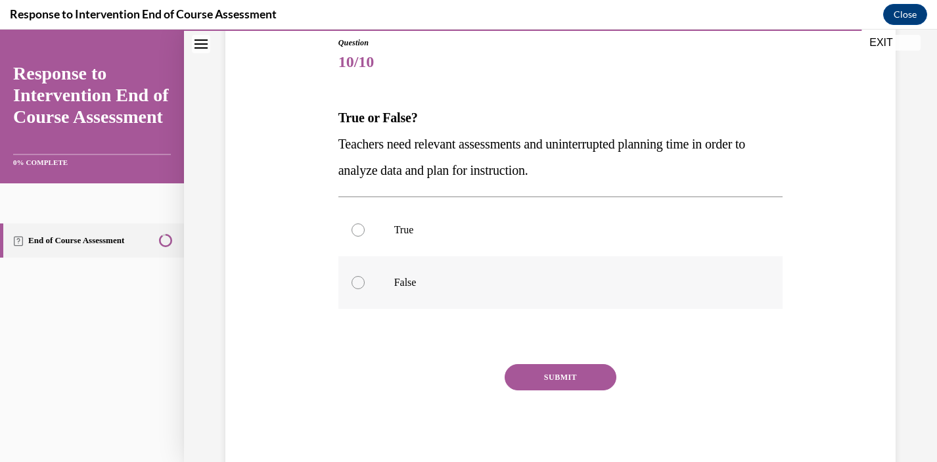
scroll to position [178, 0]
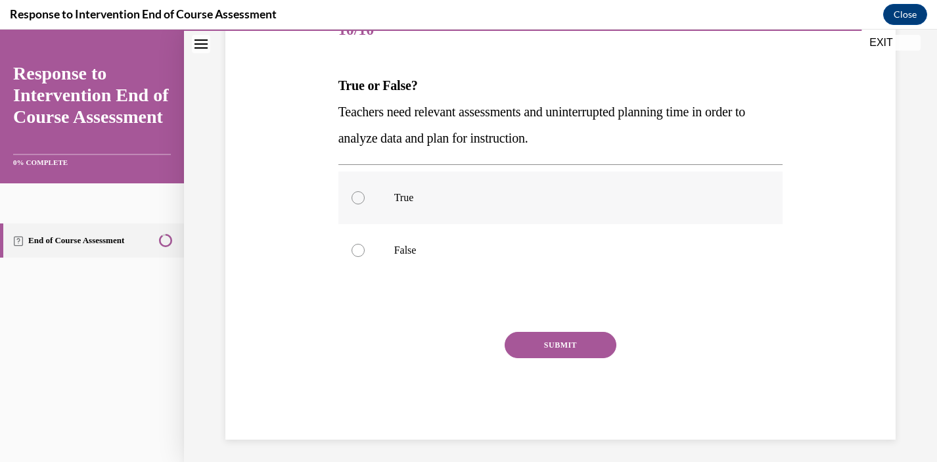
click at [441, 202] on p "True" at bounding box center [572, 197] width 356 height 13
click at [365, 202] on input "True" at bounding box center [358, 197] width 13 height 13
radio input "true"
click at [549, 347] on button "SUBMIT" at bounding box center [561, 345] width 112 height 26
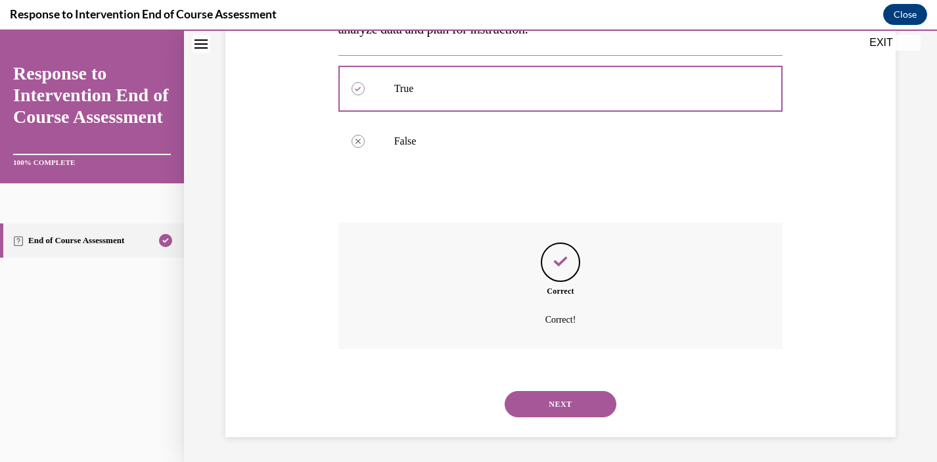
scroll to position [288, 0]
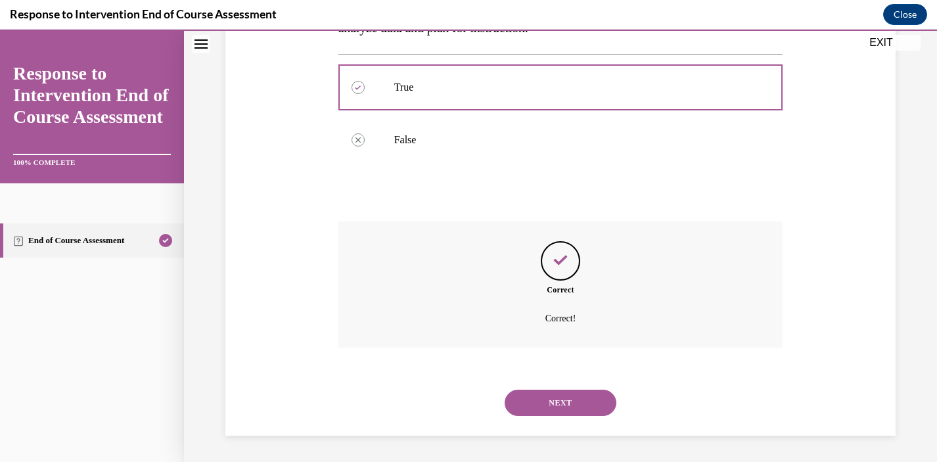
click at [556, 407] on button "NEXT" at bounding box center [561, 403] width 112 height 26
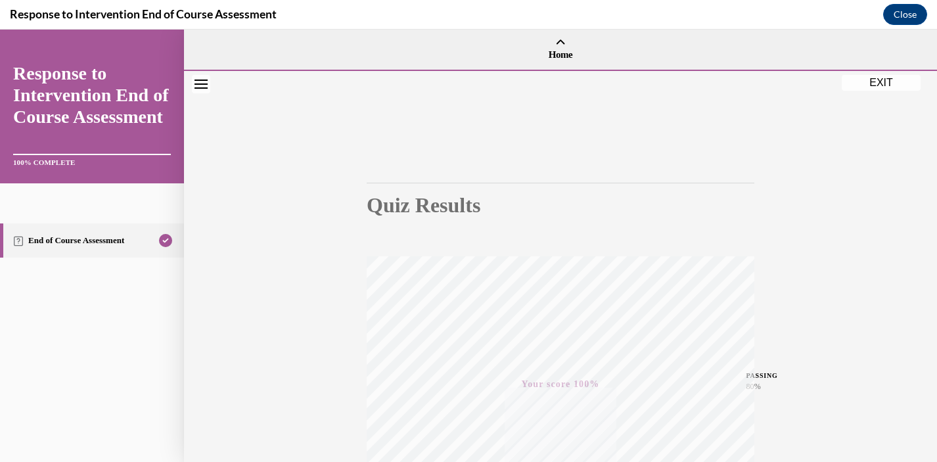
scroll to position [241, 0]
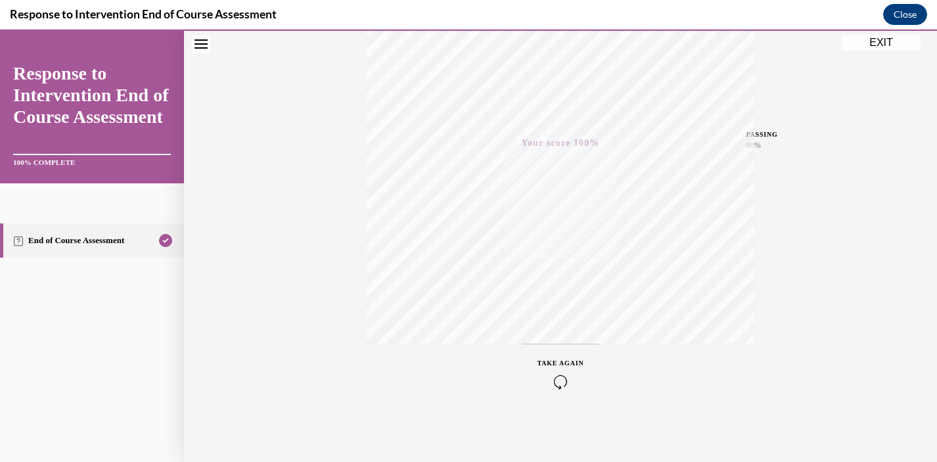
click at [881, 40] on button "EXIT" at bounding box center [881, 43] width 79 height 16
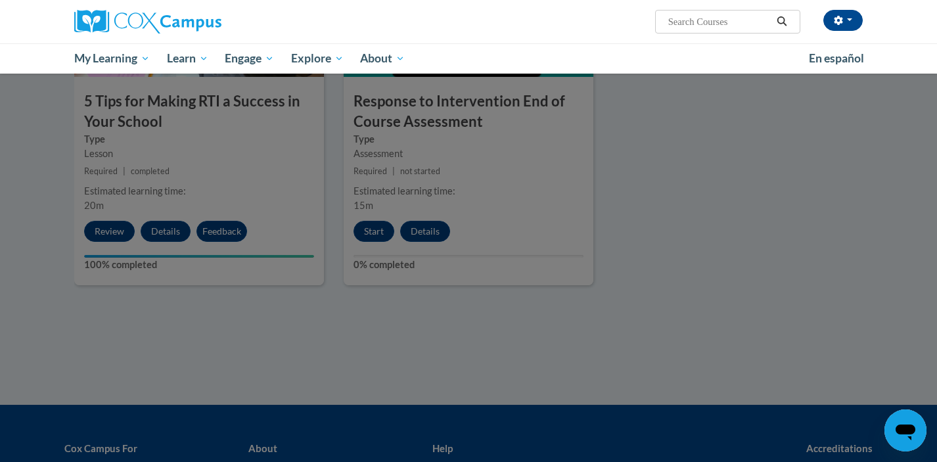
scroll to position [0, 0]
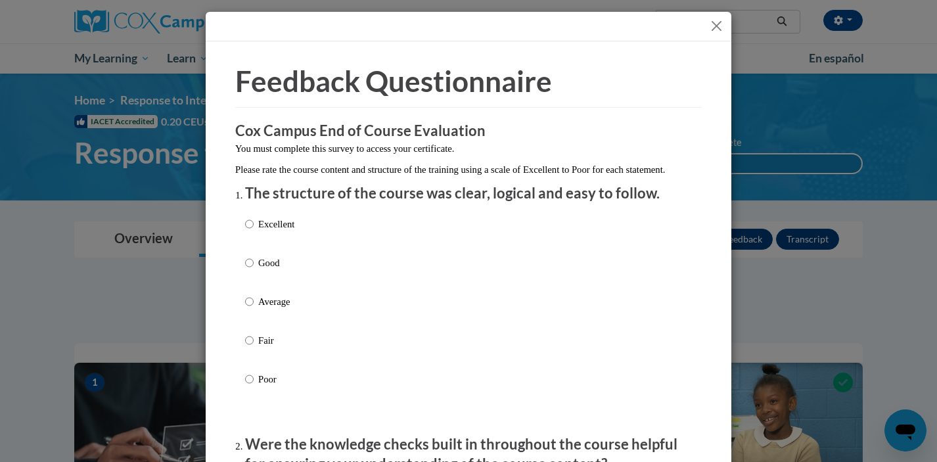
click at [262, 286] on label "Good" at bounding box center [269, 273] width 49 height 35
click at [254, 270] on input "Good" at bounding box center [249, 263] width 9 height 14
radio input "true"
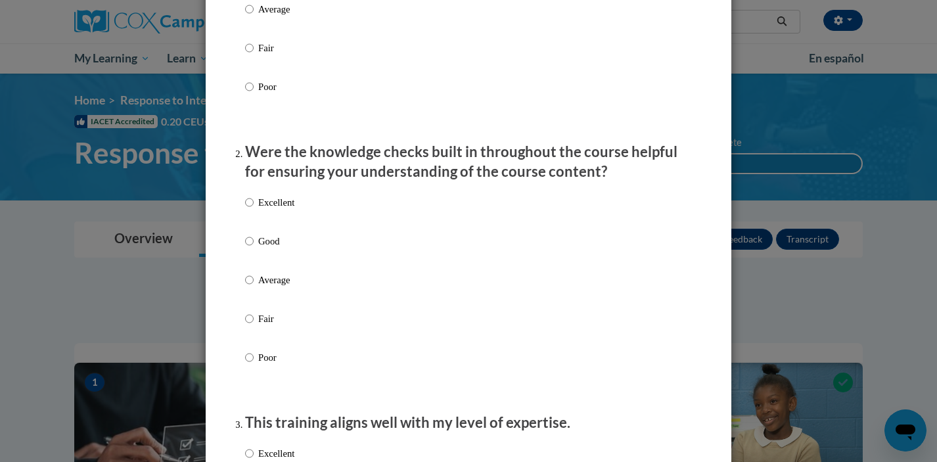
click at [264, 265] on label "Good" at bounding box center [269, 251] width 49 height 35
click at [254, 248] on input "Good" at bounding box center [249, 241] width 9 height 14
radio input "true"
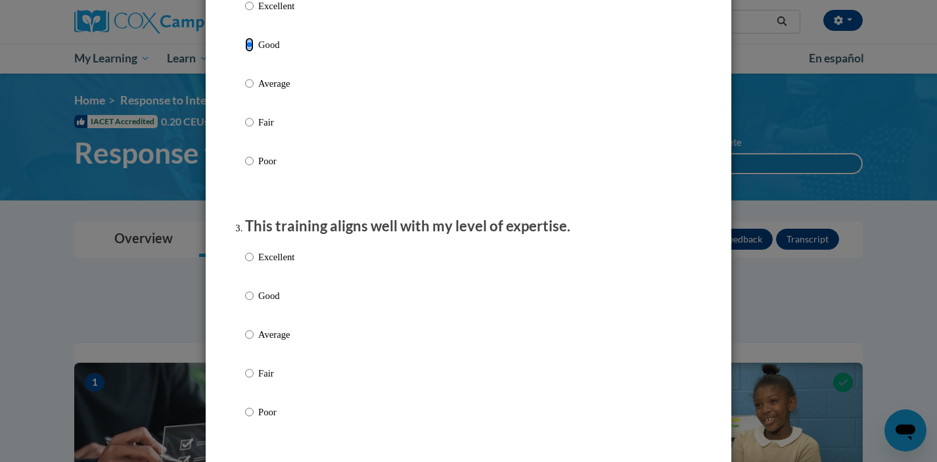
scroll to position [536, 0]
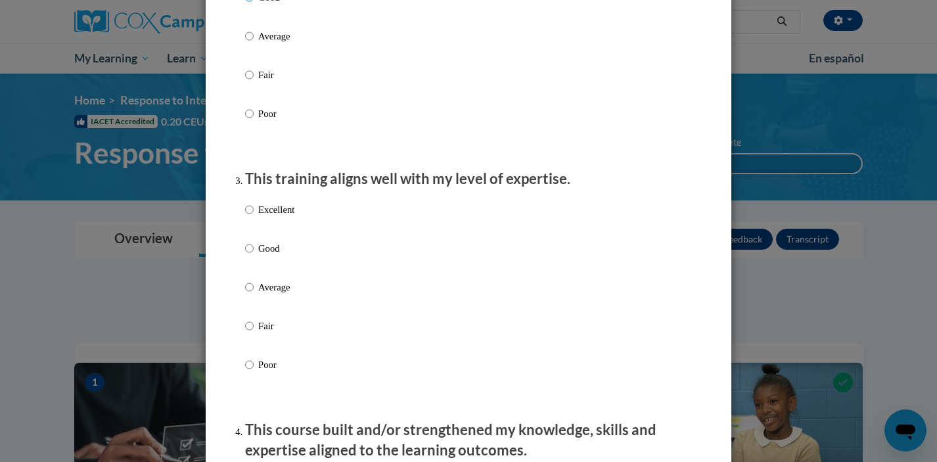
click at [265, 217] on p "Excellent" at bounding box center [276, 209] width 36 height 14
click at [254, 217] on input "Excellent" at bounding box center [249, 209] width 9 height 14
radio input "true"
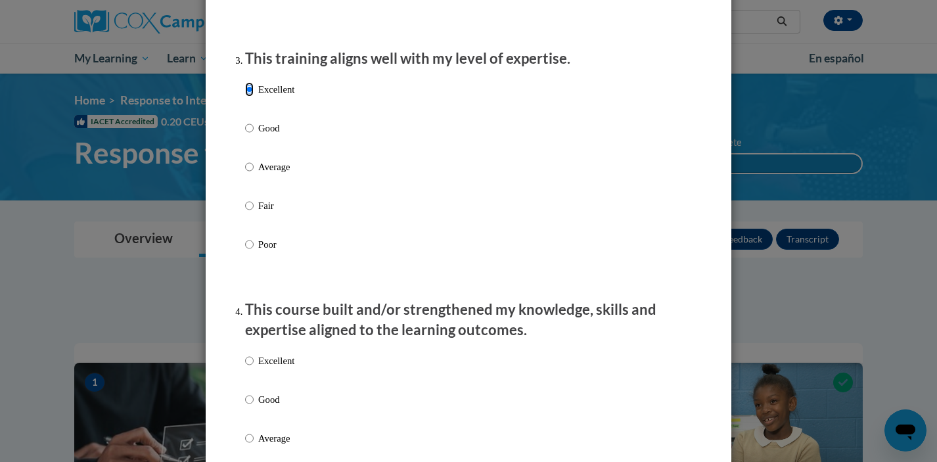
scroll to position [661, 0]
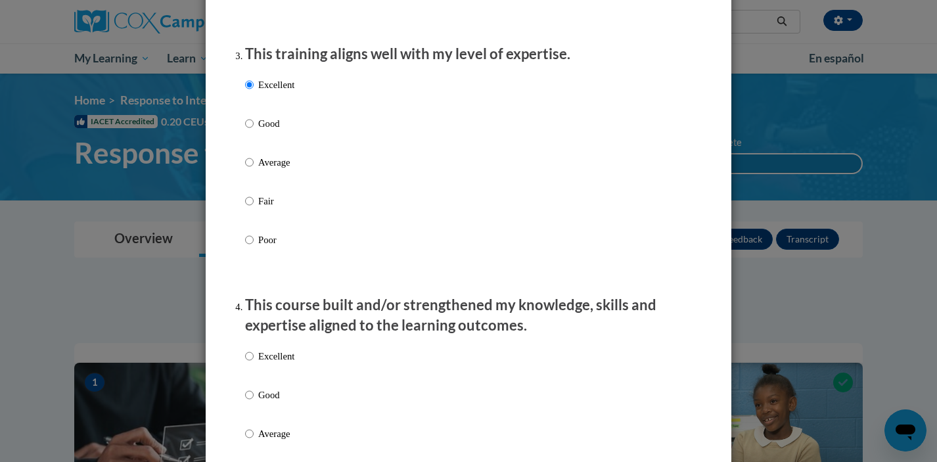
click at [267, 362] on p "Excellent" at bounding box center [276, 356] width 36 height 14
click at [254, 362] on input "Excellent" at bounding box center [249, 356] width 9 height 14
radio input "true"
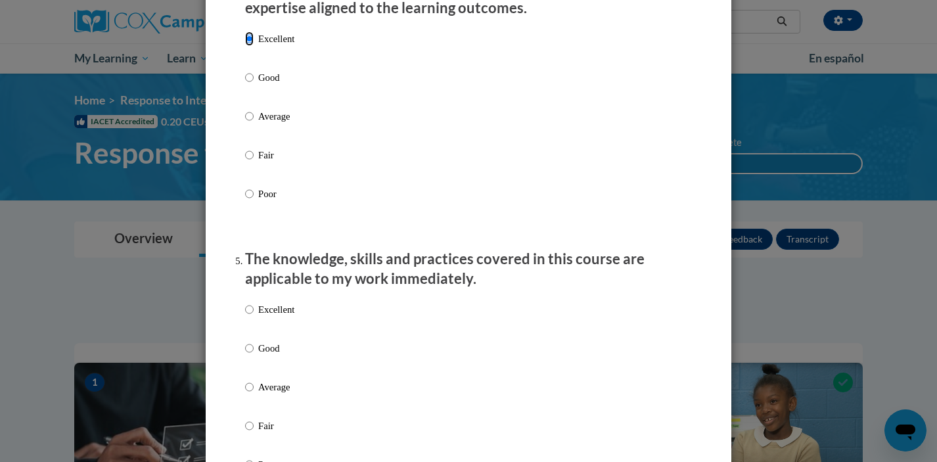
scroll to position [993, 0]
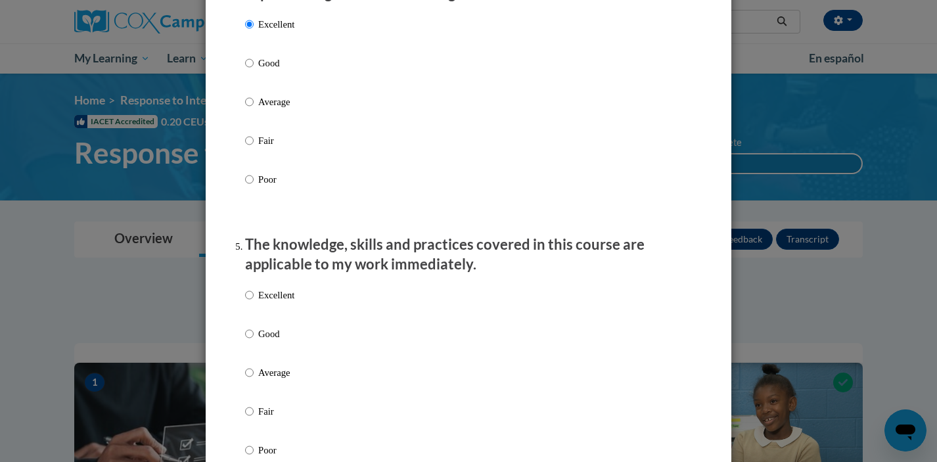
click at [276, 302] on p "Excellent" at bounding box center [276, 295] width 36 height 14
click at [254, 302] on input "Excellent" at bounding box center [249, 295] width 9 height 14
radio input "true"
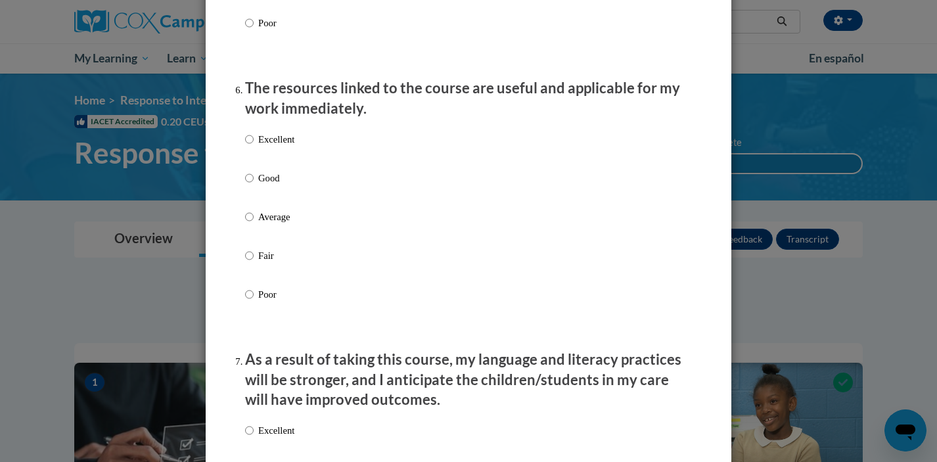
scroll to position [1471, 0]
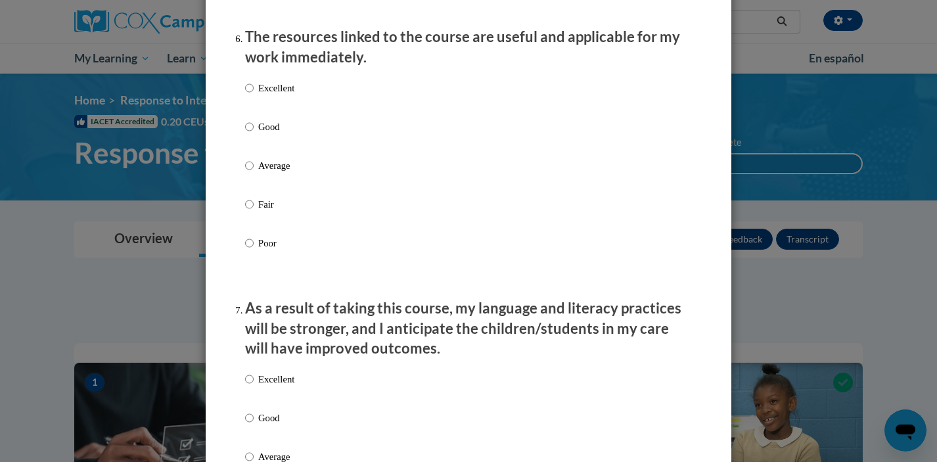
click at [278, 95] on p "Excellent" at bounding box center [276, 88] width 36 height 14
click at [254, 95] on input "Excellent" at bounding box center [249, 88] width 9 height 14
radio input "true"
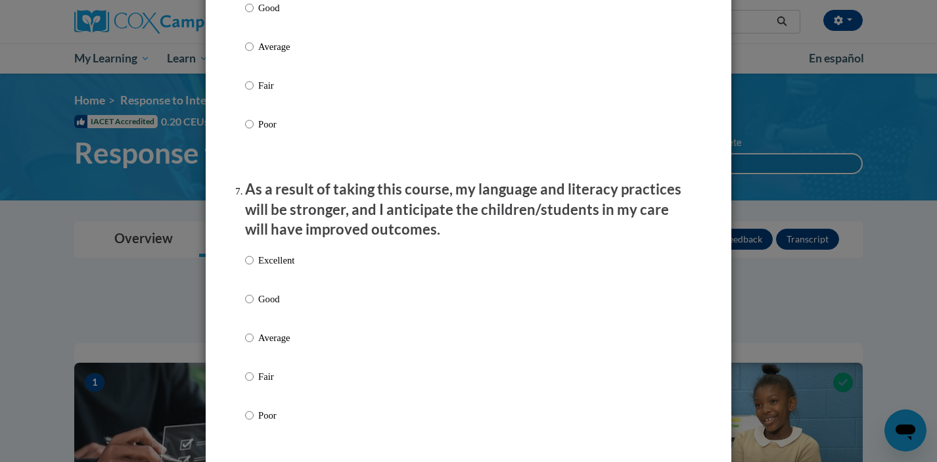
scroll to position [1621, 0]
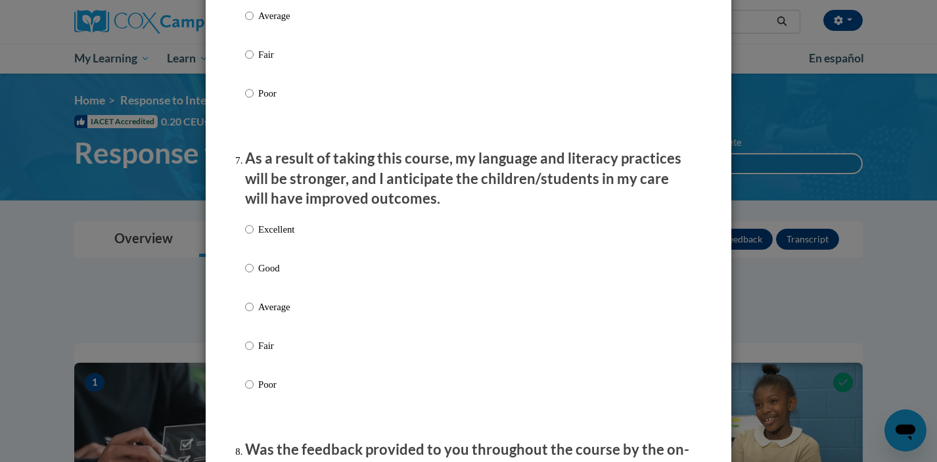
click at [275, 237] on p "Excellent" at bounding box center [276, 229] width 36 height 14
click at [254, 237] on input "Excellent" at bounding box center [249, 229] width 9 height 14
radio input "true"
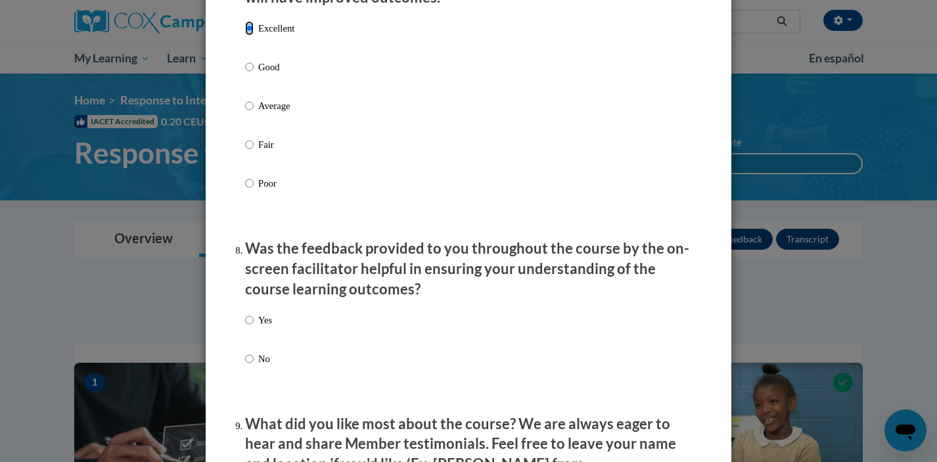
scroll to position [1886, 0]
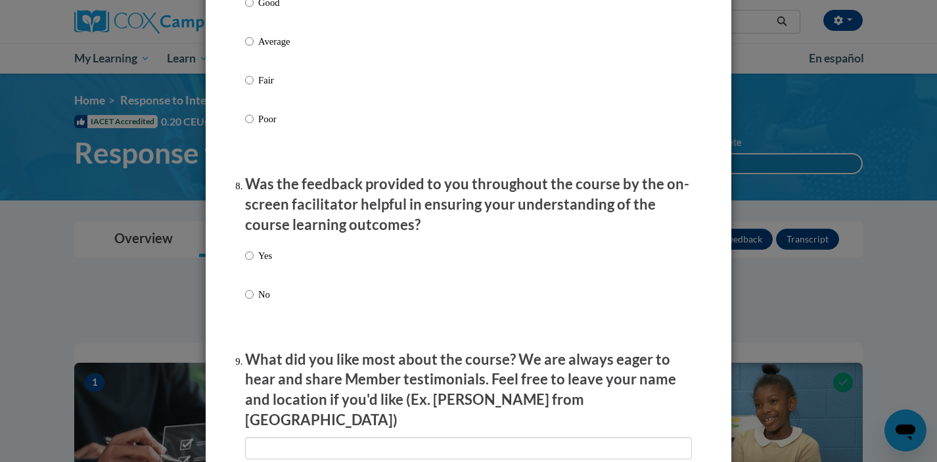
click at [260, 263] on p "Yes" at bounding box center [265, 255] width 14 height 14
click at [254, 263] on input "Yes" at bounding box center [249, 255] width 9 height 14
radio input "true"
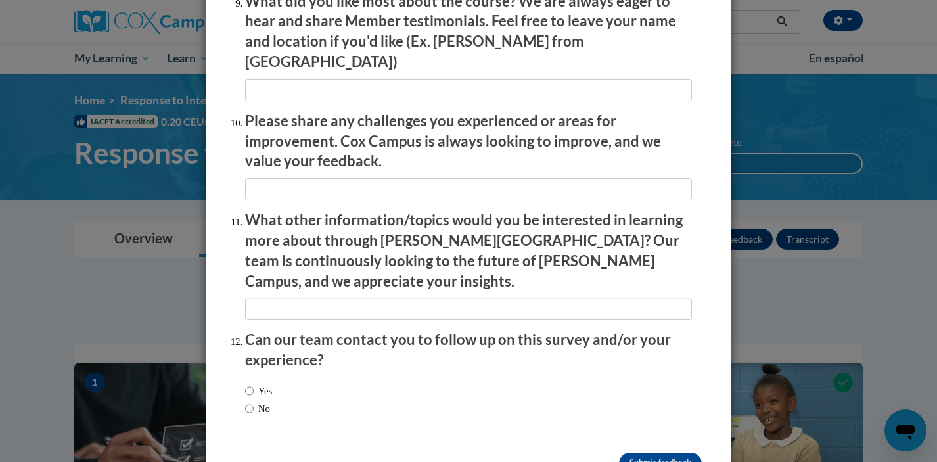
scroll to position [2272, 0]
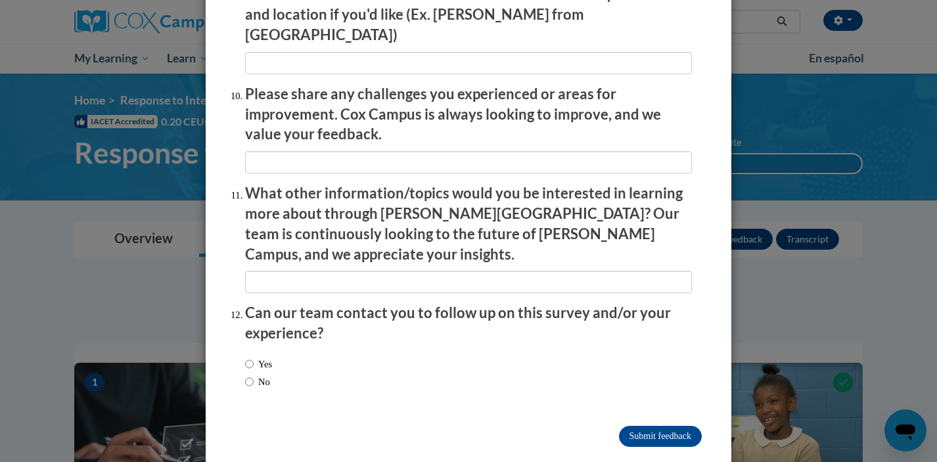
click at [261, 375] on label "No" at bounding box center [257, 382] width 25 height 14
click at [254, 375] on input "No" at bounding box center [249, 382] width 9 height 14
radio input "true"
click at [672, 426] on input "Submit feedback" at bounding box center [660, 436] width 83 height 21
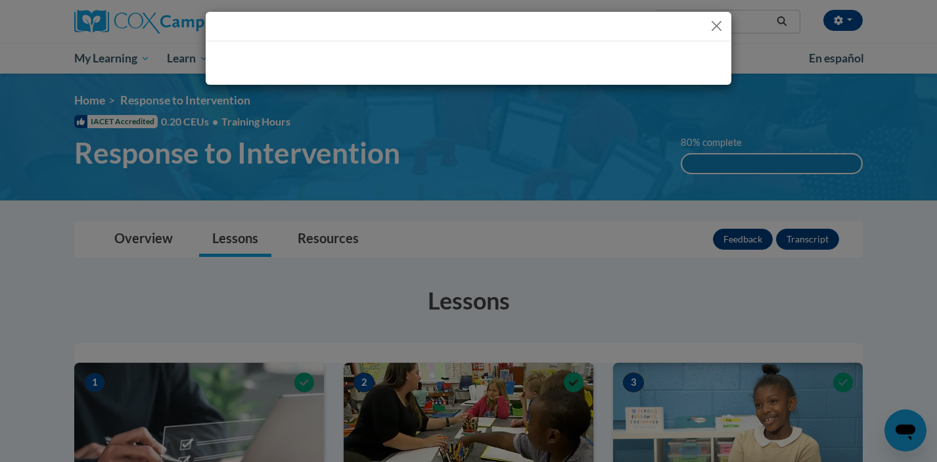
scroll to position [0, 0]
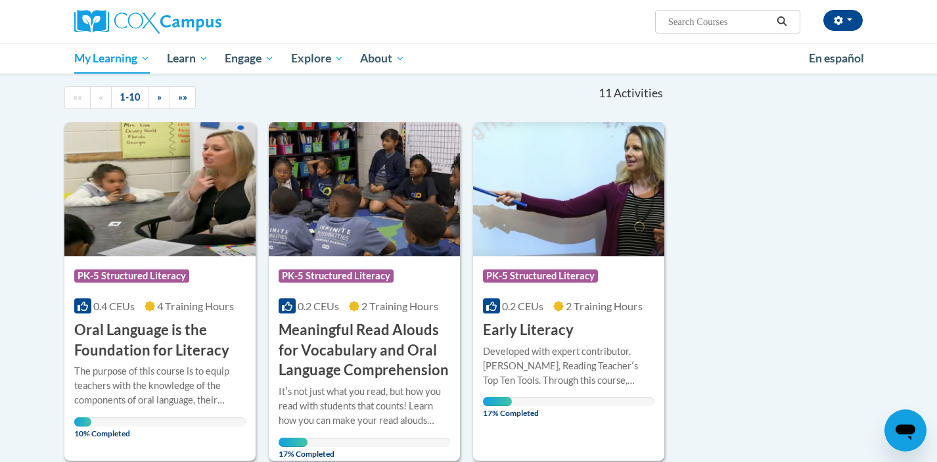
scroll to position [131, 0]
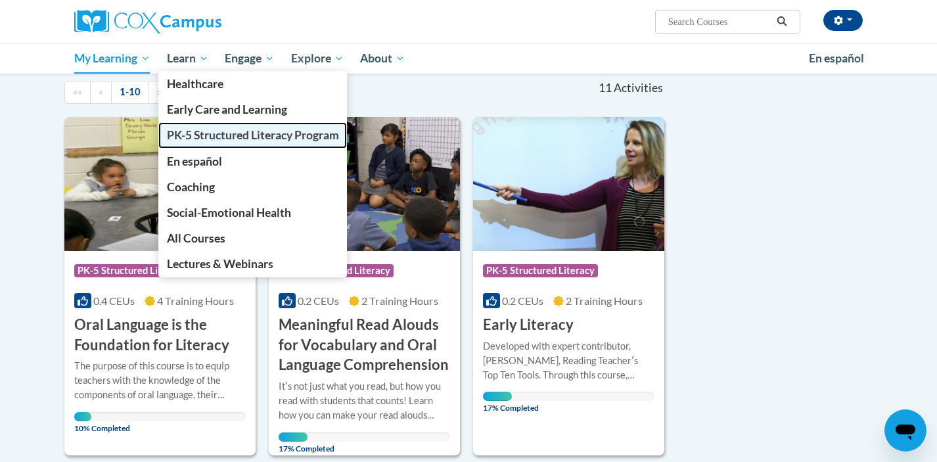
click at [187, 137] on span "PK-5 Structured Literacy Program" at bounding box center [253, 135] width 172 height 14
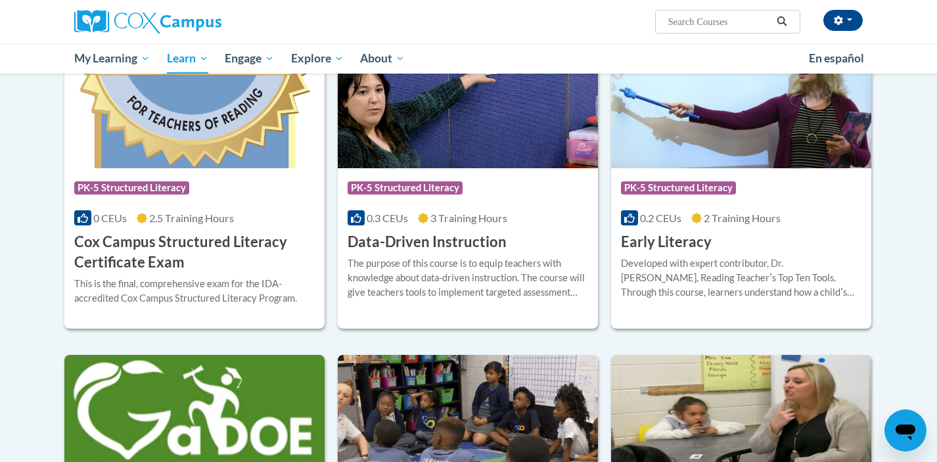
scroll to position [468, 0]
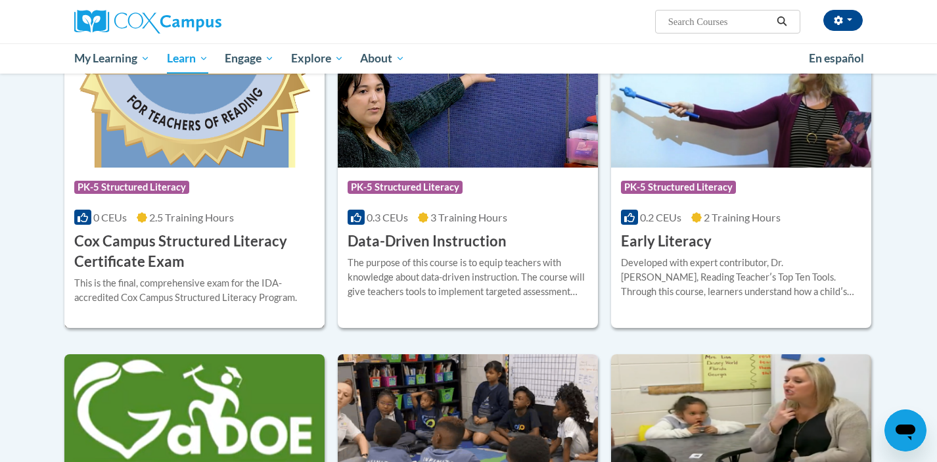
click at [242, 160] on img at bounding box center [194, 101] width 260 height 134
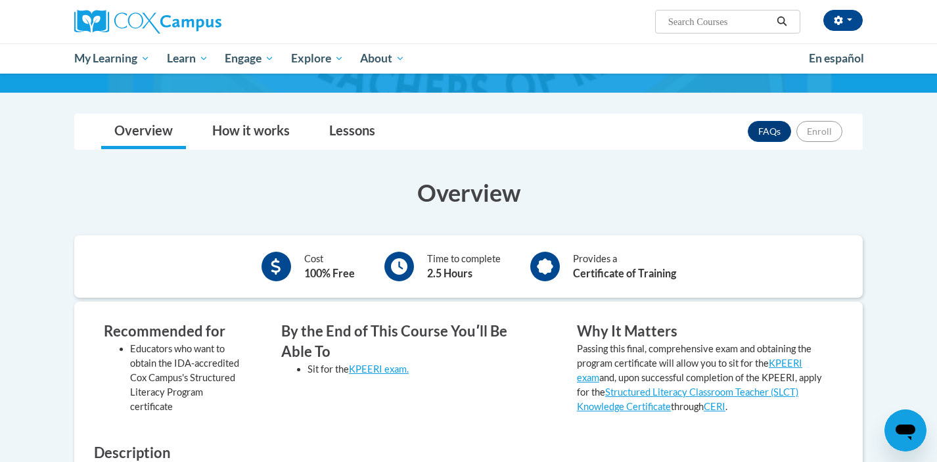
scroll to position [153, 0]
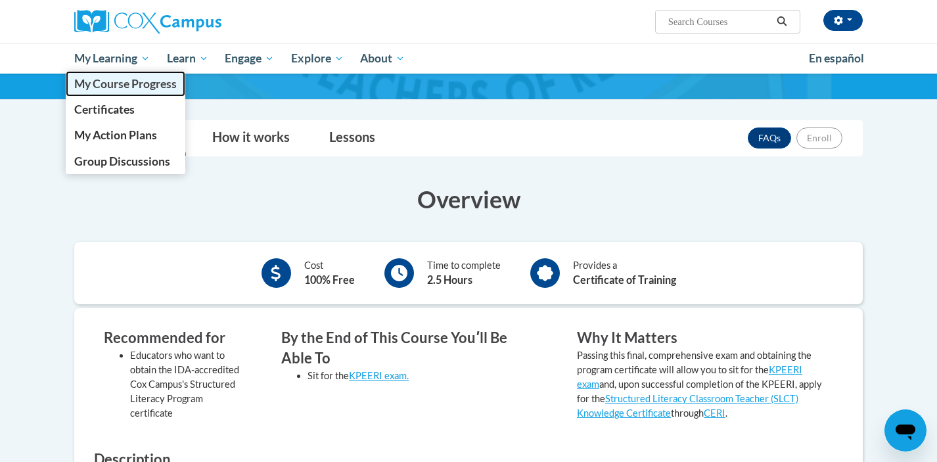
click at [112, 82] on span "My Course Progress" at bounding box center [125, 84] width 103 height 14
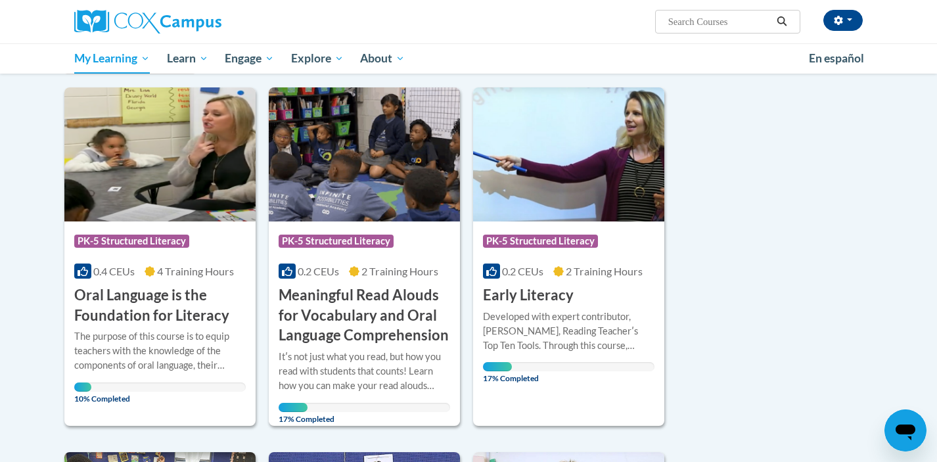
scroll to position [167, 0]
